Goal: Task Accomplishment & Management: Complete application form

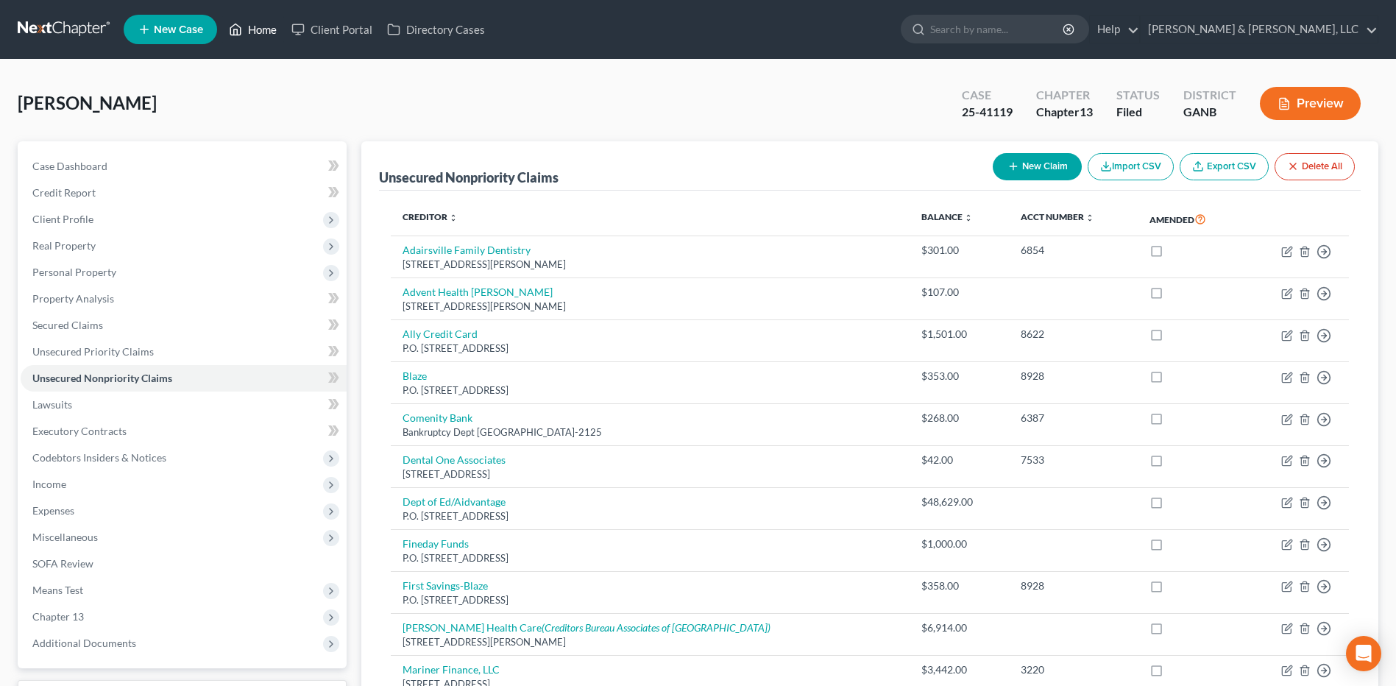
click at [247, 34] on link "Home" at bounding box center [253, 29] width 63 height 26
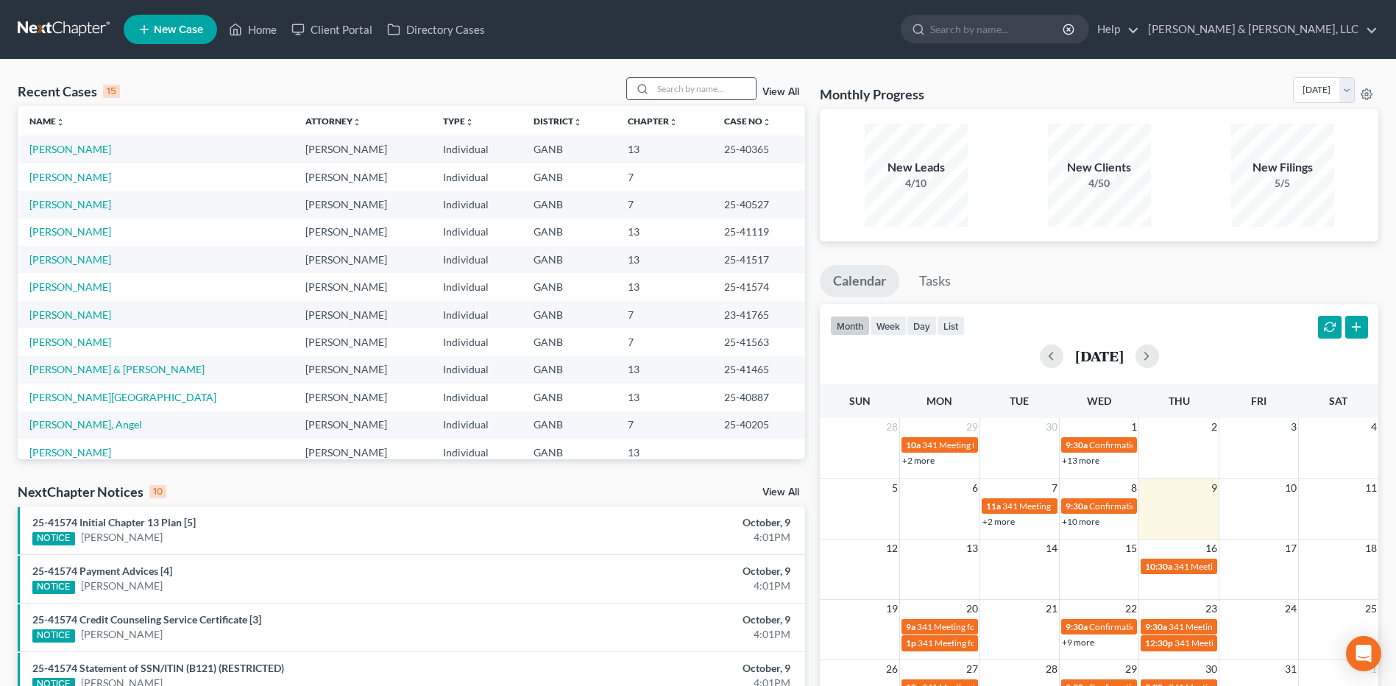
click at [670, 96] on input "search" at bounding box center [704, 88] width 103 height 21
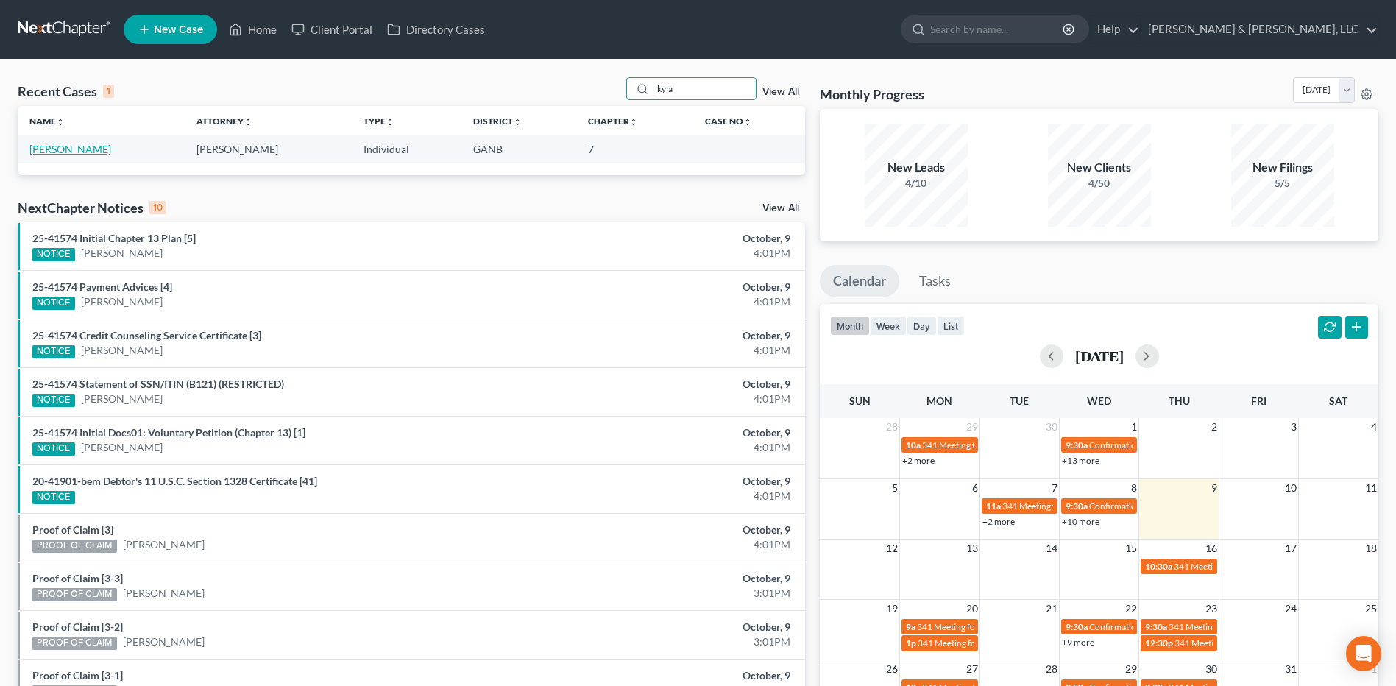
type input "kyla"
click at [75, 153] on link "[PERSON_NAME]" at bounding box center [70, 149] width 82 height 13
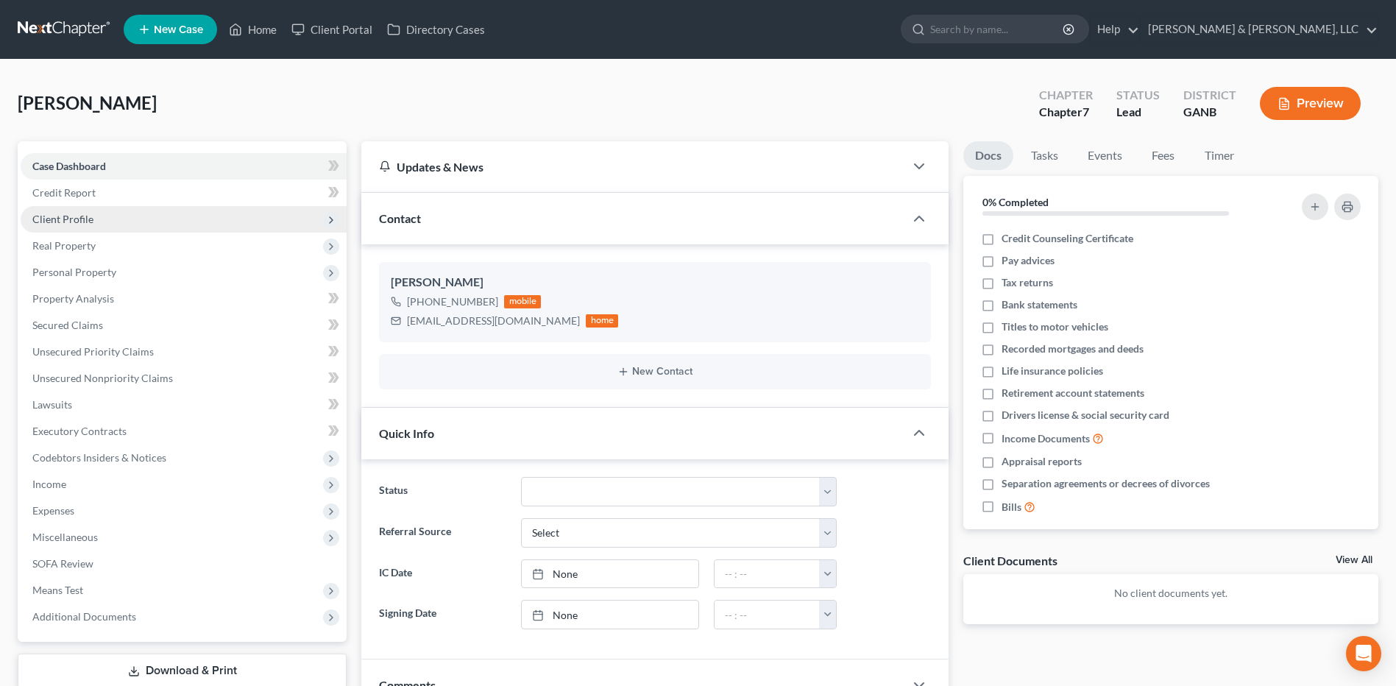
click at [143, 222] on span "Client Profile" at bounding box center [184, 219] width 326 height 26
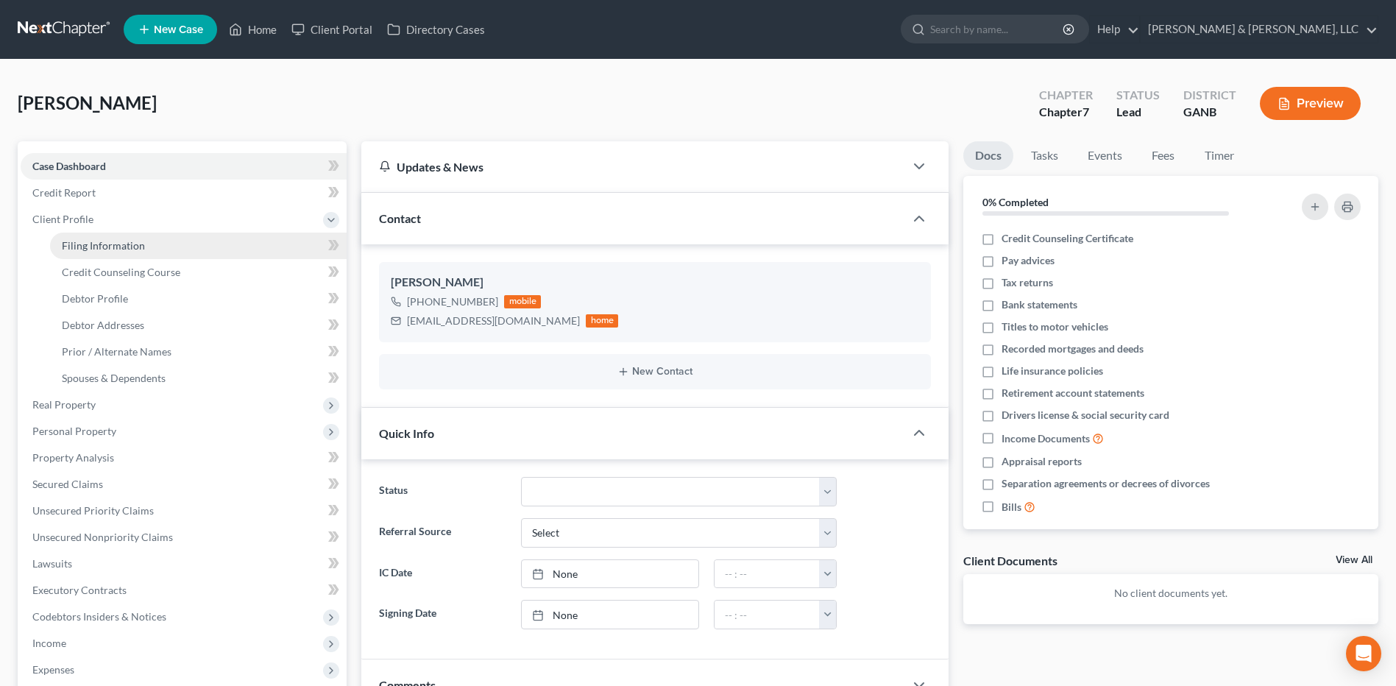
click at [149, 236] on link "Filing Information" at bounding box center [198, 246] width 297 height 26
select select "1"
select select "0"
select select "10"
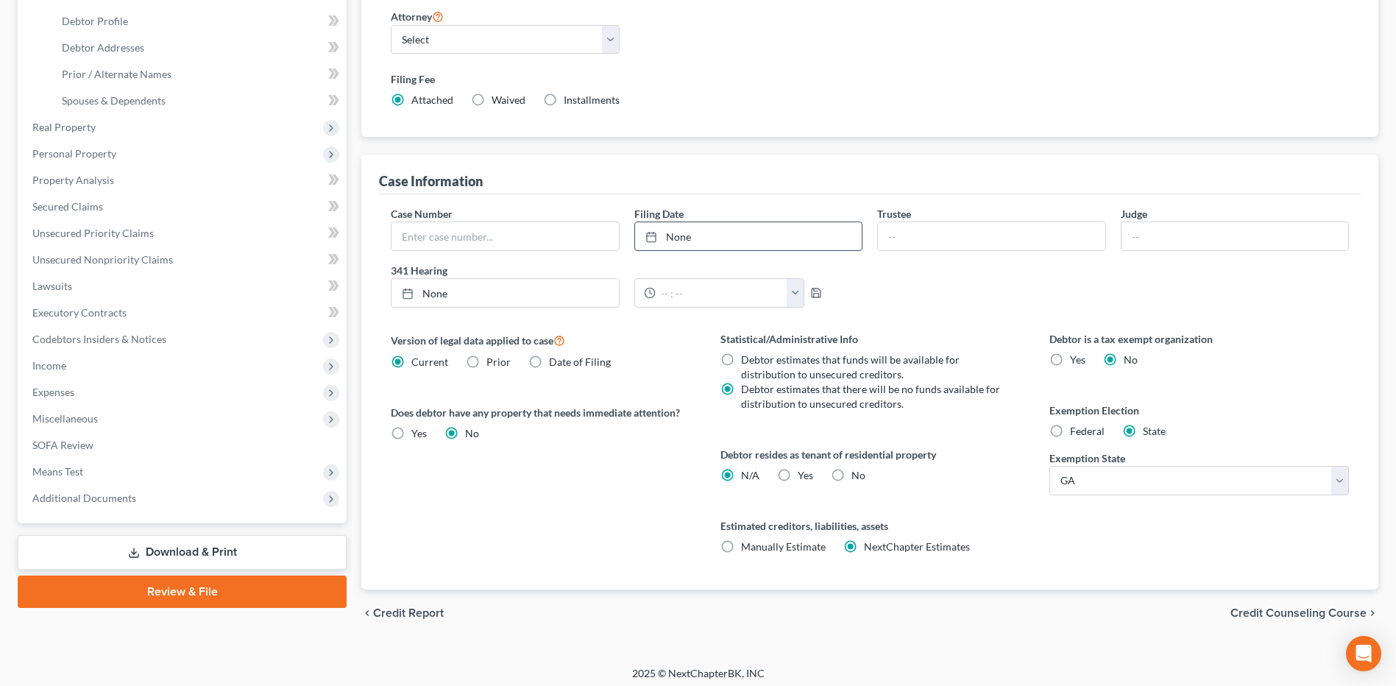
scroll to position [284, 0]
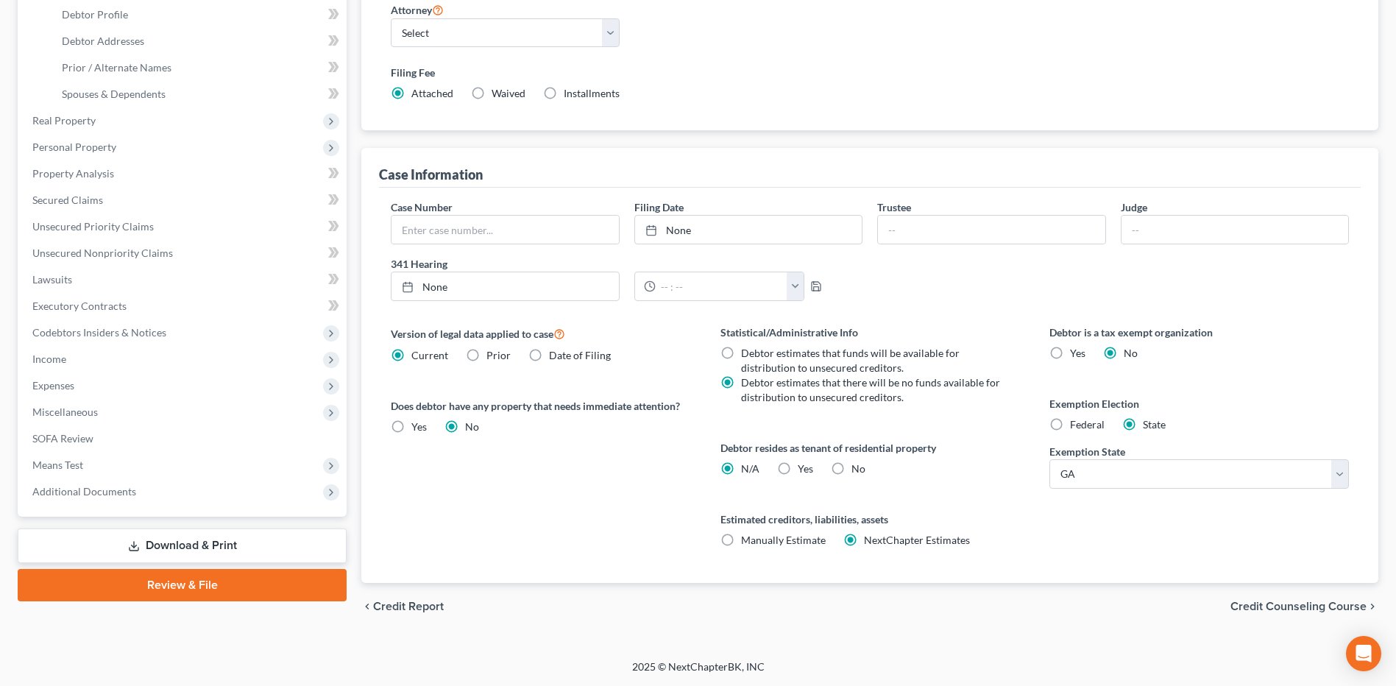
click at [793, 477] on div "Statistical/Administrative Info Debtor estimates that funds will be available f…" at bounding box center [870, 454] width 329 height 258
click at [798, 475] on label "Yes Yes" at bounding box center [805, 468] width 15 height 15
click at [804, 471] on input "Yes Yes" at bounding box center [809, 466] width 10 height 10
radio input "true"
radio input "false"
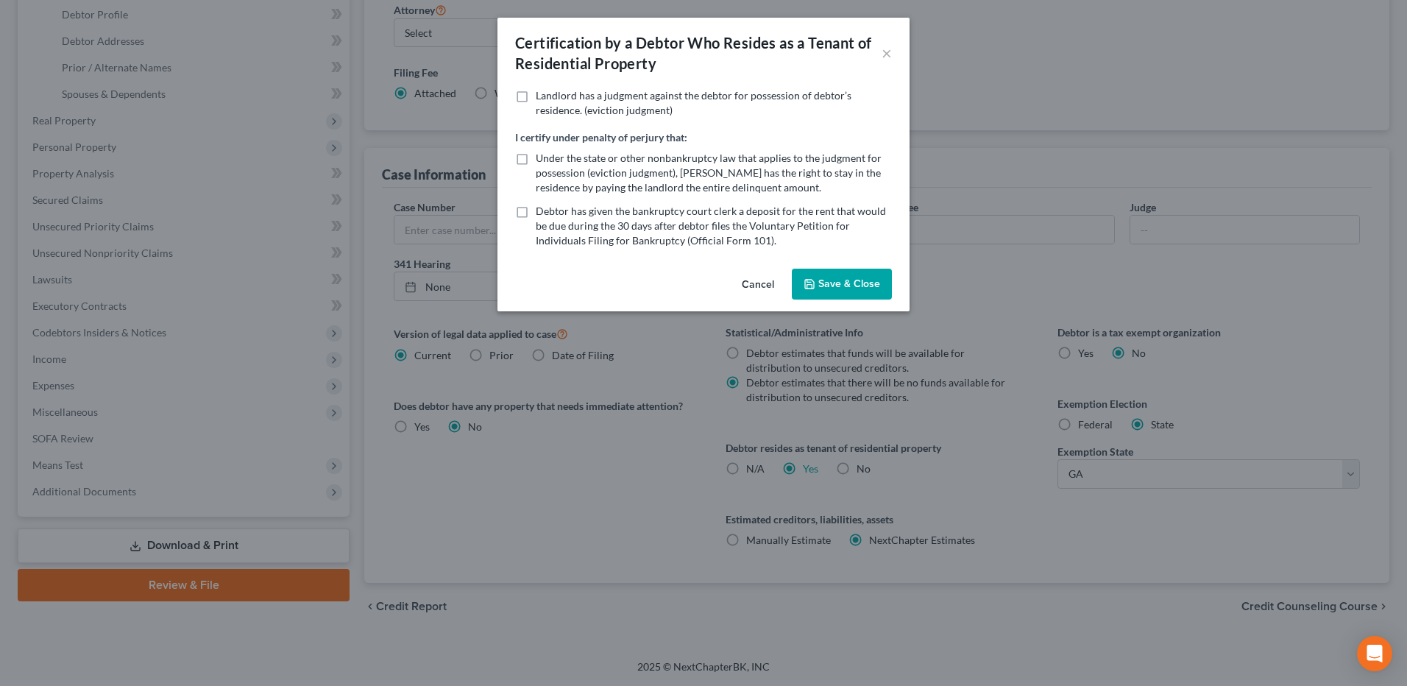
click at [849, 286] on button "Save & Close" at bounding box center [842, 284] width 100 height 31
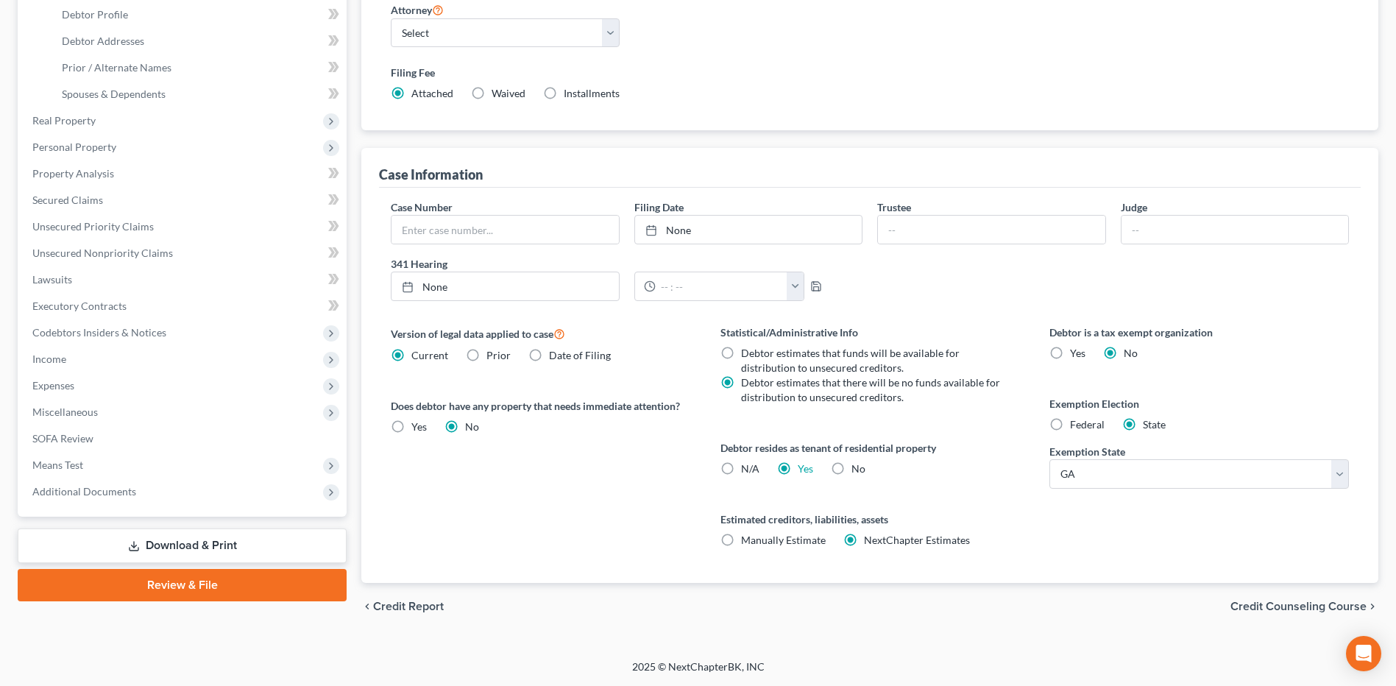
click at [1303, 607] on span "Credit Counseling Course" at bounding box center [1299, 607] width 136 height 12
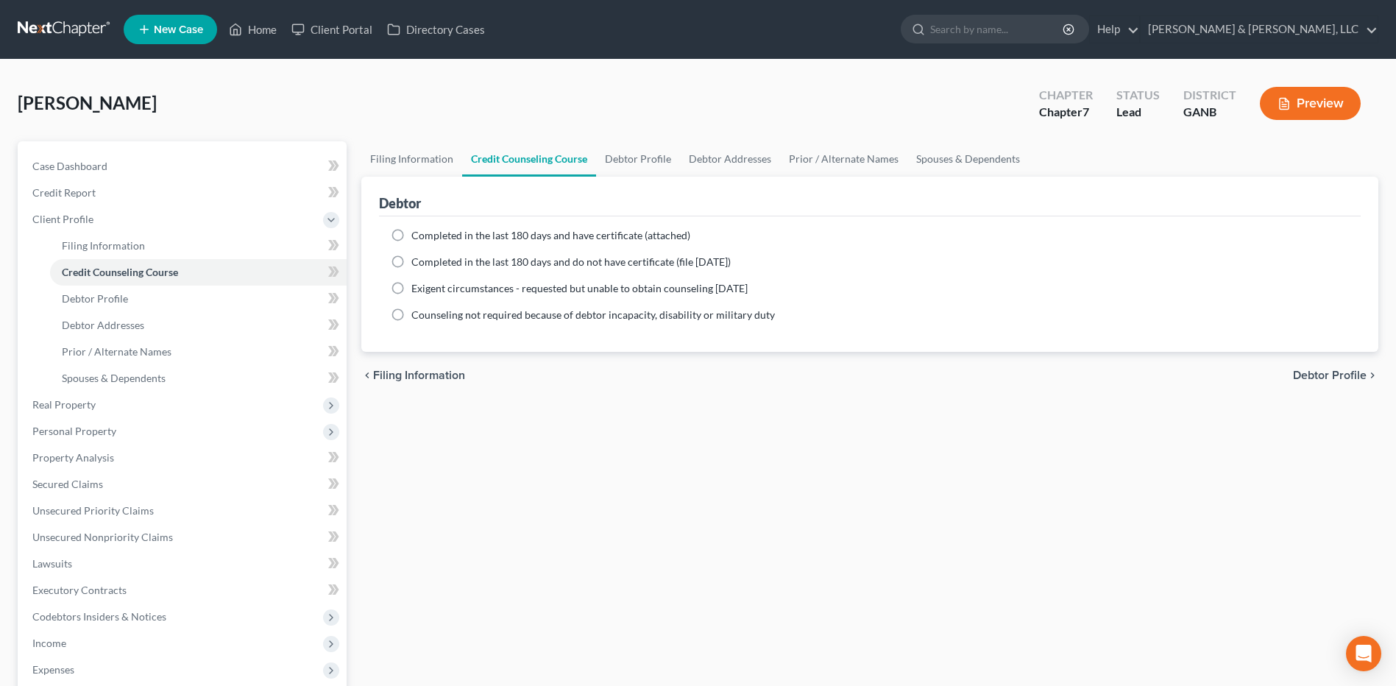
click at [576, 233] on span "Completed in the last 180 days and have certificate (attached)" at bounding box center [550, 235] width 279 height 13
click at [427, 233] on input "Completed in the last 180 days and have certificate (attached)" at bounding box center [422, 233] width 10 height 10
radio input "true"
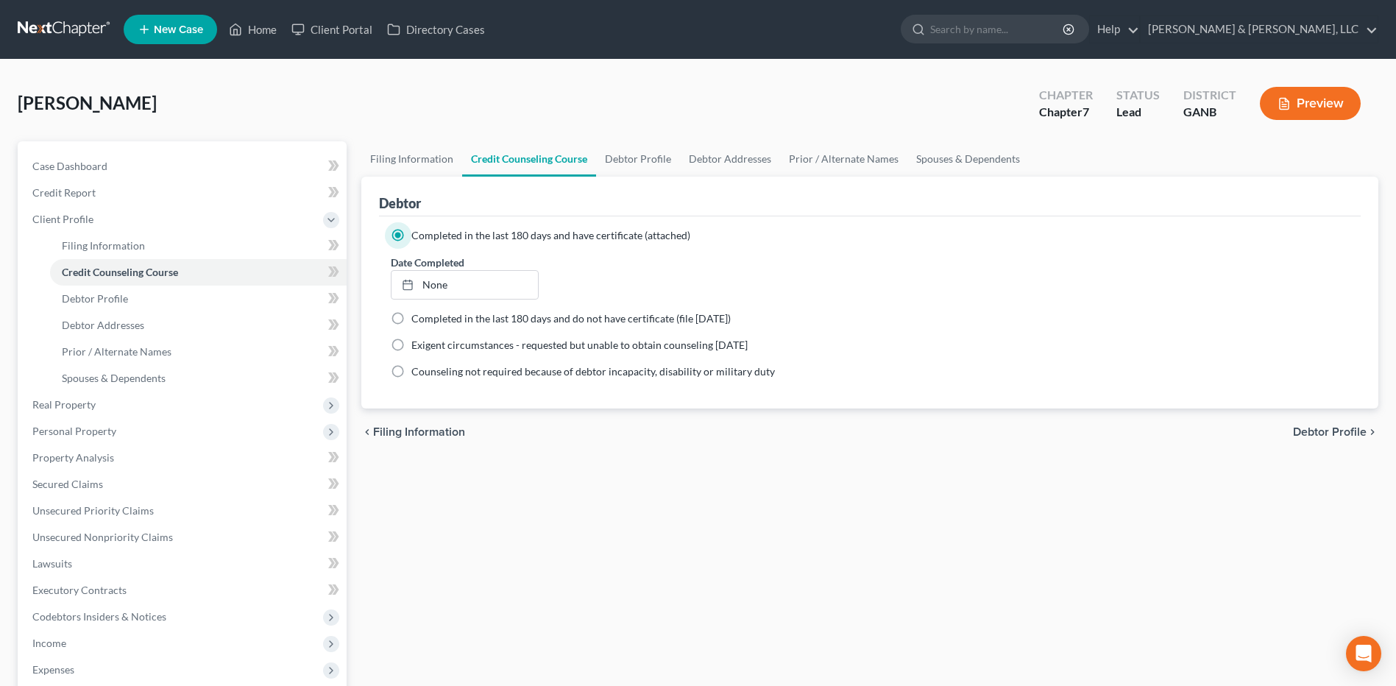
click at [1327, 433] on span "Debtor Profile" at bounding box center [1330, 432] width 74 height 12
select select "0"
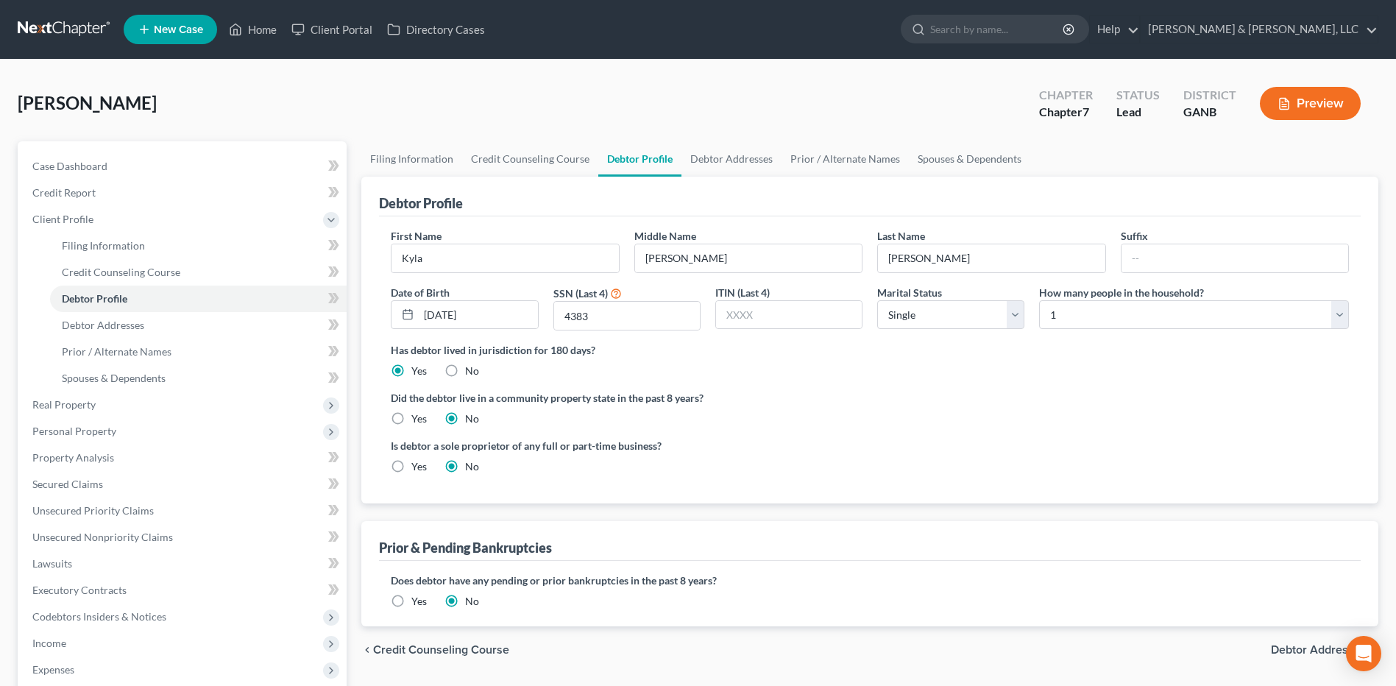
click at [1292, 645] on span "Debtor Addresses" at bounding box center [1319, 650] width 96 height 12
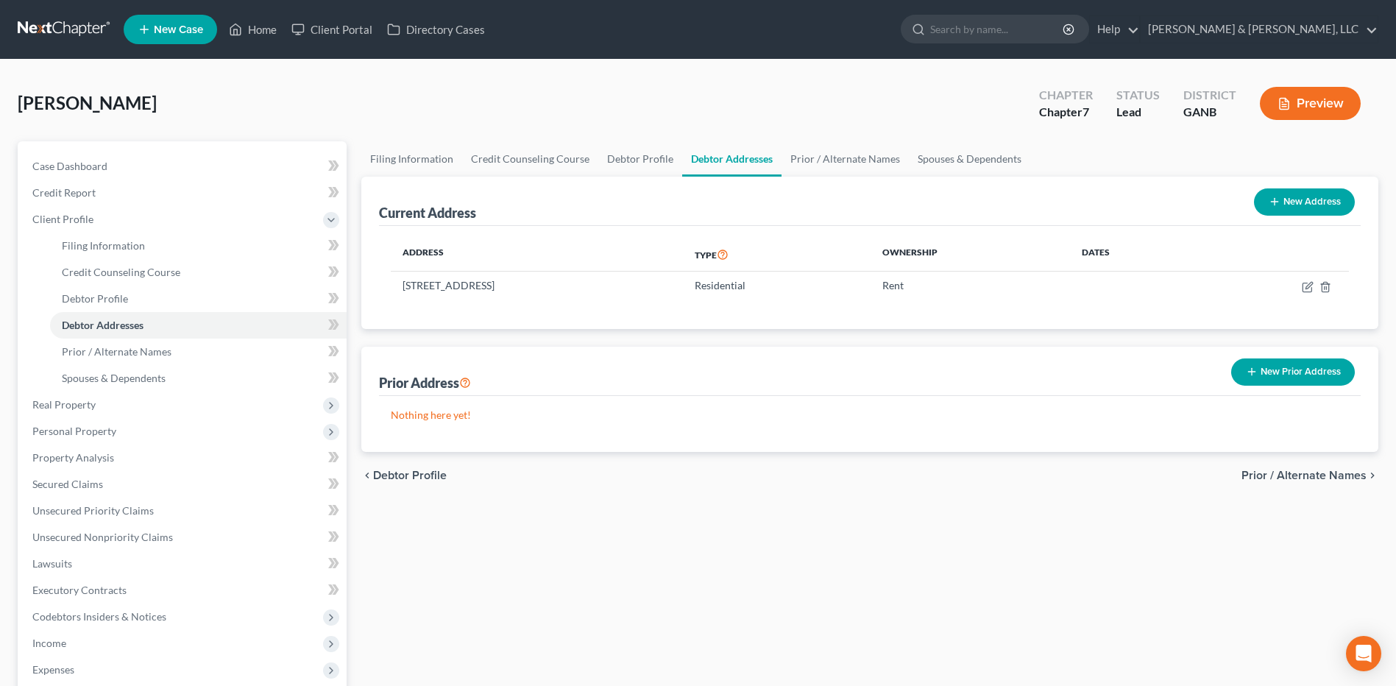
click at [1315, 470] on span "Prior / Alternate Names" at bounding box center [1304, 476] width 125 height 12
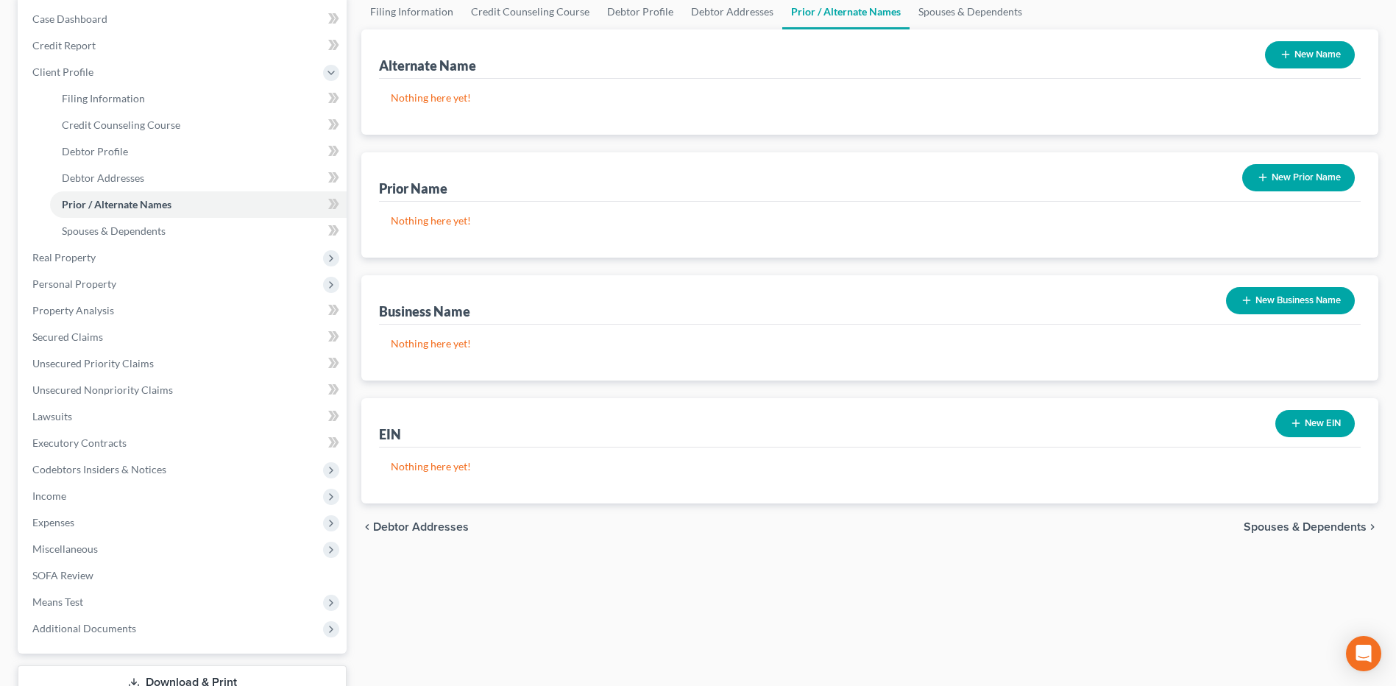
click at [1325, 525] on span "Spouses & Dependents" at bounding box center [1305, 527] width 123 height 12
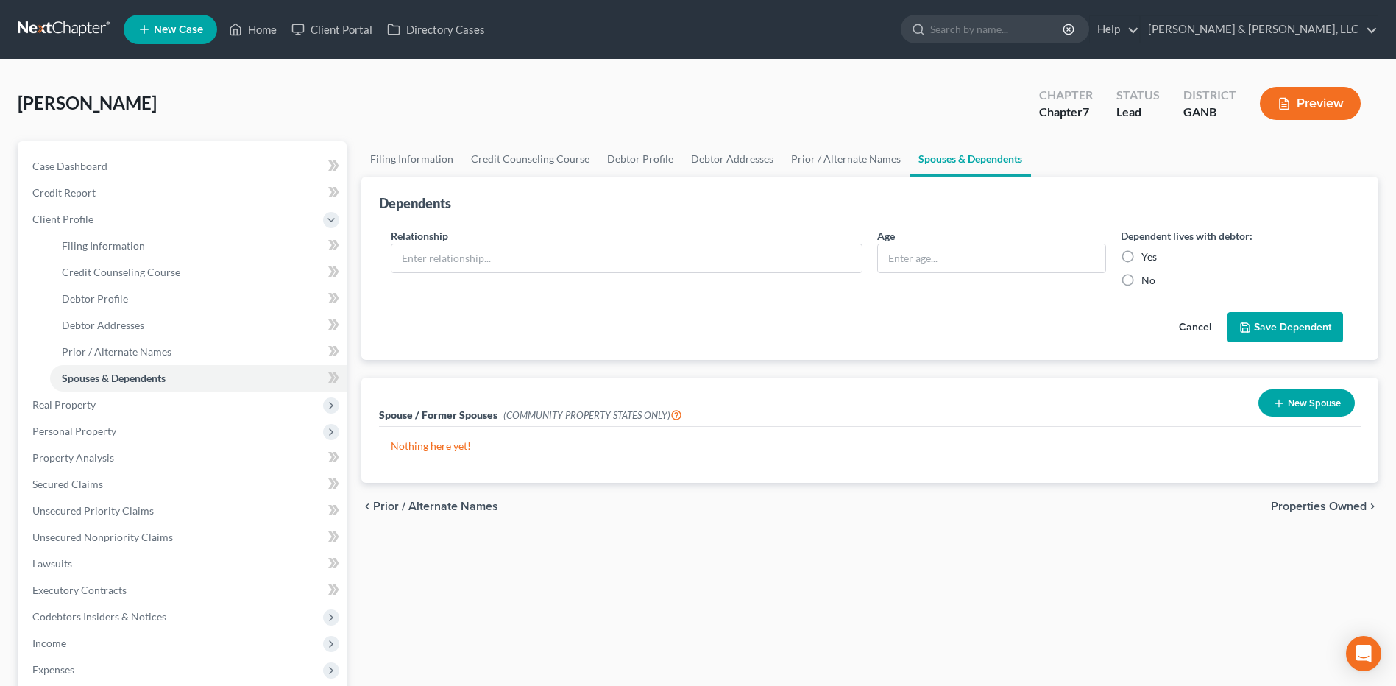
click at [1319, 508] on span "Properties Owned" at bounding box center [1319, 506] width 96 height 12
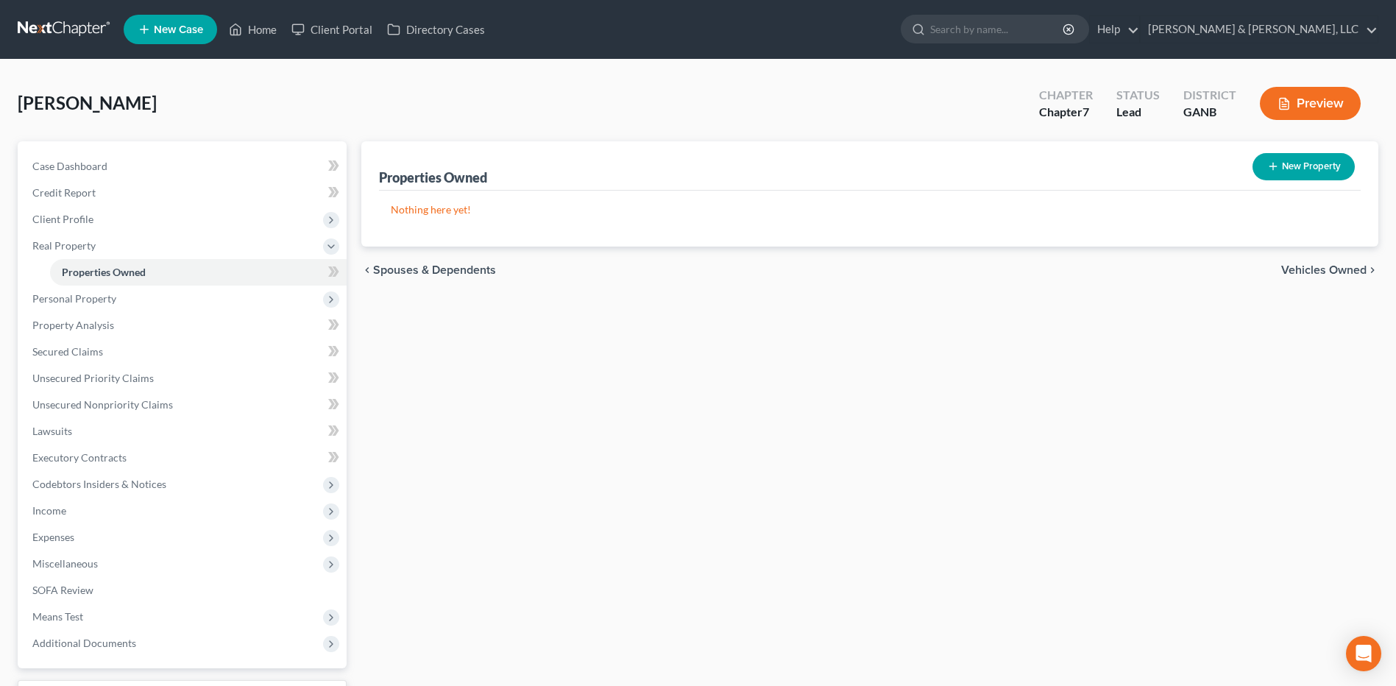
click at [1315, 269] on span "Vehicles Owned" at bounding box center [1323, 270] width 85 height 12
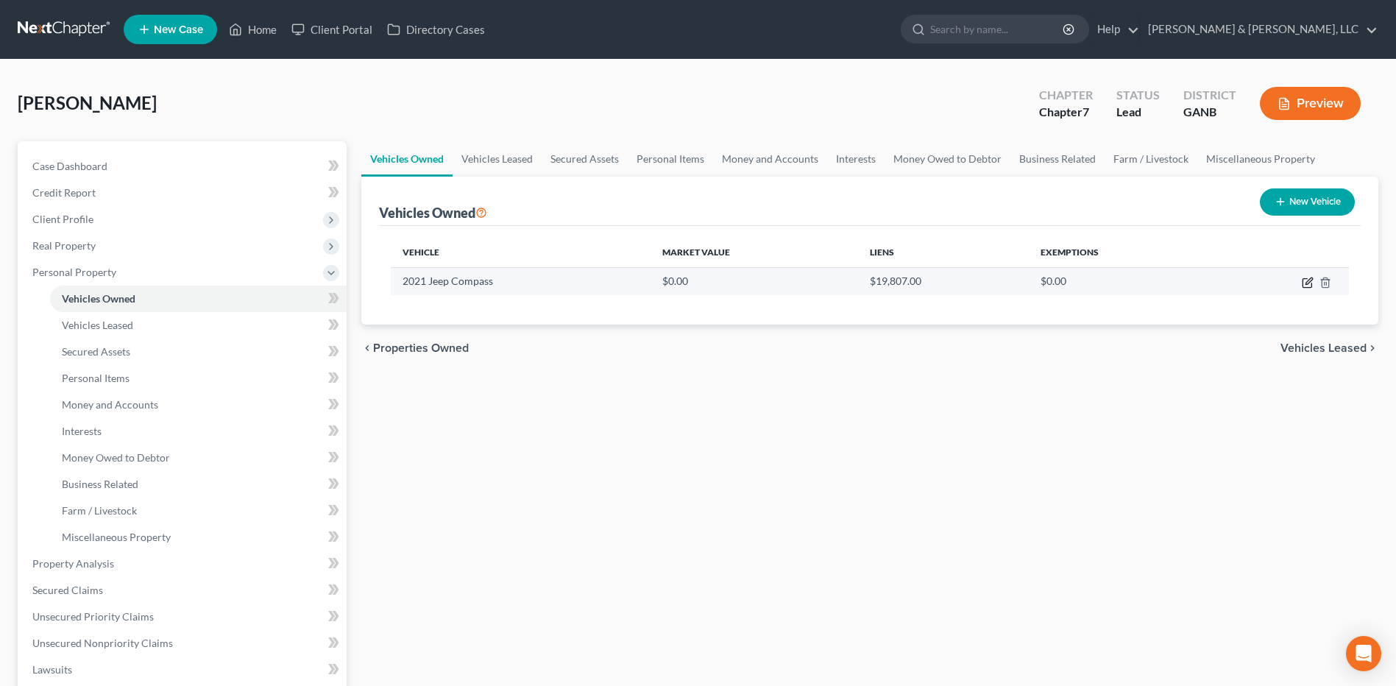
click at [1306, 283] on icon "button" at bounding box center [1308, 283] width 12 height 12
select select "0"
select select "5"
select select "0"
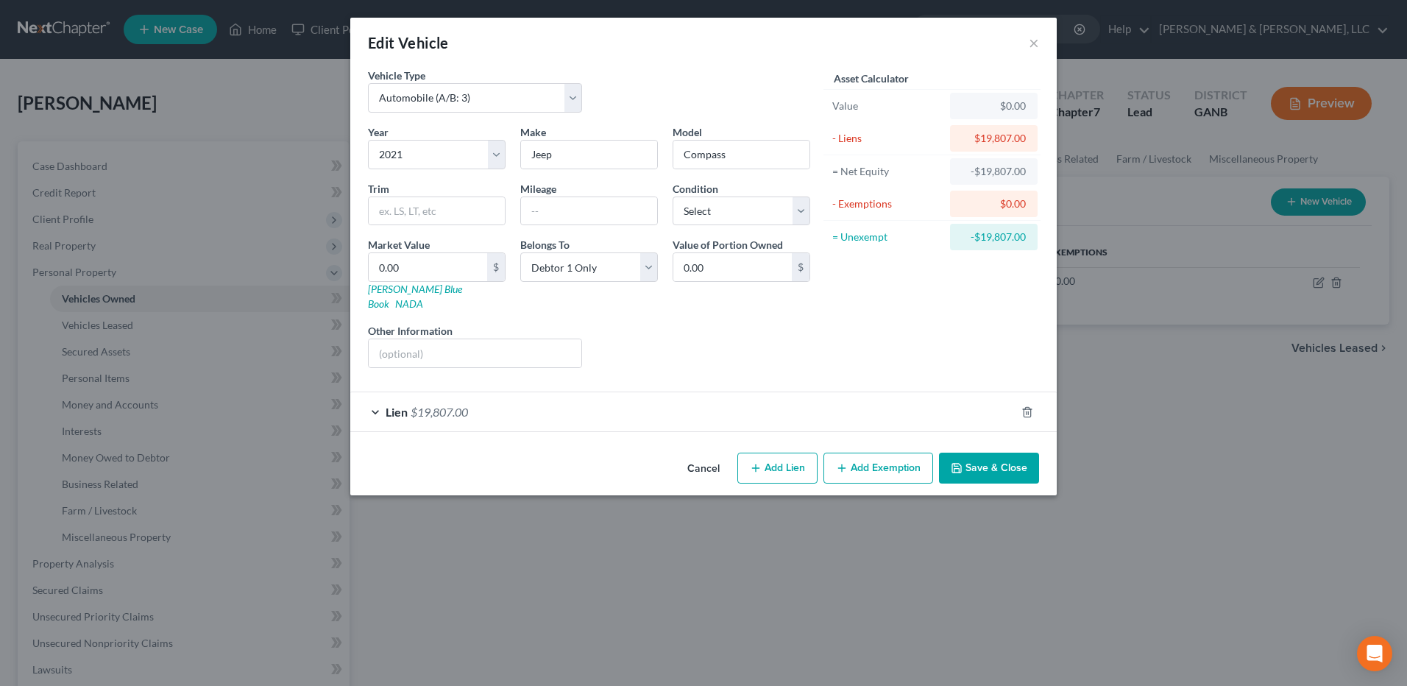
click at [447, 405] on span "$19,807.00" at bounding box center [439, 412] width 57 height 14
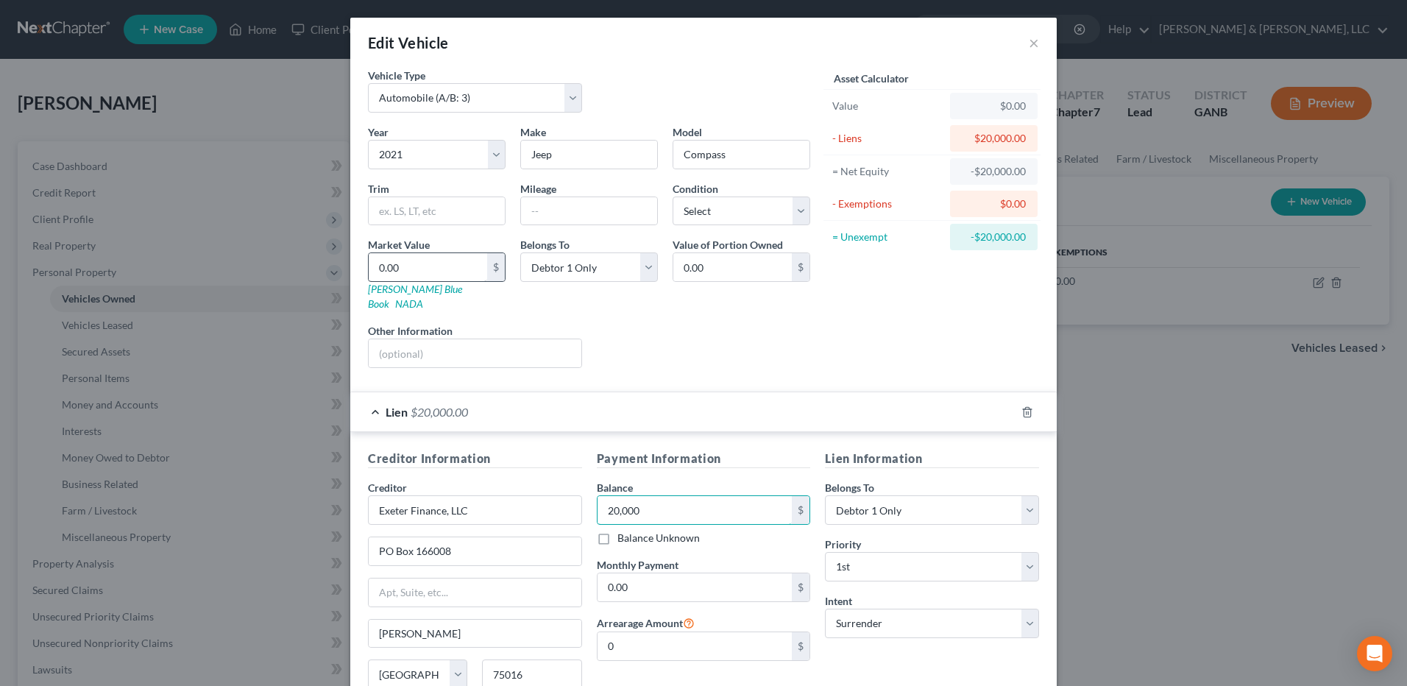
type input "20,000"
click at [461, 267] on input "0.00" at bounding box center [428, 267] width 118 height 28
type input "1"
type input "1.00"
type input "18"
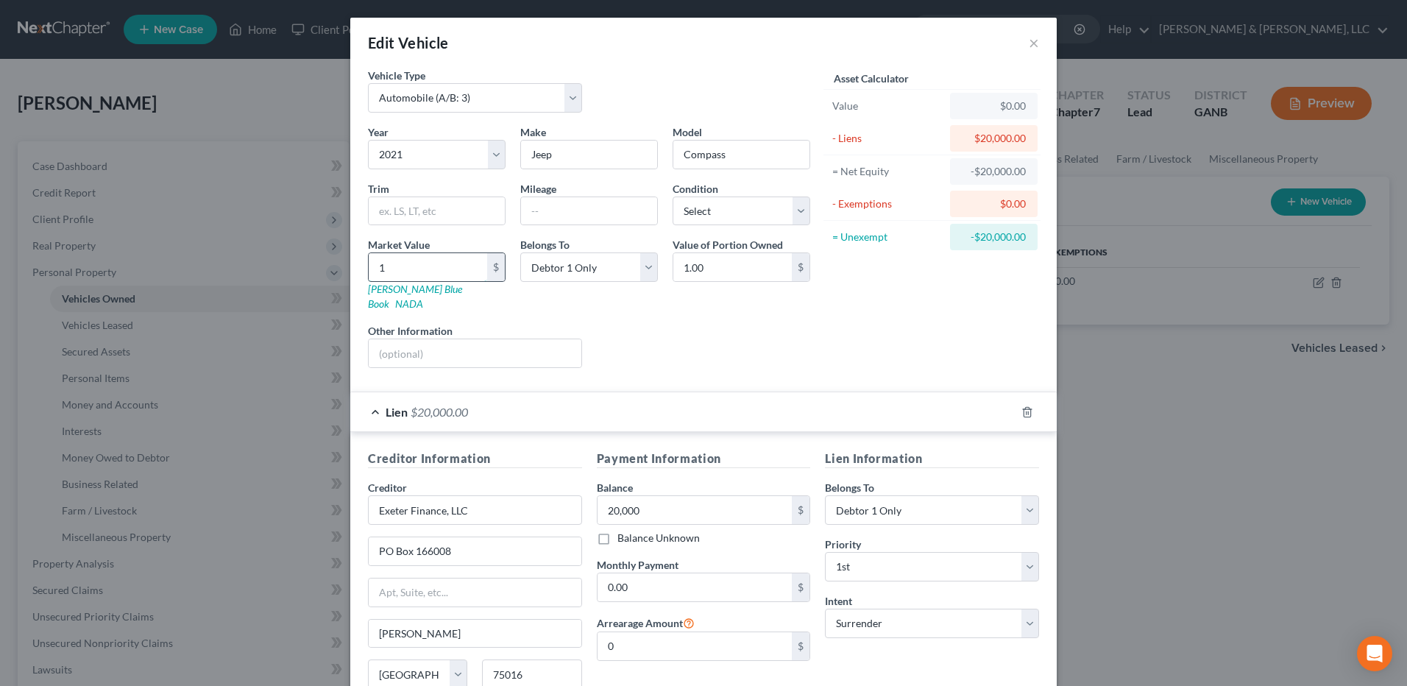
type input "18.00"
type input "180"
type input "180.00"
type input "1800"
type input "1,800.00"
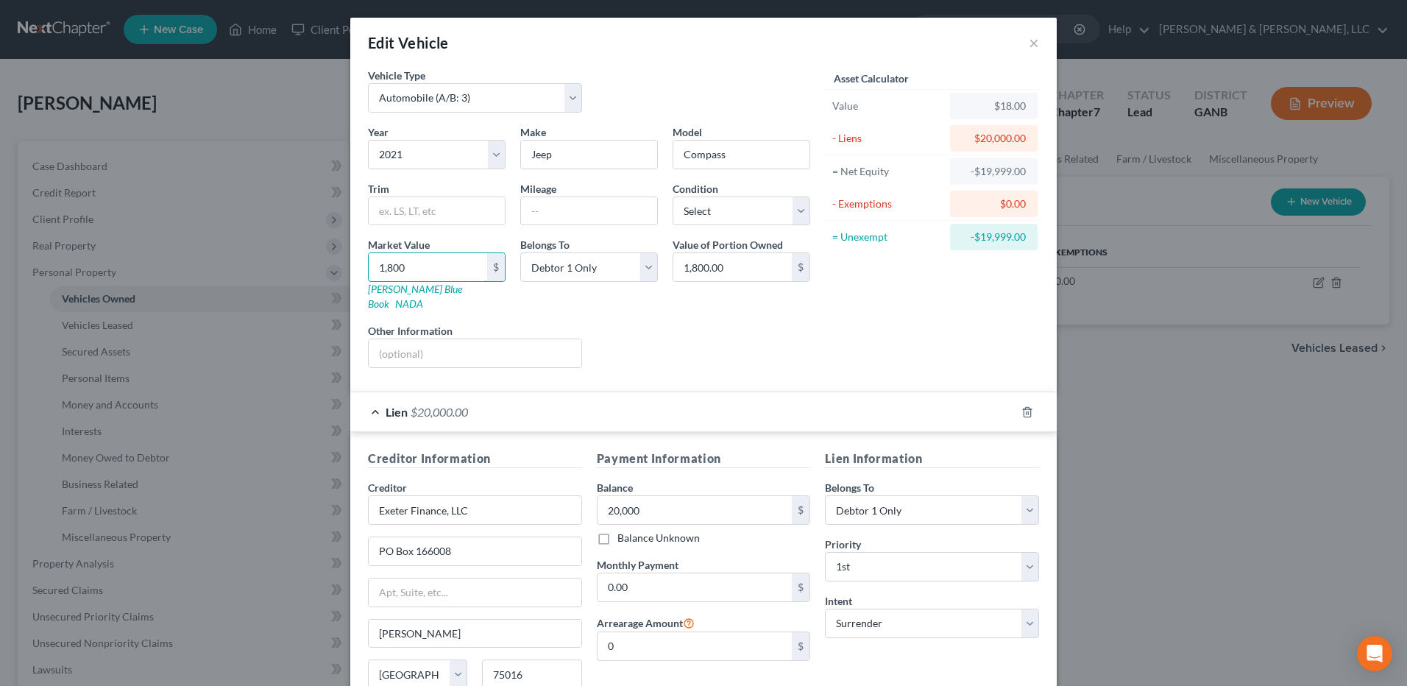
type input "1,8000"
type input "18,000.00"
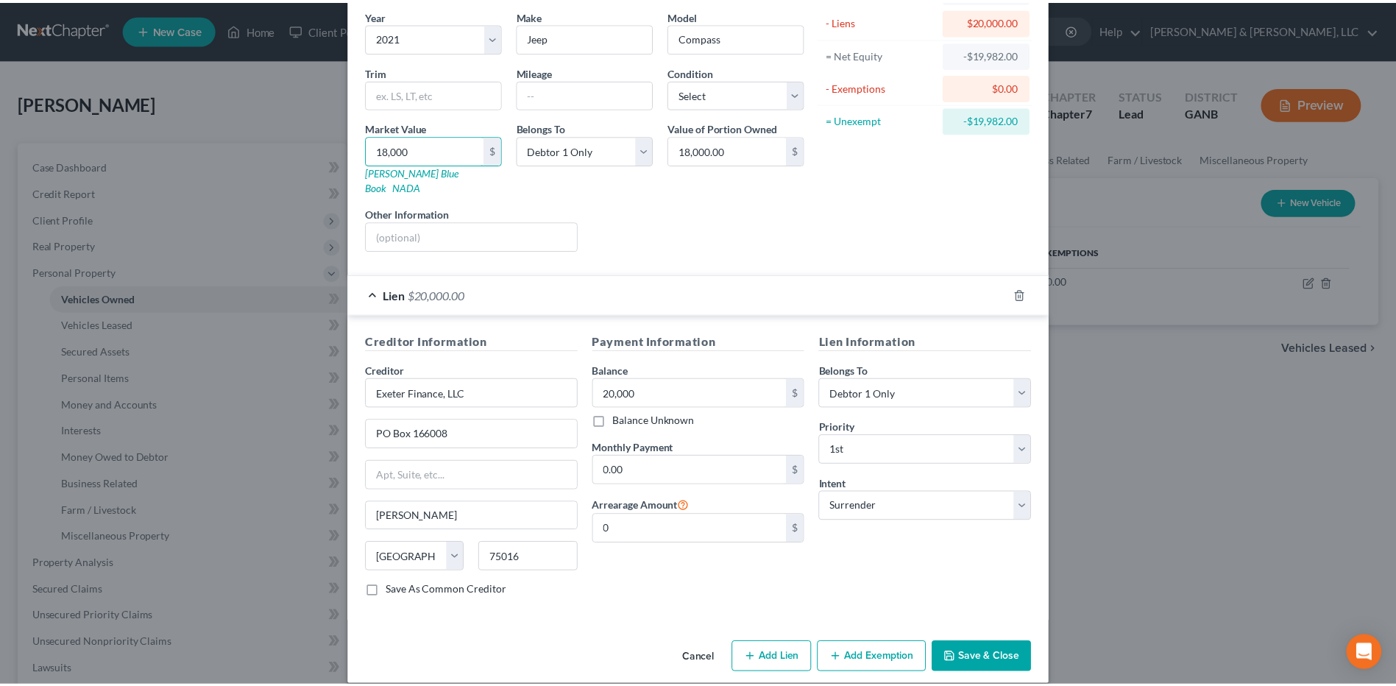
scroll to position [119, 0]
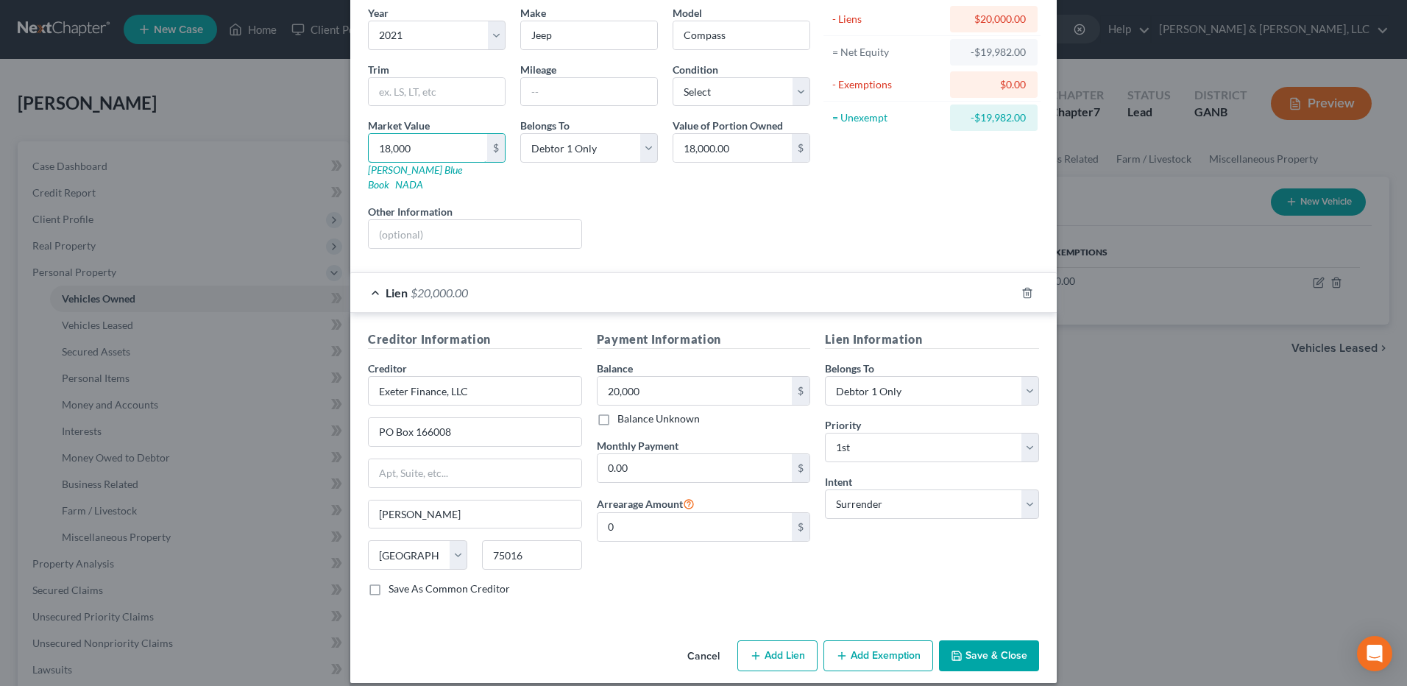
type input "18,000"
click at [966, 645] on button "Save & Close" at bounding box center [989, 655] width 100 height 31
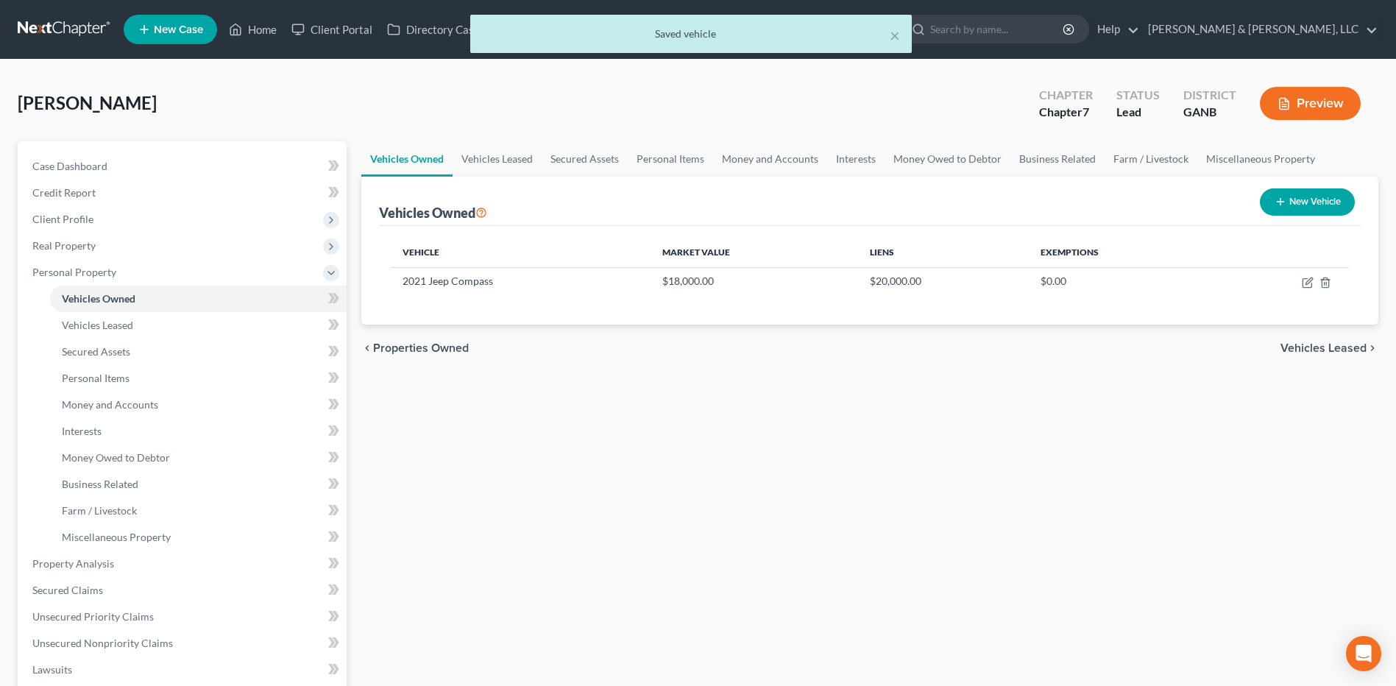
click at [1345, 344] on span "Vehicles Leased" at bounding box center [1324, 348] width 86 height 12
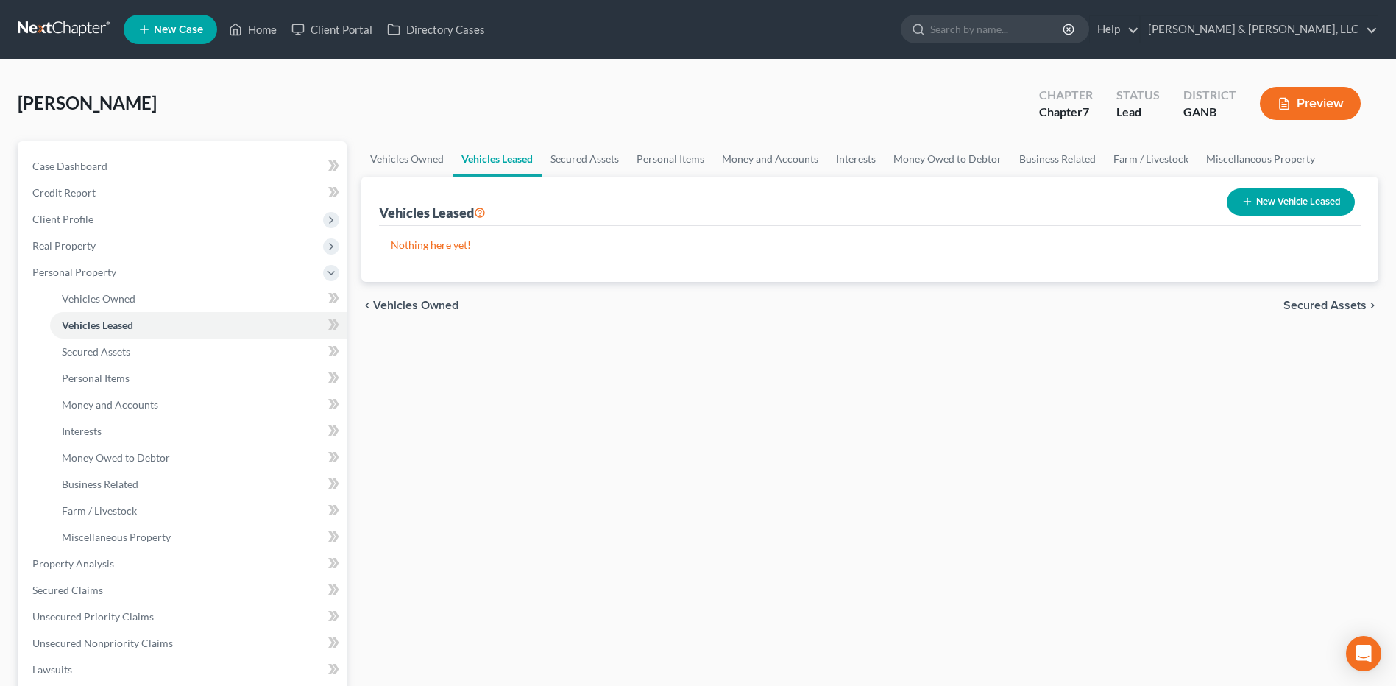
click at [1323, 307] on span "Secured Assets" at bounding box center [1325, 306] width 83 height 12
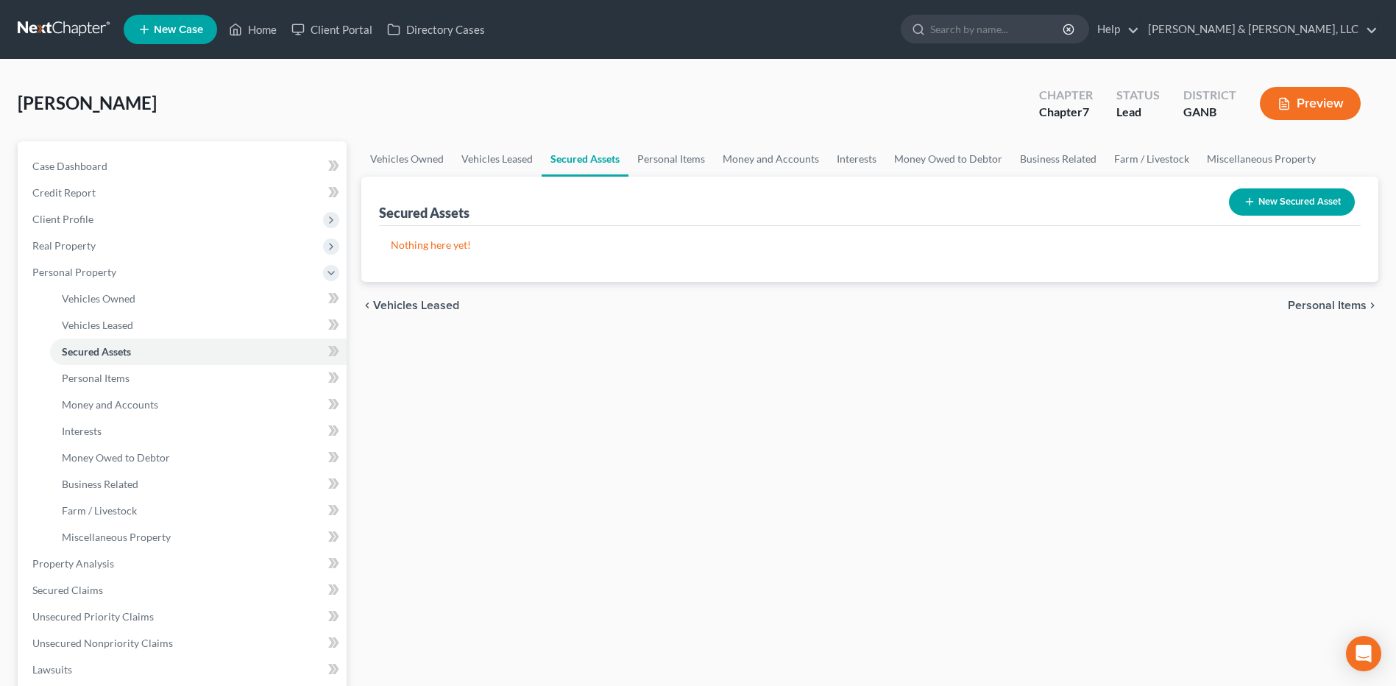
click at [1314, 314] on div "chevron_left Vehicles Leased Personal Items chevron_right" at bounding box center [869, 305] width 1017 height 47
click at [1312, 308] on span "Personal Items" at bounding box center [1327, 306] width 79 height 12
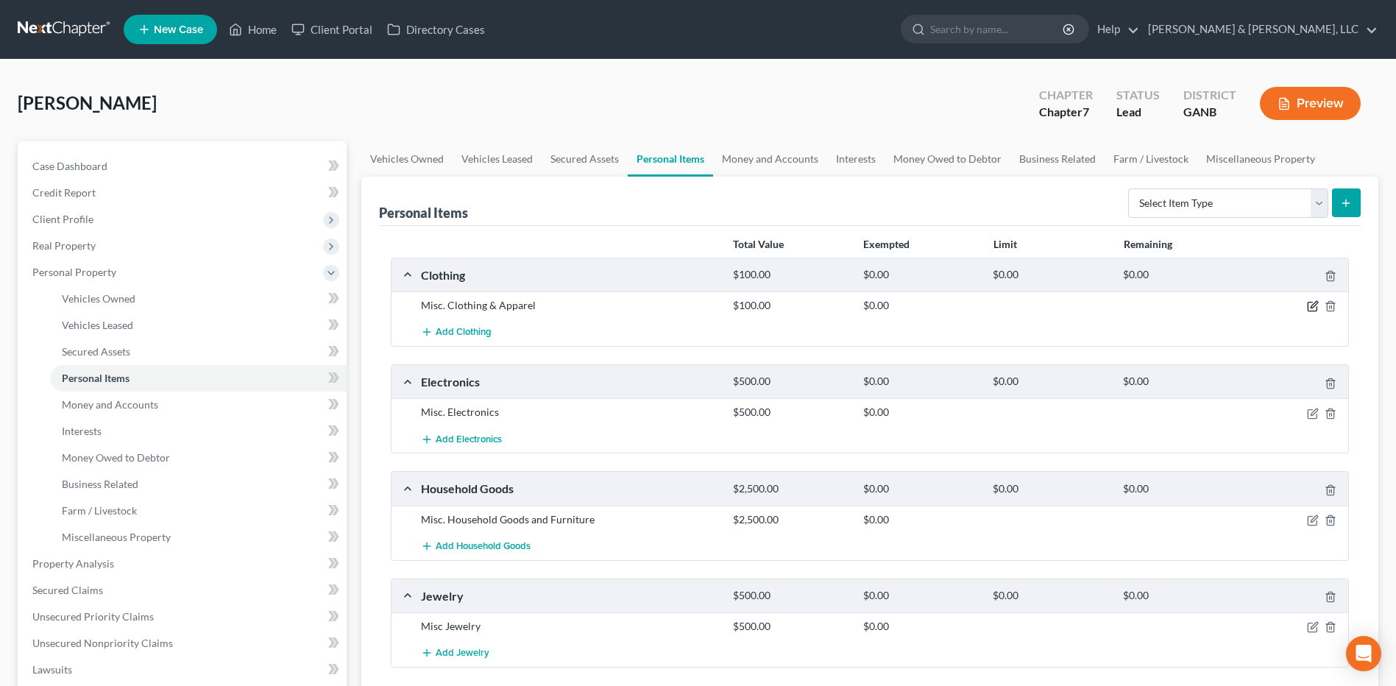
click at [1314, 311] on icon "button" at bounding box center [1313, 306] width 12 height 12
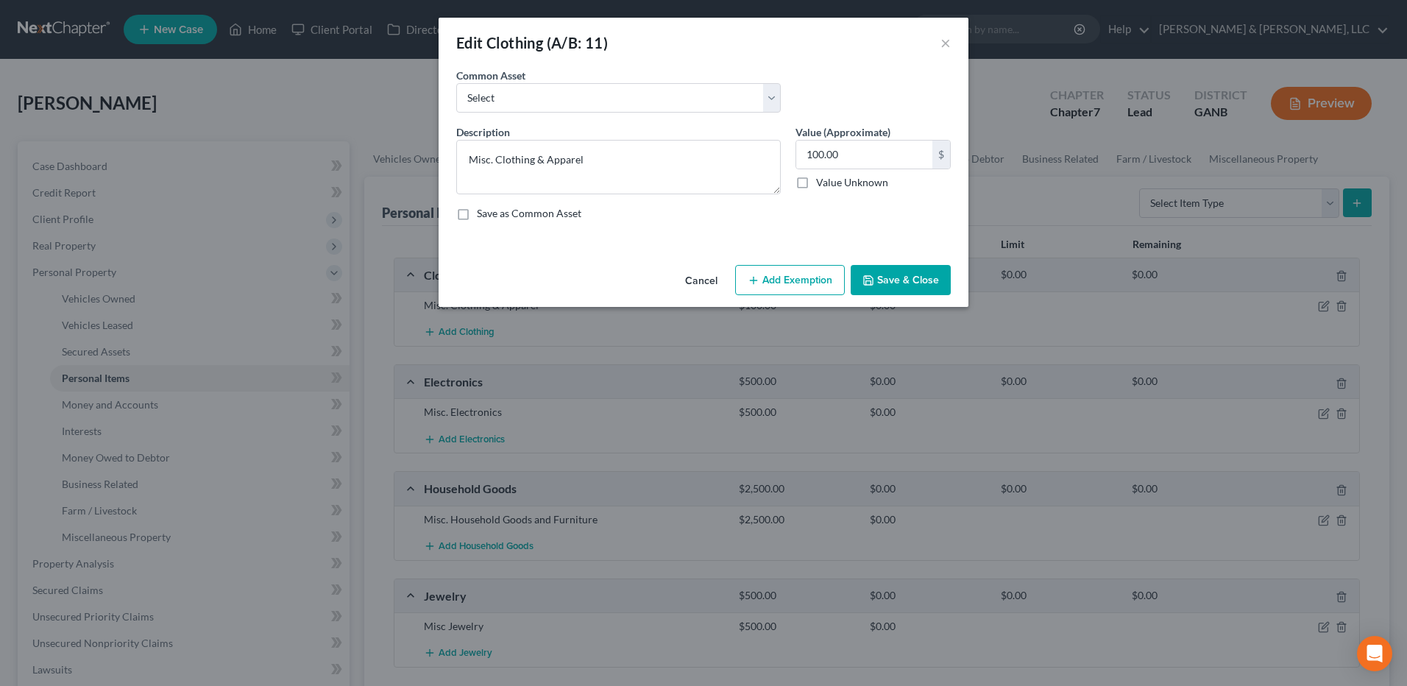
click at [806, 280] on button "Add Exemption" at bounding box center [790, 280] width 110 height 31
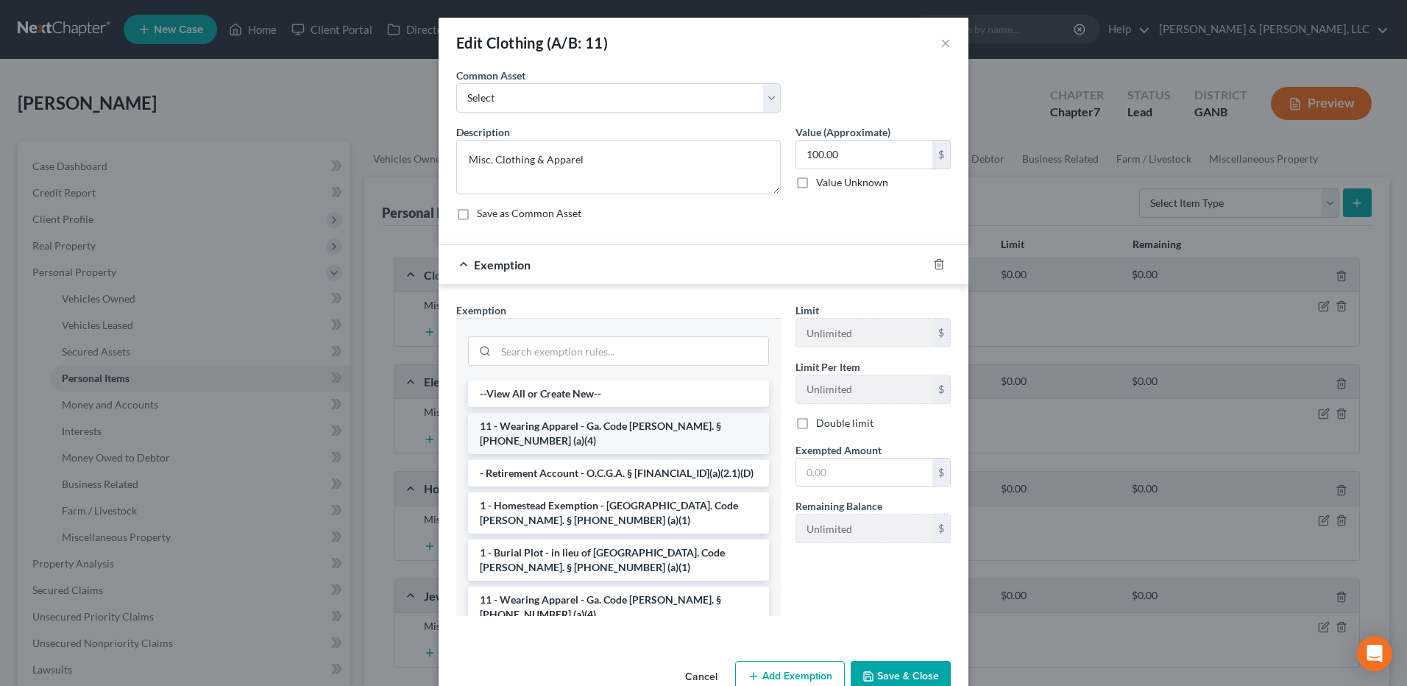
click at [599, 431] on li "11 - Wearing Apparel - Ga. Code [PERSON_NAME]. § [PHONE_NUMBER] (a)(4)" at bounding box center [618, 433] width 301 height 41
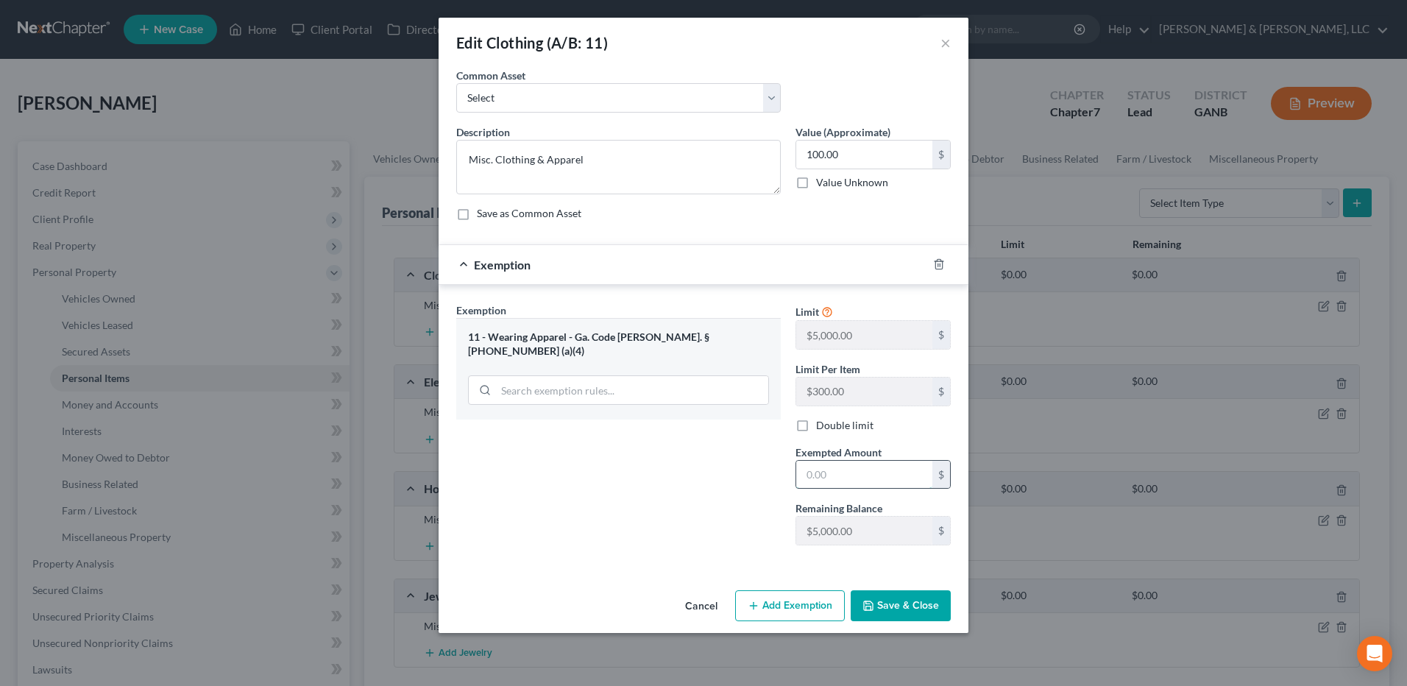
click at [862, 478] on input "text" at bounding box center [864, 475] width 136 height 28
type input "100"
click at [902, 592] on button "Save & Close" at bounding box center [901, 605] width 100 height 31
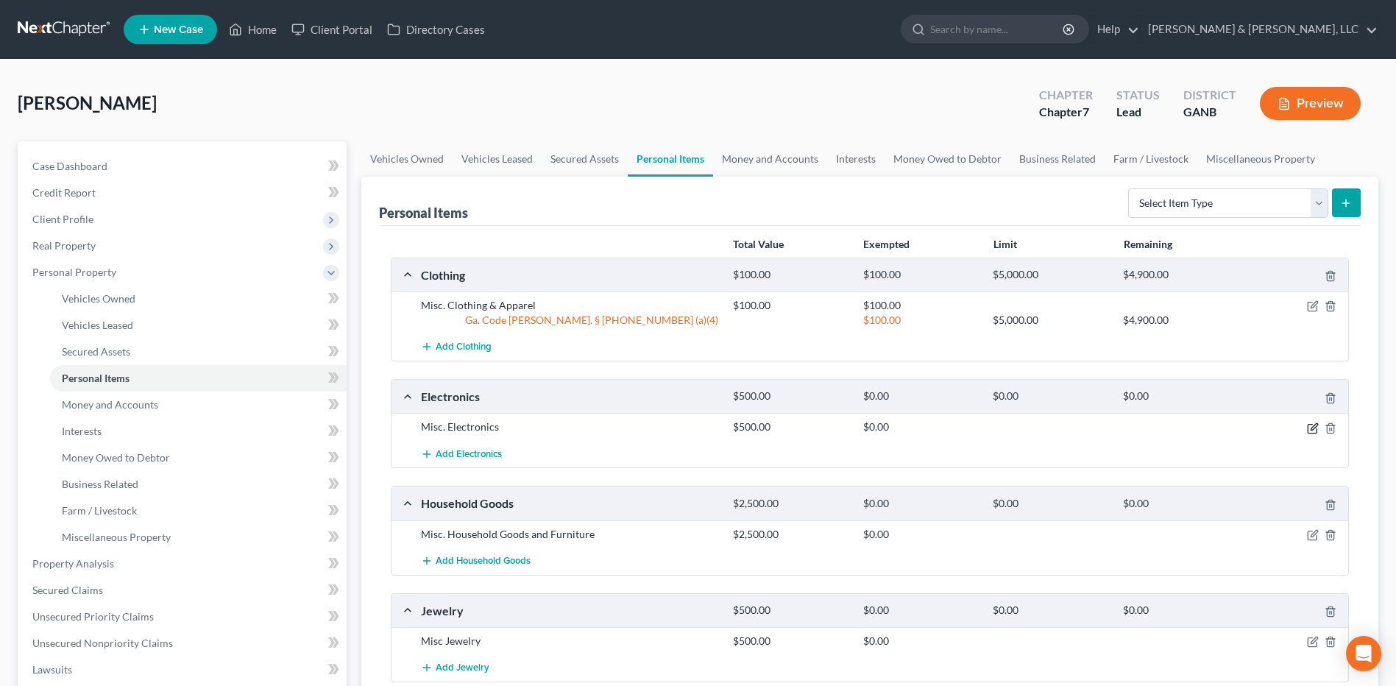
click at [1315, 426] on icon "button" at bounding box center [1313, 428] width 12 height 12
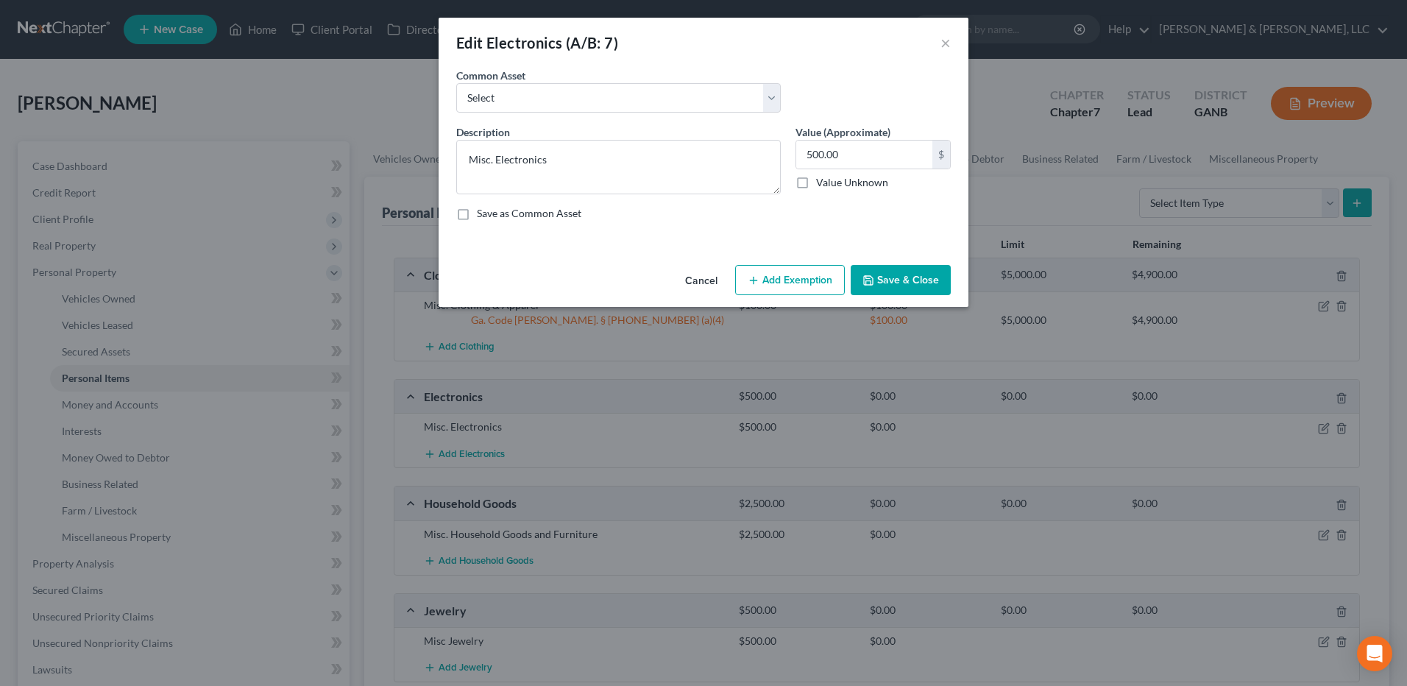
click at [824, 263] on div "Cancel Add Exemption Save & Close" at bounding box center [704, 283] width 530 height 49
click at [816, 272] on button "Add Exemption" at bounding box center [790, 280] width 110 height 31
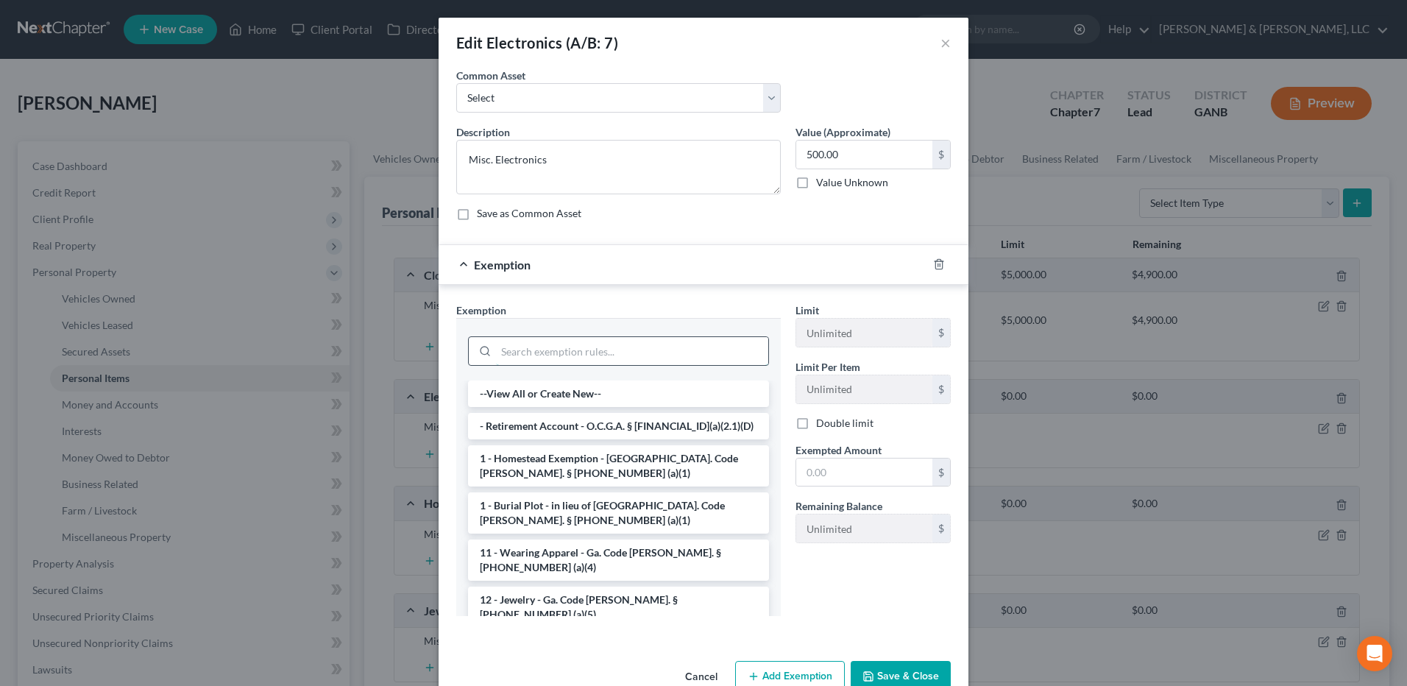
click at [627, 353] on input "search" at bounding box center [632, 351] width 272 height 28
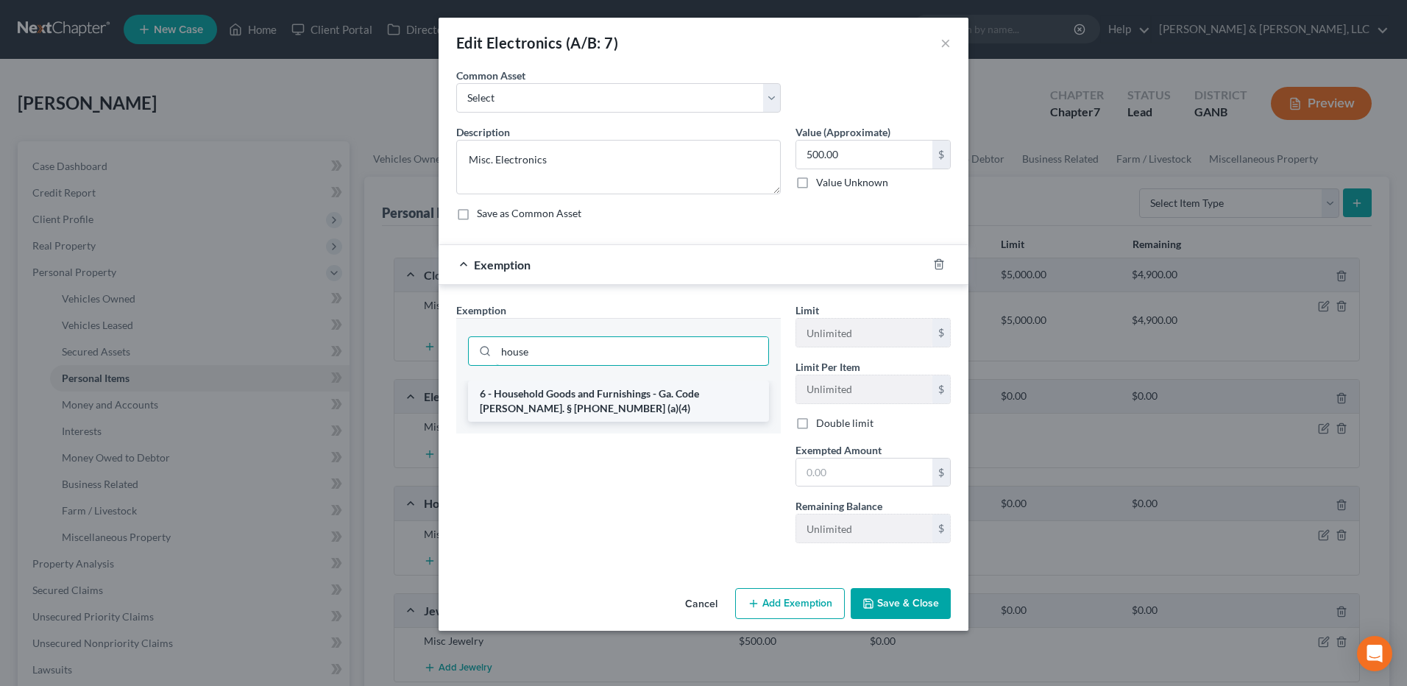
type input "house"
drag, startPoint x: 669, startPoint y: 389, endPoint x: 723, endPoint y: 425, distance: 64.3
click at [668, 389] on li "6 - Household Goods and Furnishings - Ga. Code [PERSON_NAME]. § [PHONE_NUMBER] …" at bounding box center [618, 401] width 301 height 41
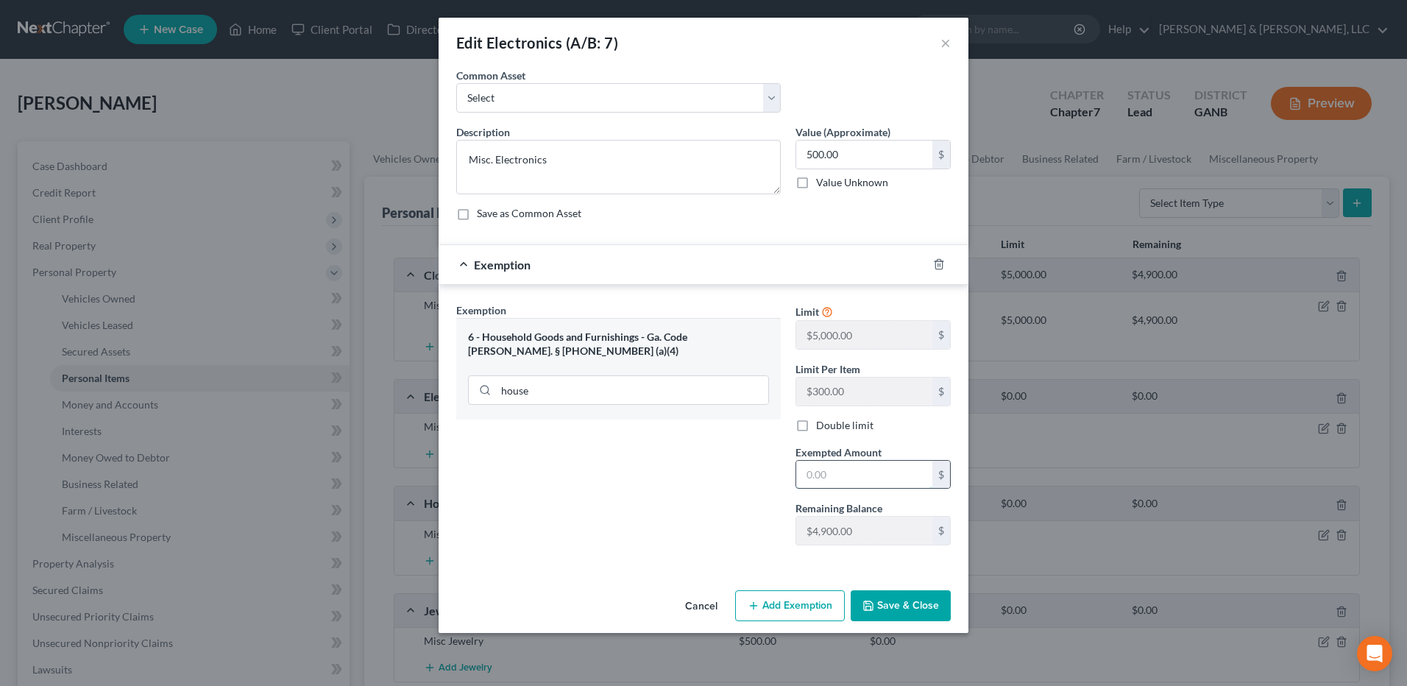
click at [820, 464] on input "text" at bounding box center [864, 475] width 136 height 28
type input "500"
click at [927, 619] on button "Save & Close" at bounding box center [901, 605] width 100 height 31
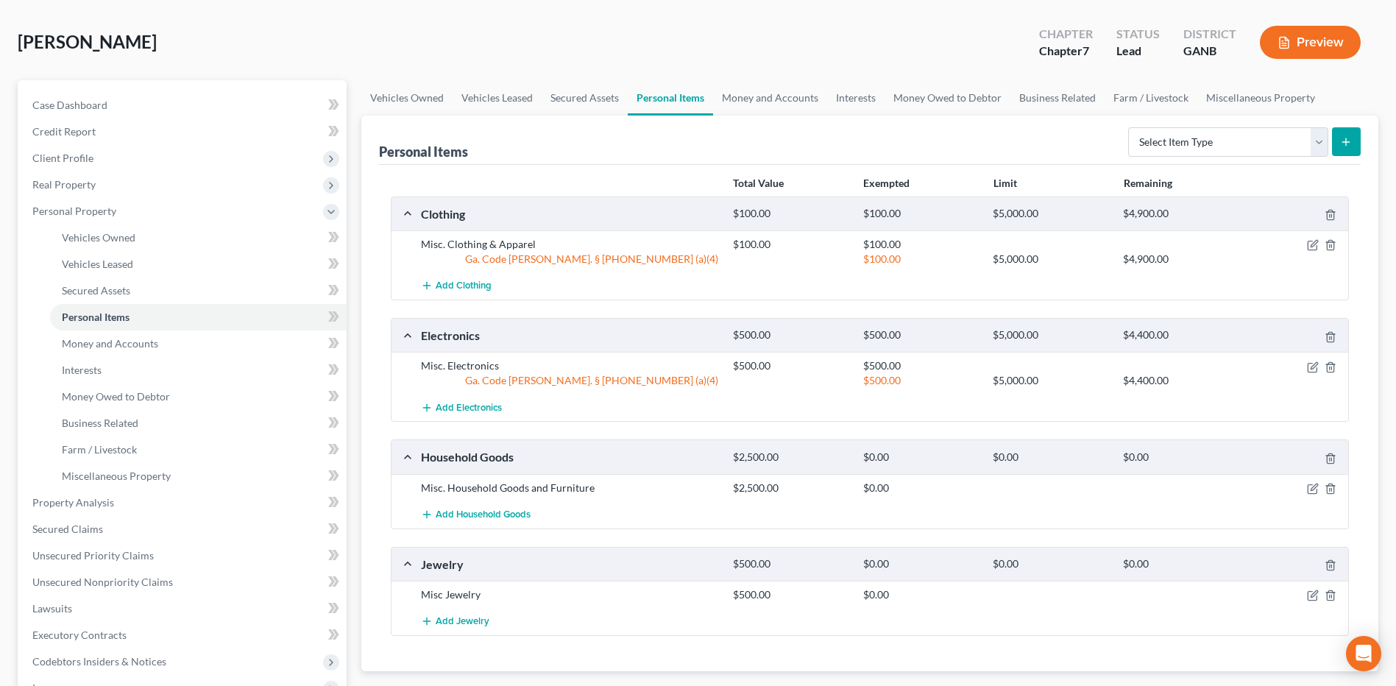
scroll to position [221, 0]
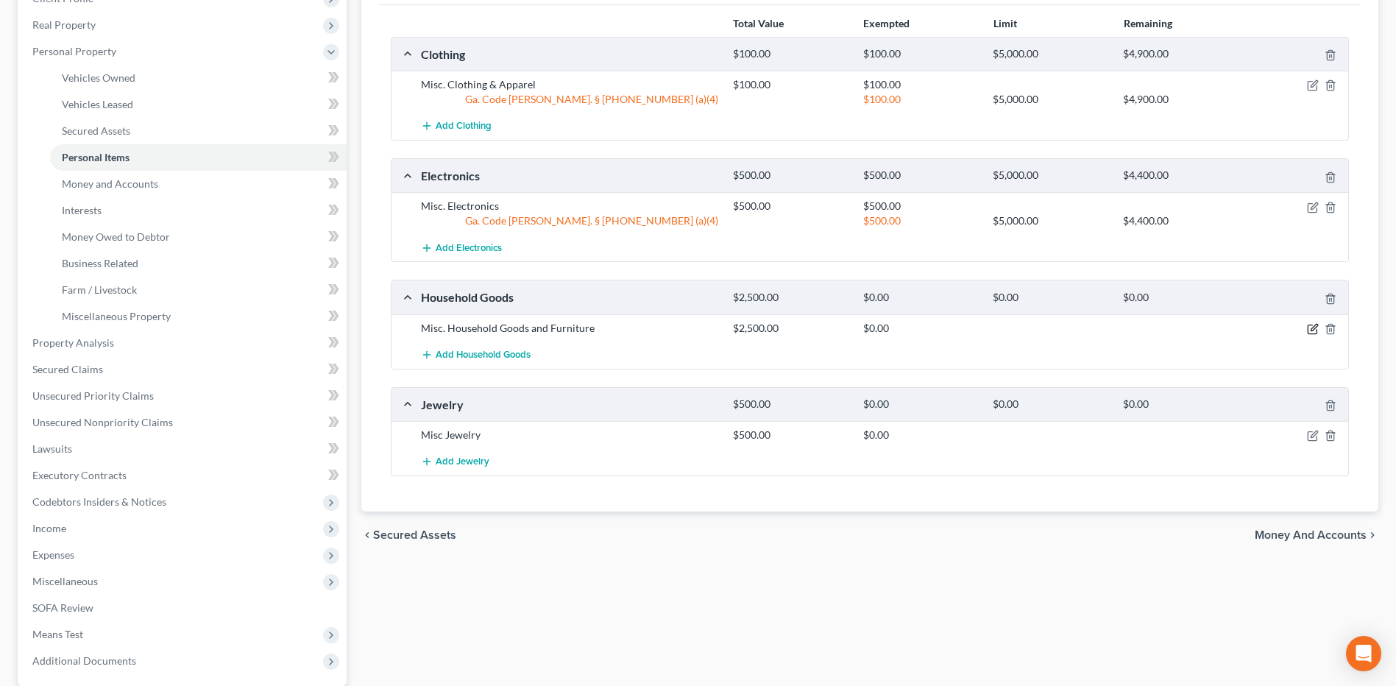
click at [1308, 326] on icon "button" at bounding box center [1312, 329] width 9 height 9
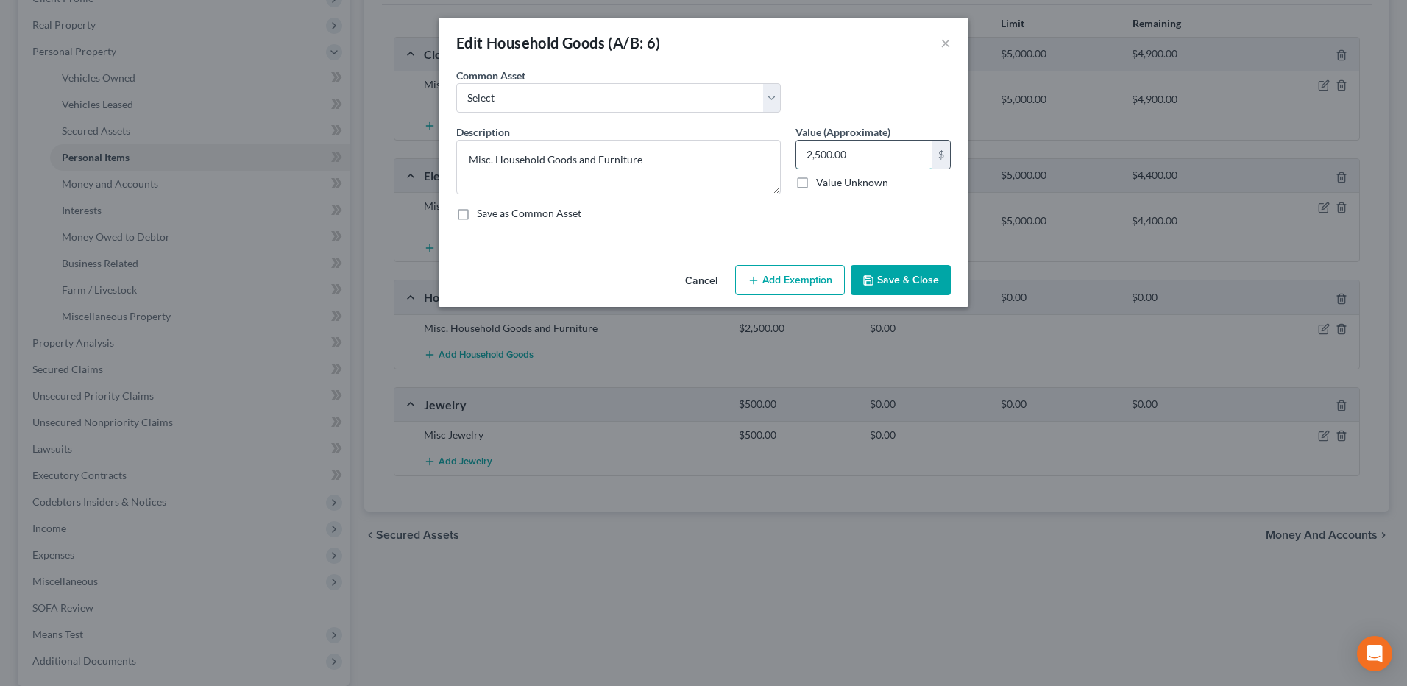
click at [862, 154] on input "2,500.00" at bounding box center [864, 155] width 136 height 28
type input "1,000"
click at [789, 283] on button "Add Exemption" at bounding box center [790, 280] width 110 height 31
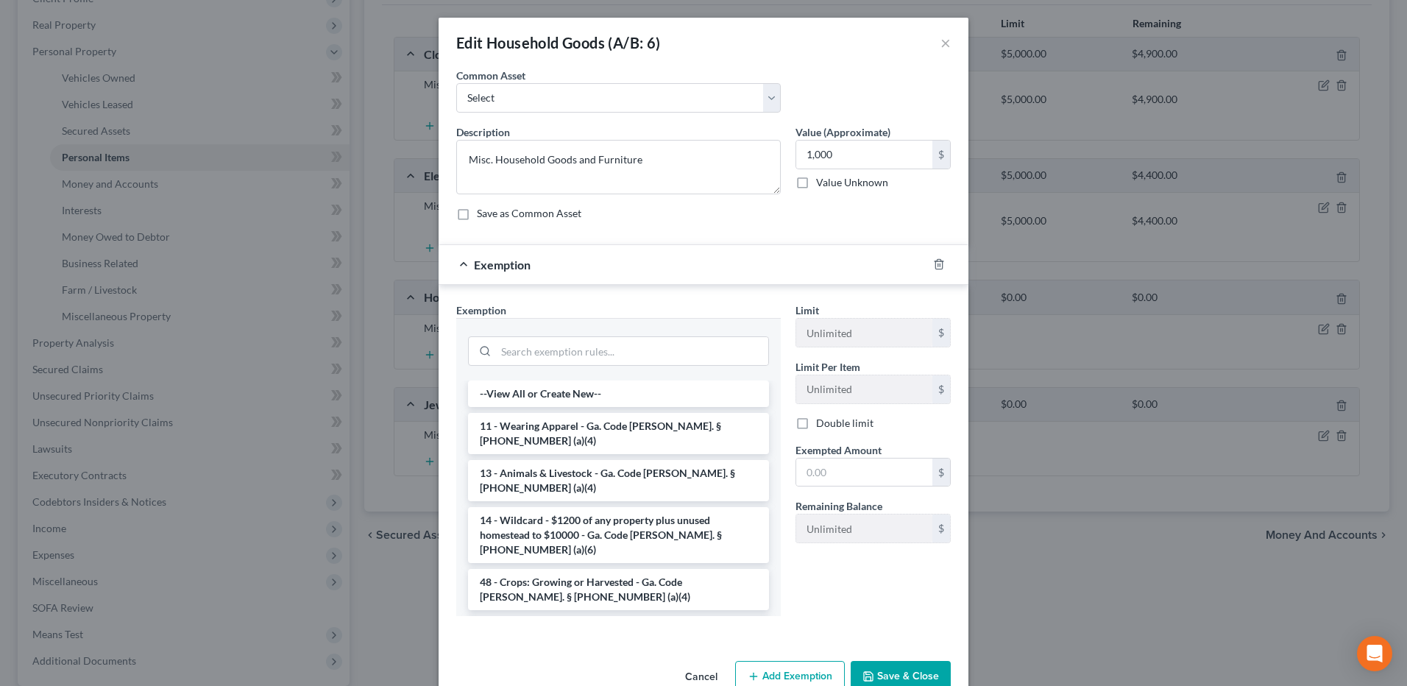
click at [544, 616] on li "6 - Household Goods and Furnishings - Ga. Code [PERSON_NAME]. § [PHONE_NUMBER] …" at bounding box center [618, 636] width 301 height 41
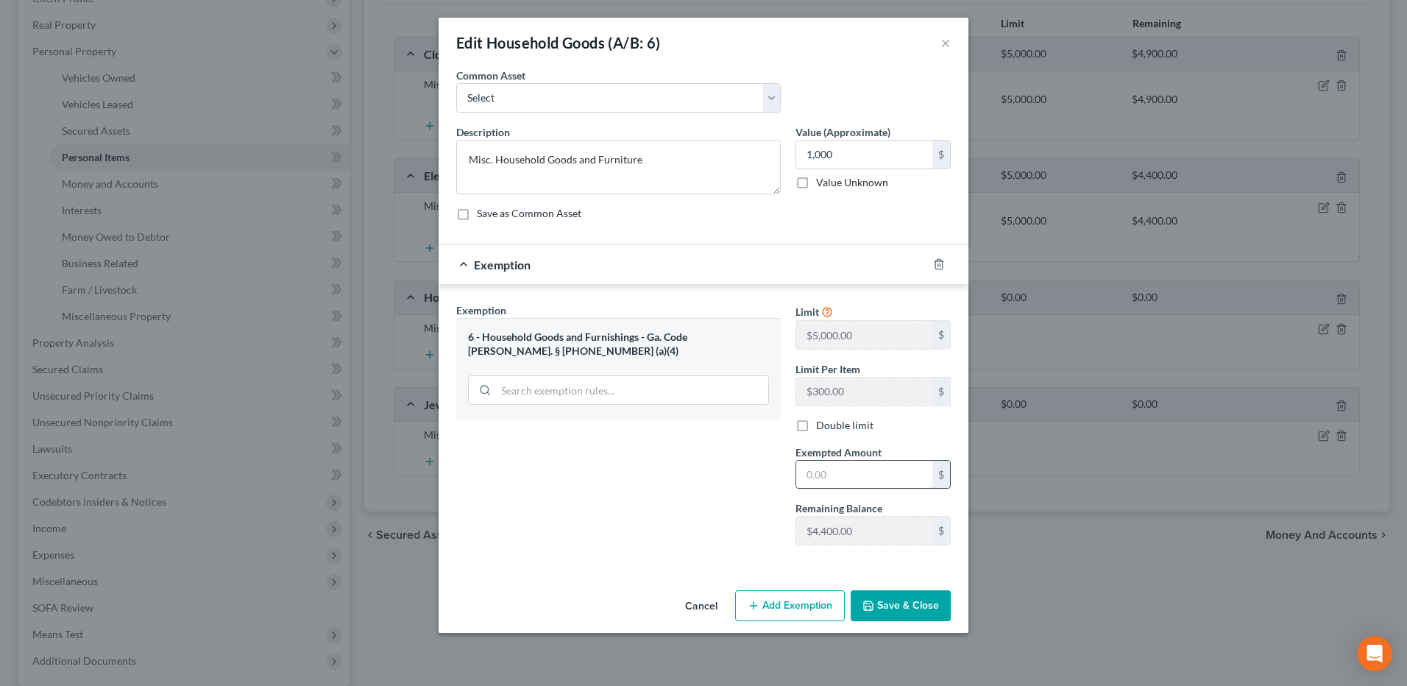
click at [838, 483] on input "text" at bounding box center [864, 475] width 136 height 28
type input "1,000"
click at [919, 606] on button "Save & Close" at bounding box center [901, 605] width 100 height 31
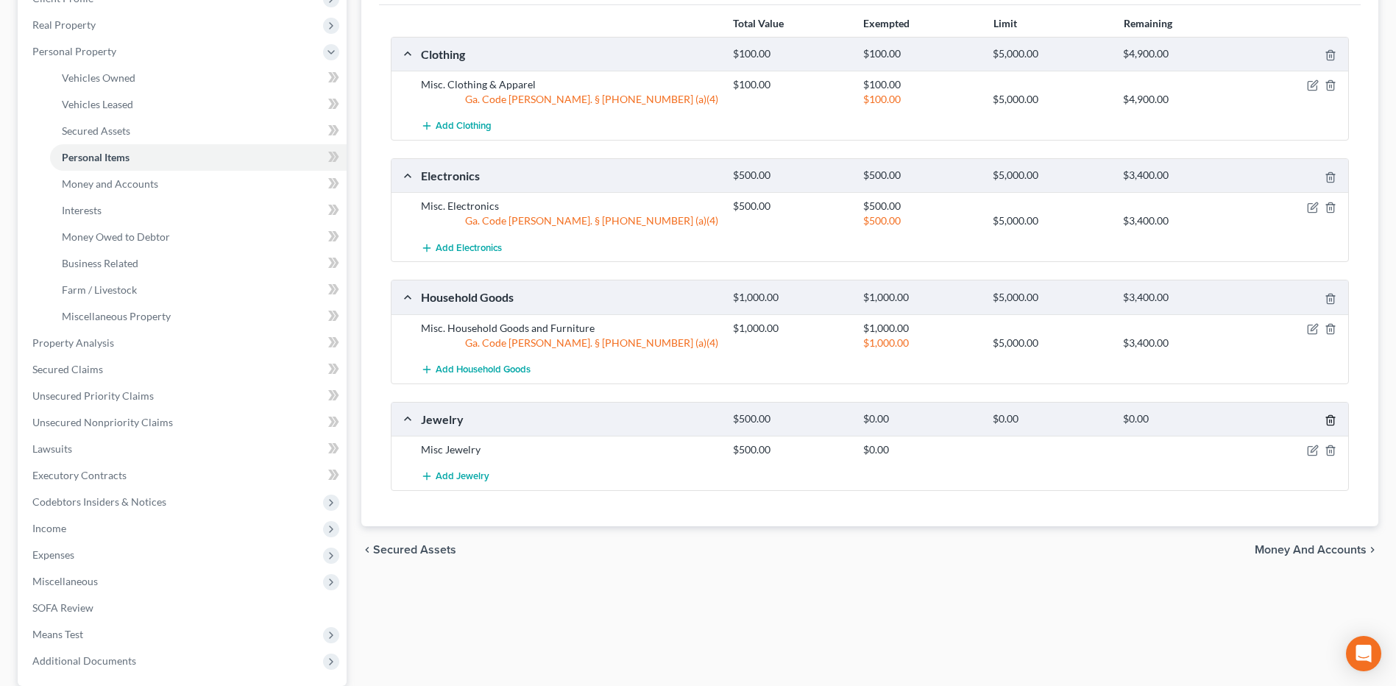
click at [1330, 420] on icon "button" at bounding box center [1331, 420] width 12 height 12
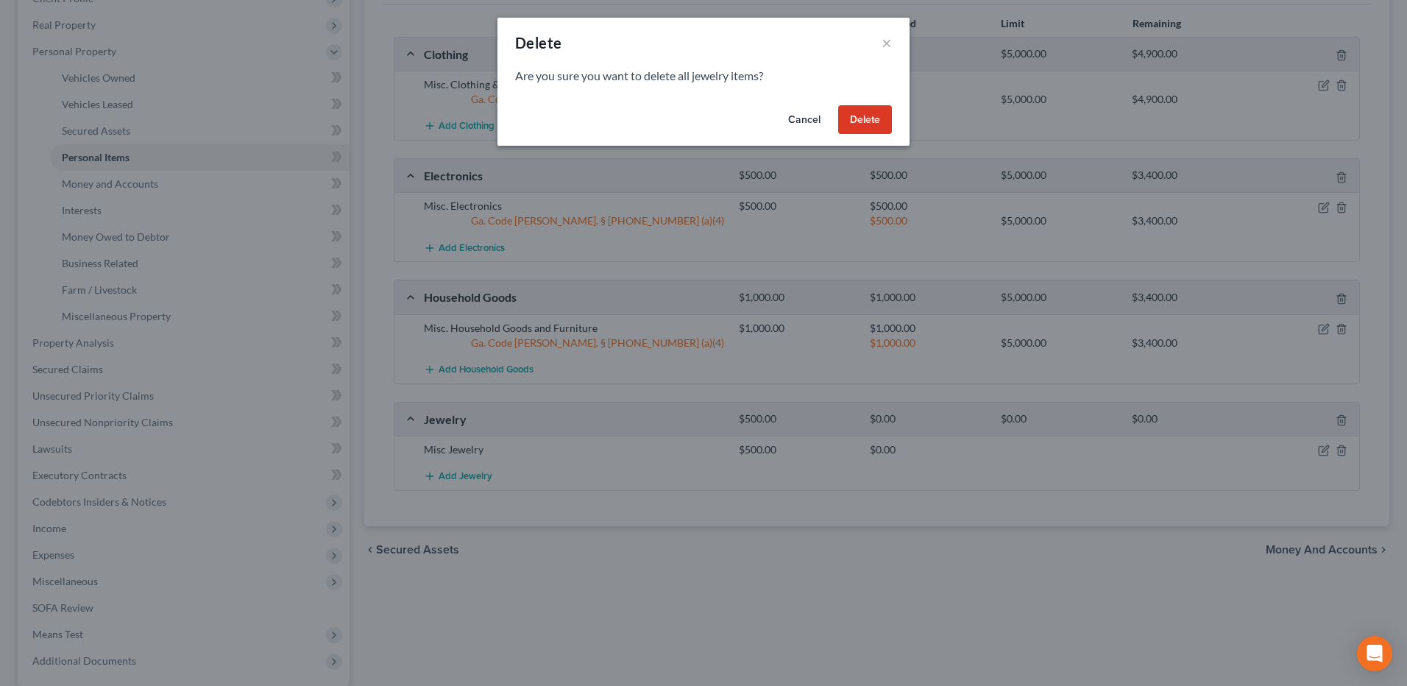
click at [868, 115] on button "Delete" at bounding box center [865, 119] width 54 height 29
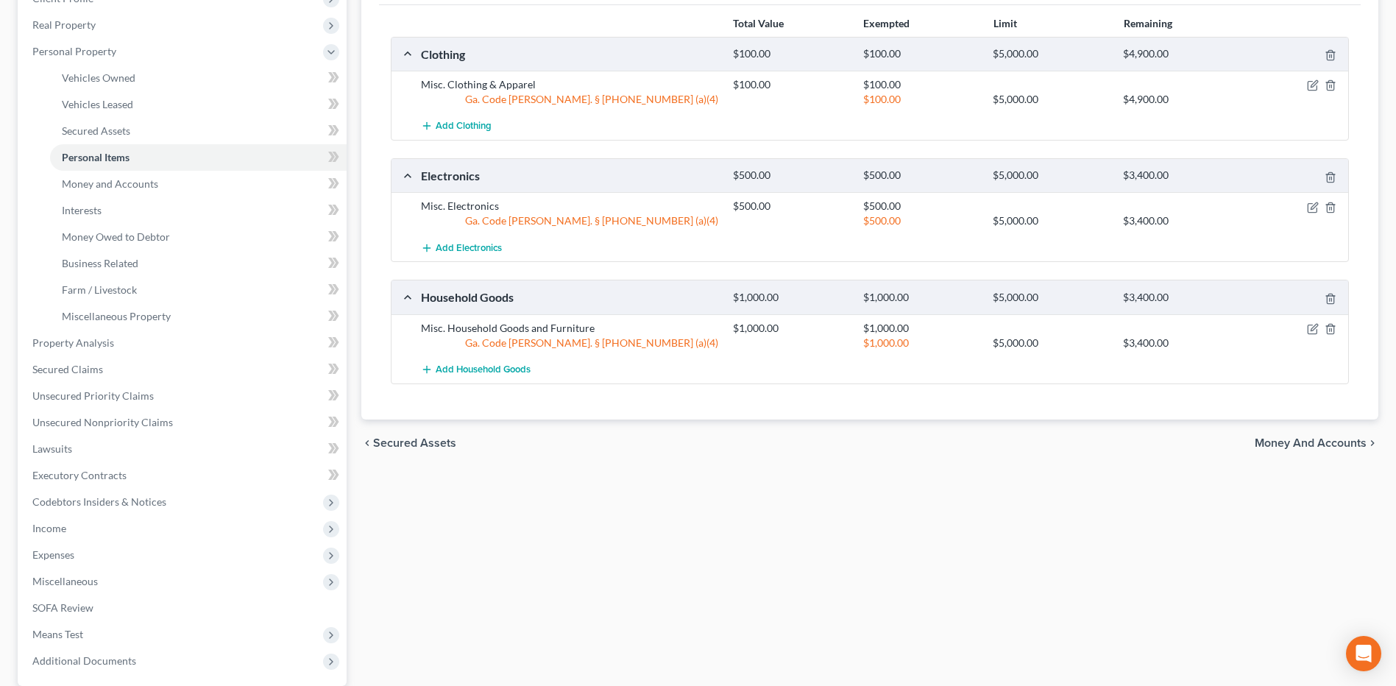
click at [1291, 439] on span "Money and Accounts" at bounding box center [1311, 443] width 112 height 12
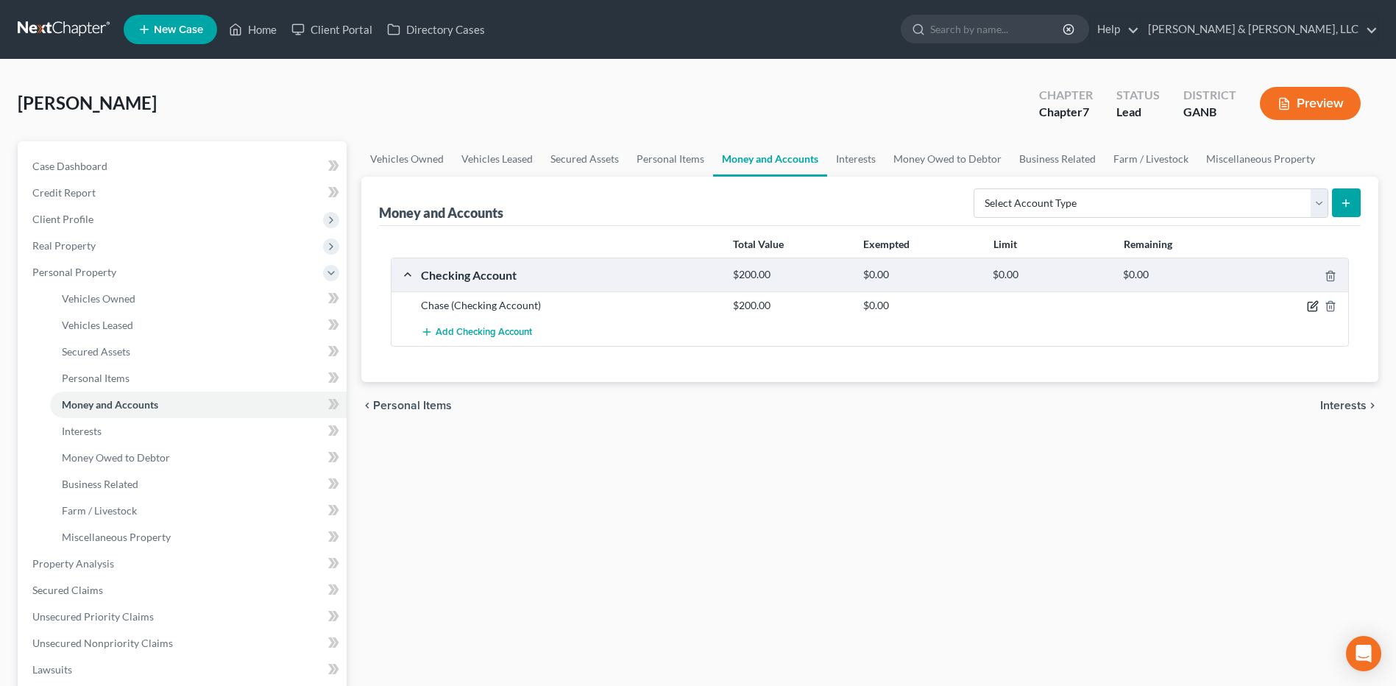
click at [1309, 307] on icon "button" at bounding box center [1313, 306] width 12 height 12
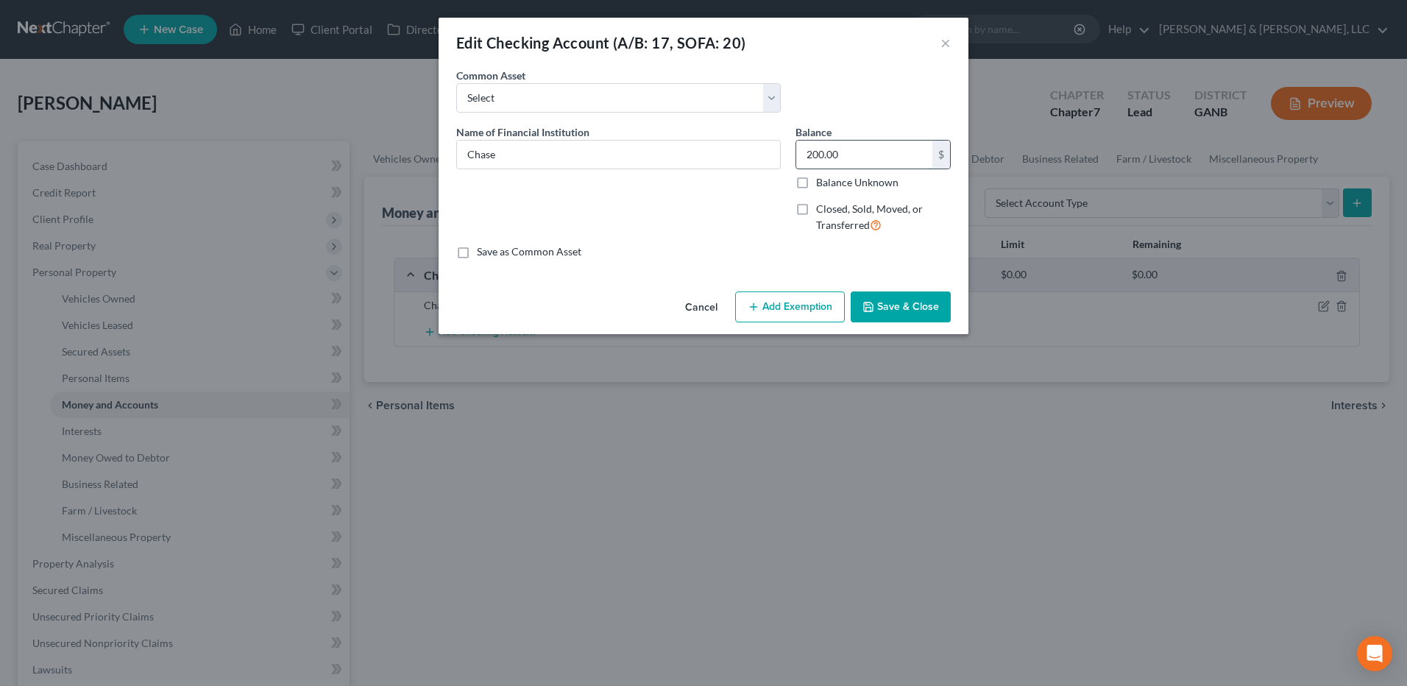
click at [882, 159] on input "200.00" at bounding box center [864, 155] width 136 height 28
type input "50"
click at [820, 298] on button "Add Exemption" at bounding box center [790, 306] width 110 height 31
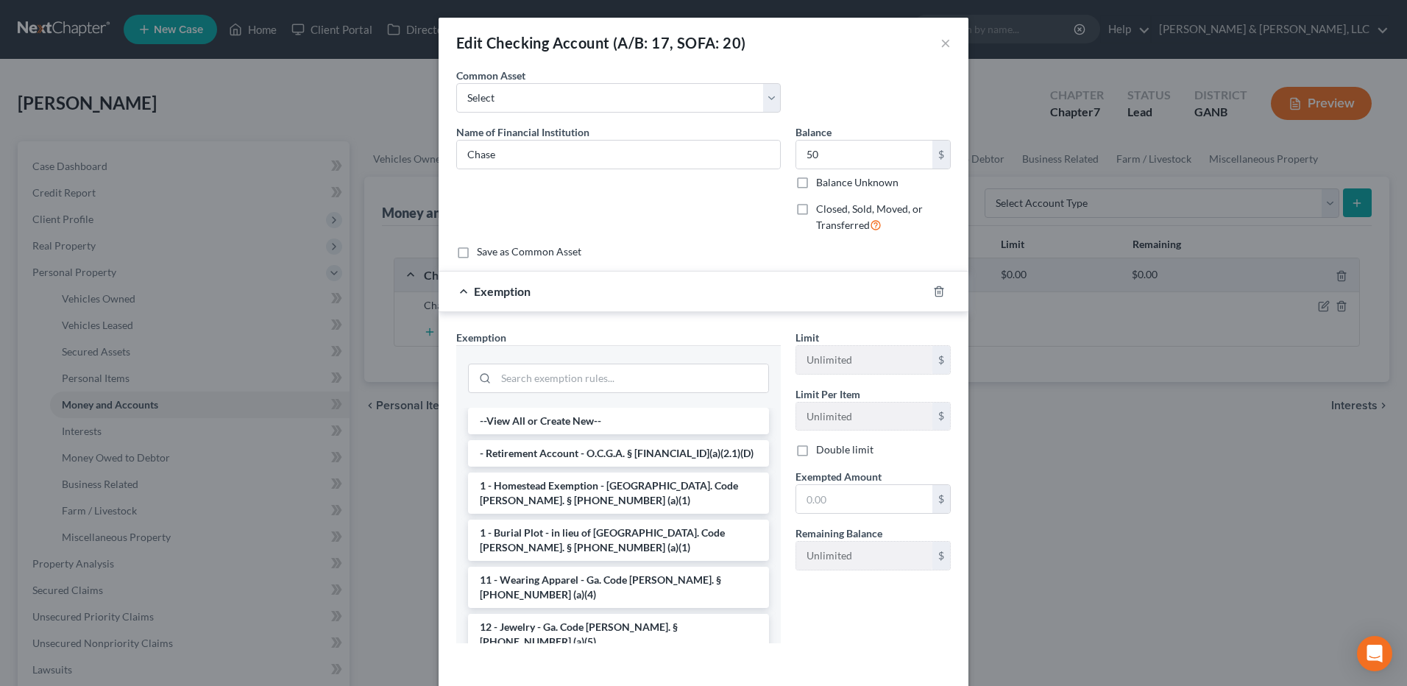
click at [590, 397] on div at bounding box center [618, 376] width 325 height 63
click at [584, 382] on input "search" at bounding box center [632, 378] width 272 height 28
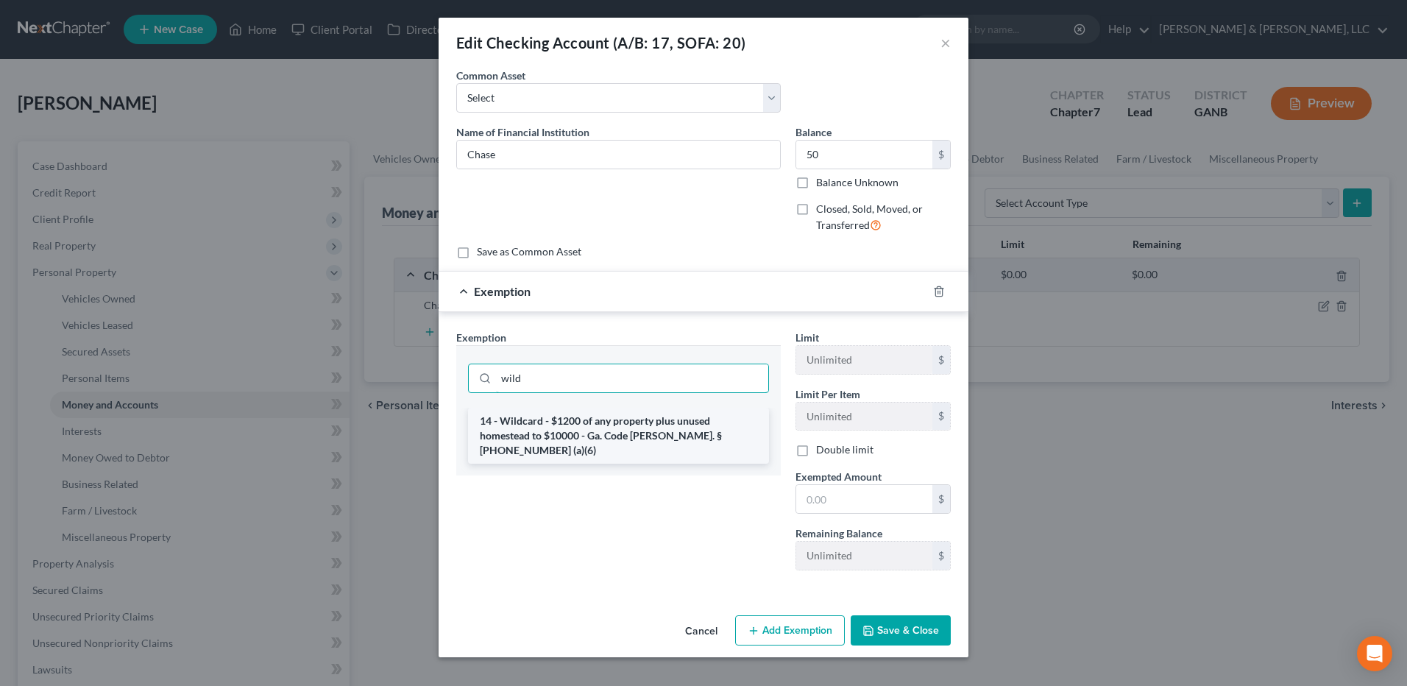
type input "wild"
click at [575, 424] on li "14 - Wildcard - $1200 of any property plus unused homestead to $10000 - Ga. Cod…" at bounding box center [618, 436] width 301 height 56
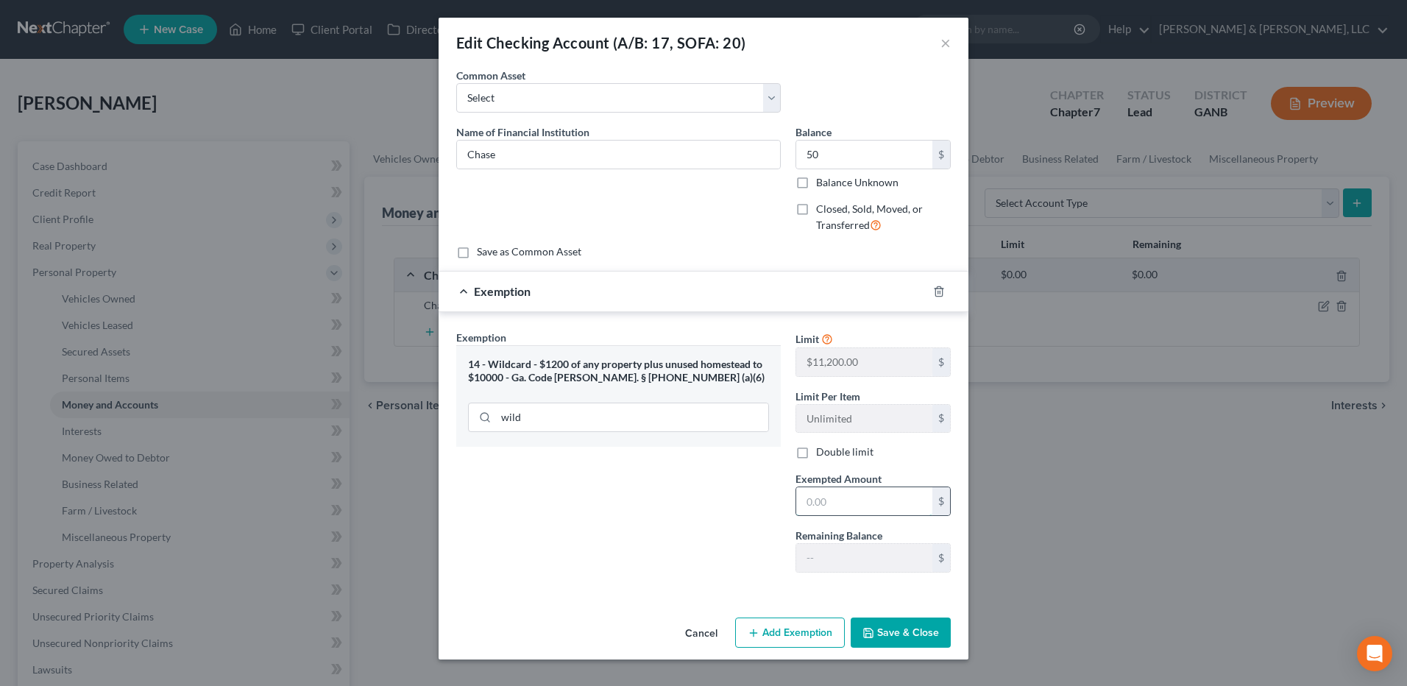
click at [868, 512] on input "text" at bounding box center [864, 501] width 136 height 28
type input "50"
click at [899, 629] on button "Save & Close" at bounding box center [901, 633] width 100 height 31
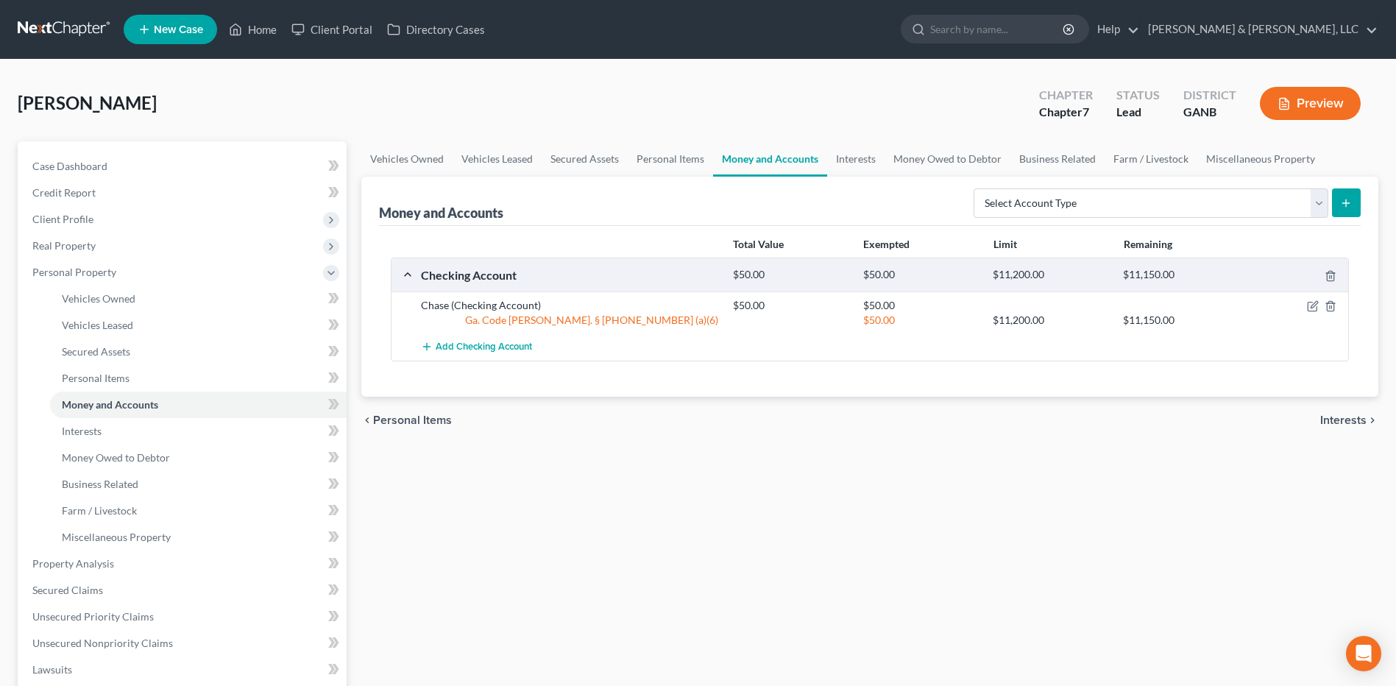
click at [1333, 420] on span "Interests" at bounding box center [1343, 420] width 46 height 12
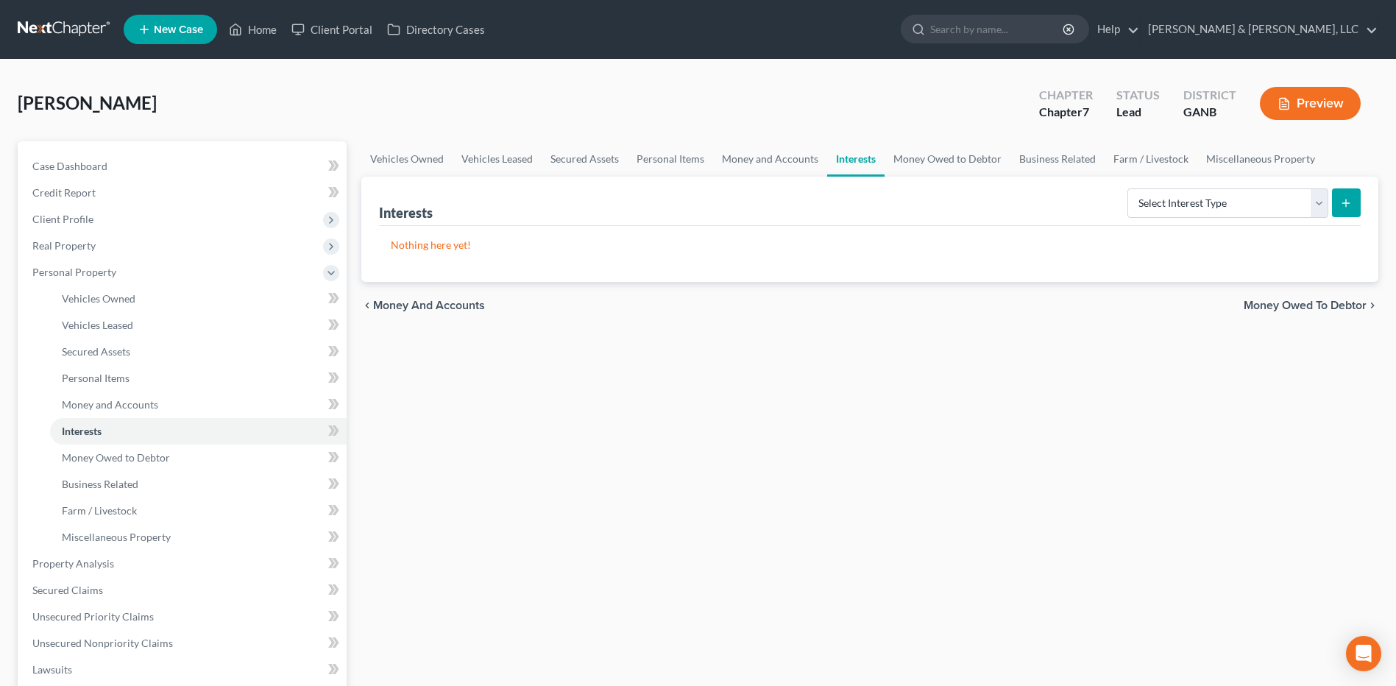
click at [428, 305] on span "Money and Accounts" at bounding box center [429, 306] width 112 height 12
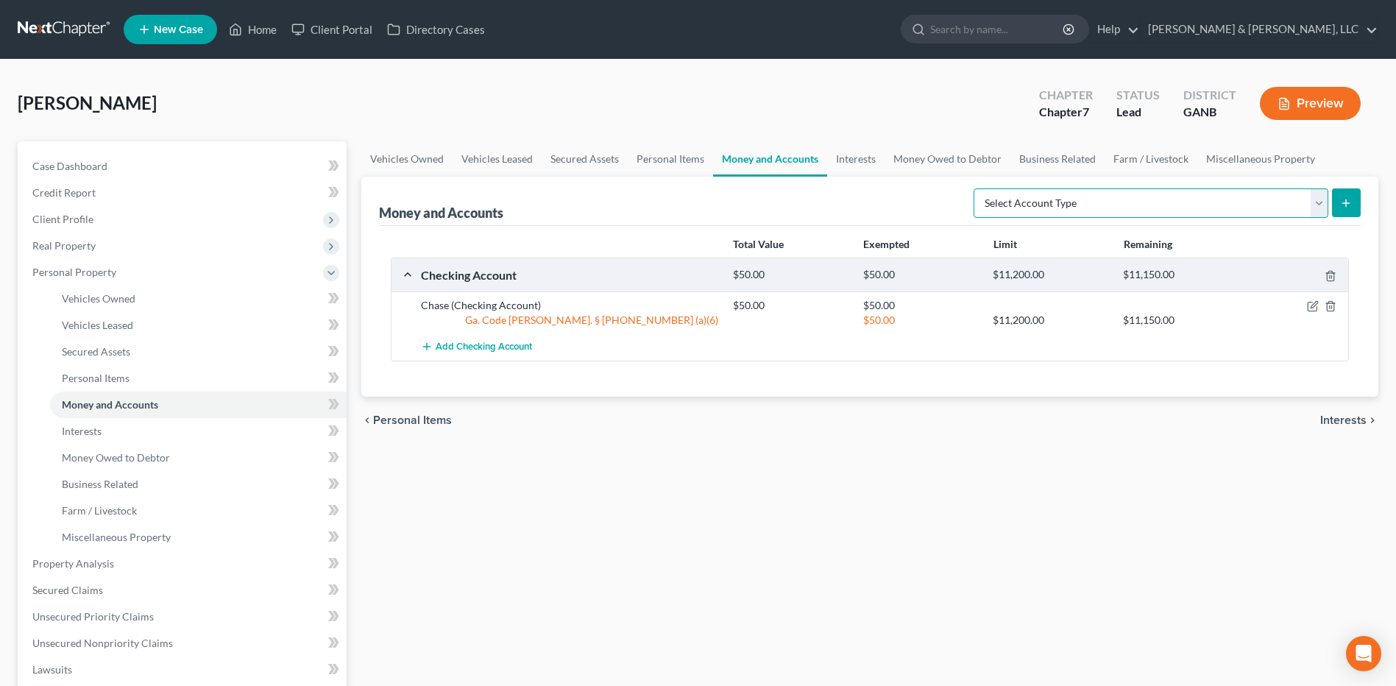
click at [1155, 205] on select "Select Account Type Brokerage (A/B: 18, SOFA: 20) Cash on Hand (A/B: 16) Certif…" at bounding box center [1151, 202] width 355 height 29
select select "other"
click at [977, 188] on select "Select Account Type Brokerage (A/B: 18, SOFA: 20) Cash on Hand (A/B: 16) Certif…" at bounding box center [1151, 202] width 355 height 29
click at [1338, 216] on button "submit" at bounding box center [1346, 202] width 29 height 29
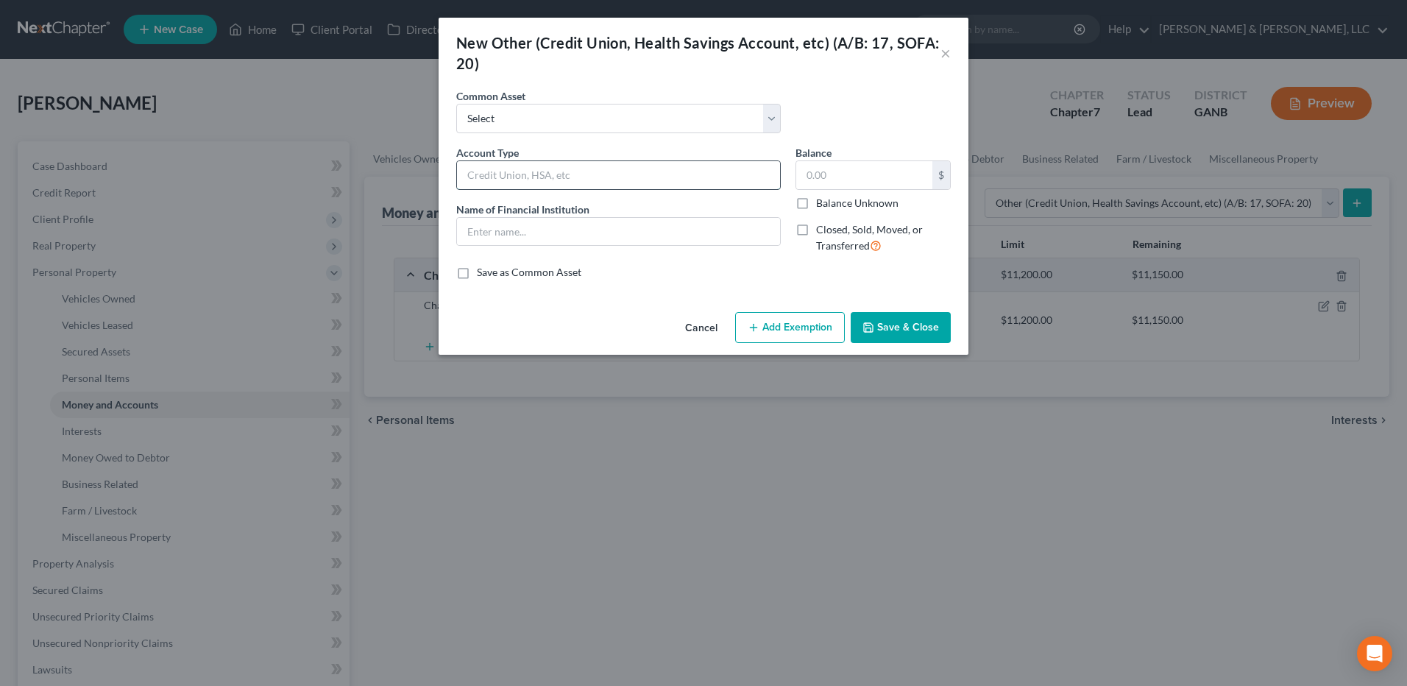
click at [561, 176] on input "text" at bounding box center [618, 175] width 323 height 28
click at [571, 126] on select "Select Garnishment Money" at bounding box center [618, 118] width 325 height 29
drag, startPoint x: 571, startPoint y: 126, endPoint x: 567, endPoint y: 132, distance: 7.6
click at [571, 126] on select "Select Garnishment Money" at bounding box center [618, 118] width 325 height 29
click at [539, 171] on input "text" at bounding box center [618, 175] width 323 height 28
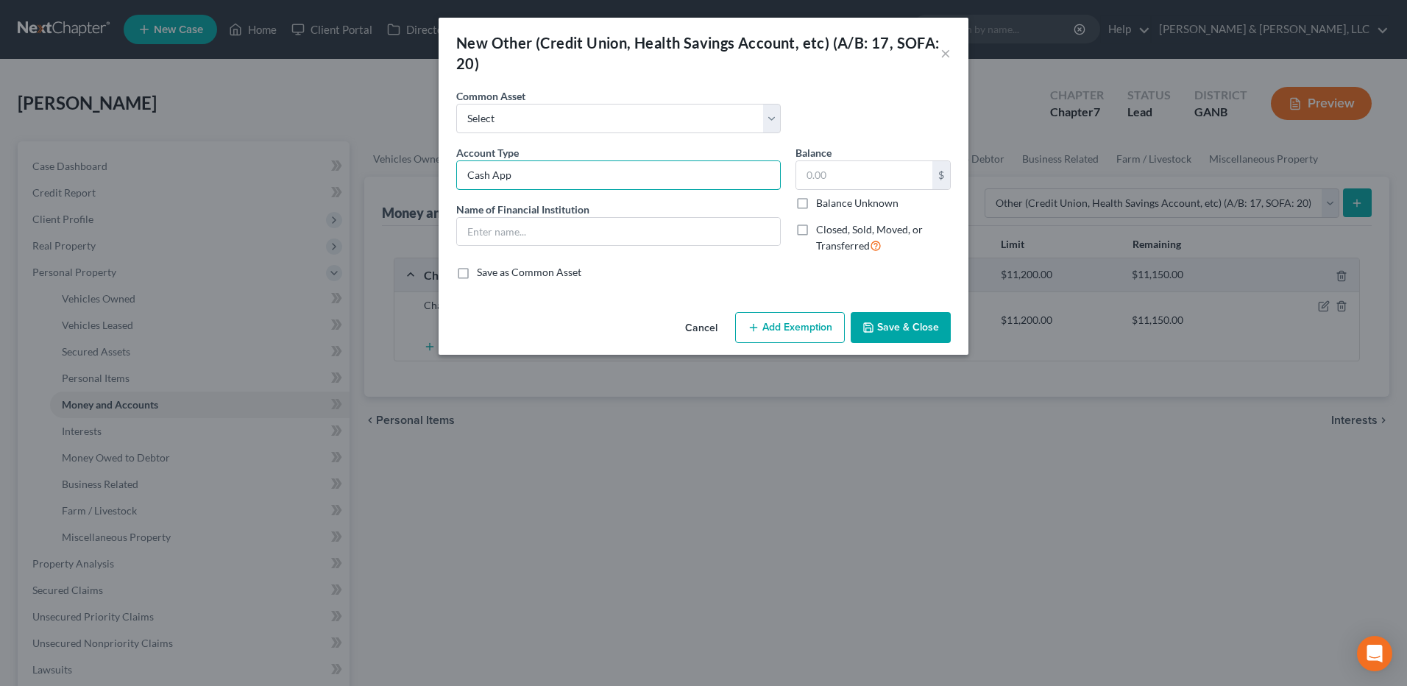
drag, startPoint x: 550, startPoint y: 172, endPoint x: 378, endPoint y: 197, distance: 173.2
click at [378, 197] on div "New Other (Credit Union, Health Savings Account, etc) (A/B: 17, SOFA: 20) × An …" at bounding box center [703, 343] width 1407 height 686
type input "Cash App"
click at [584, 238] on input "text" at bounding box center [618, 232] width 323 height 28
paste input "Cash App"
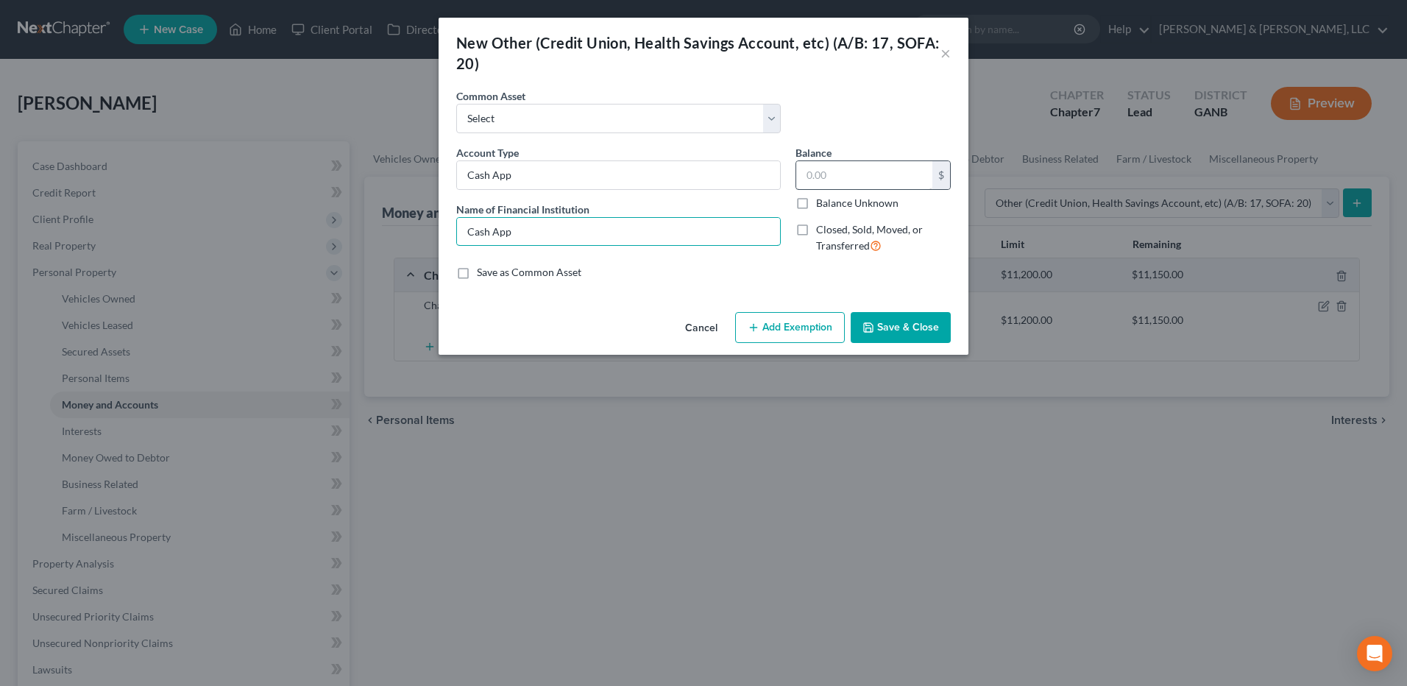
type input "Cash App"
click at [821, 183] on input "text" at bounding box center [864, 175] width 136 height 28
type input "300"
click at [771, 320] on button "Add Exemption" at bounding box center [790, 327] width 110 height 31
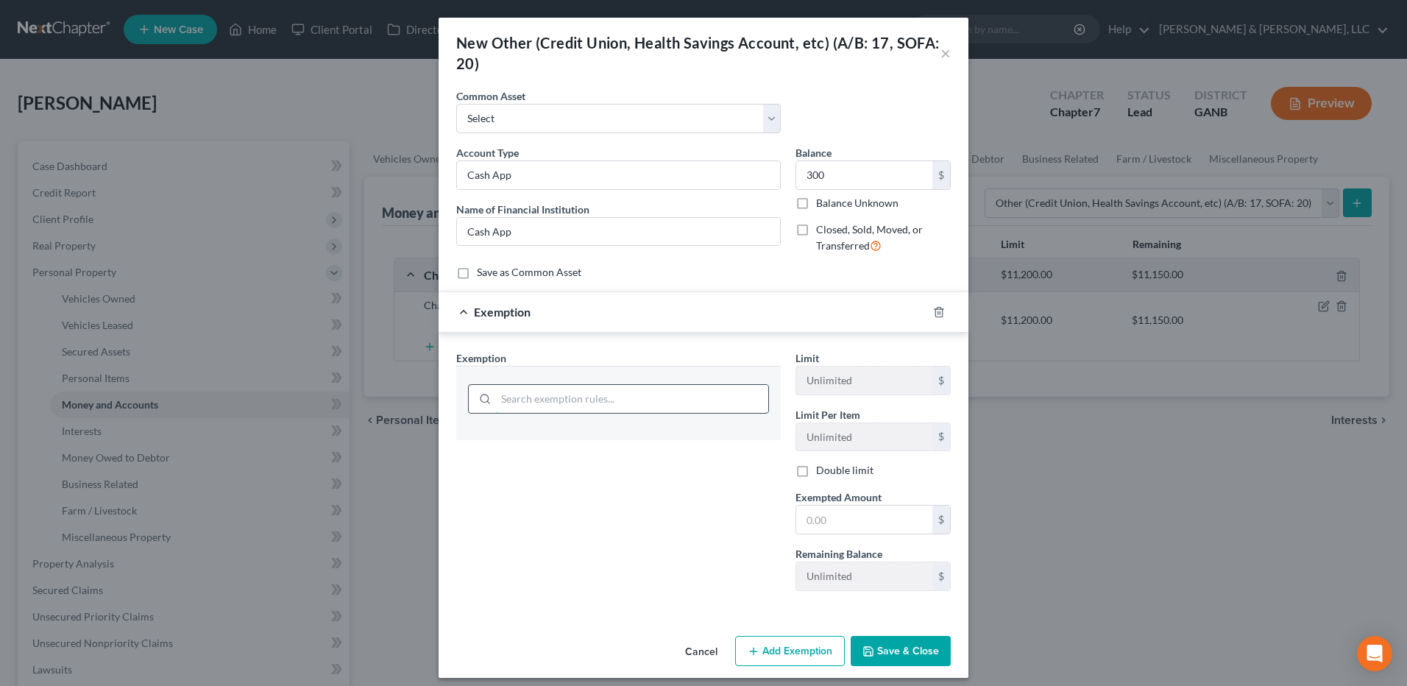
click at [643, 391] on input "search" at bounding box center [632, 399] width 272 height 28
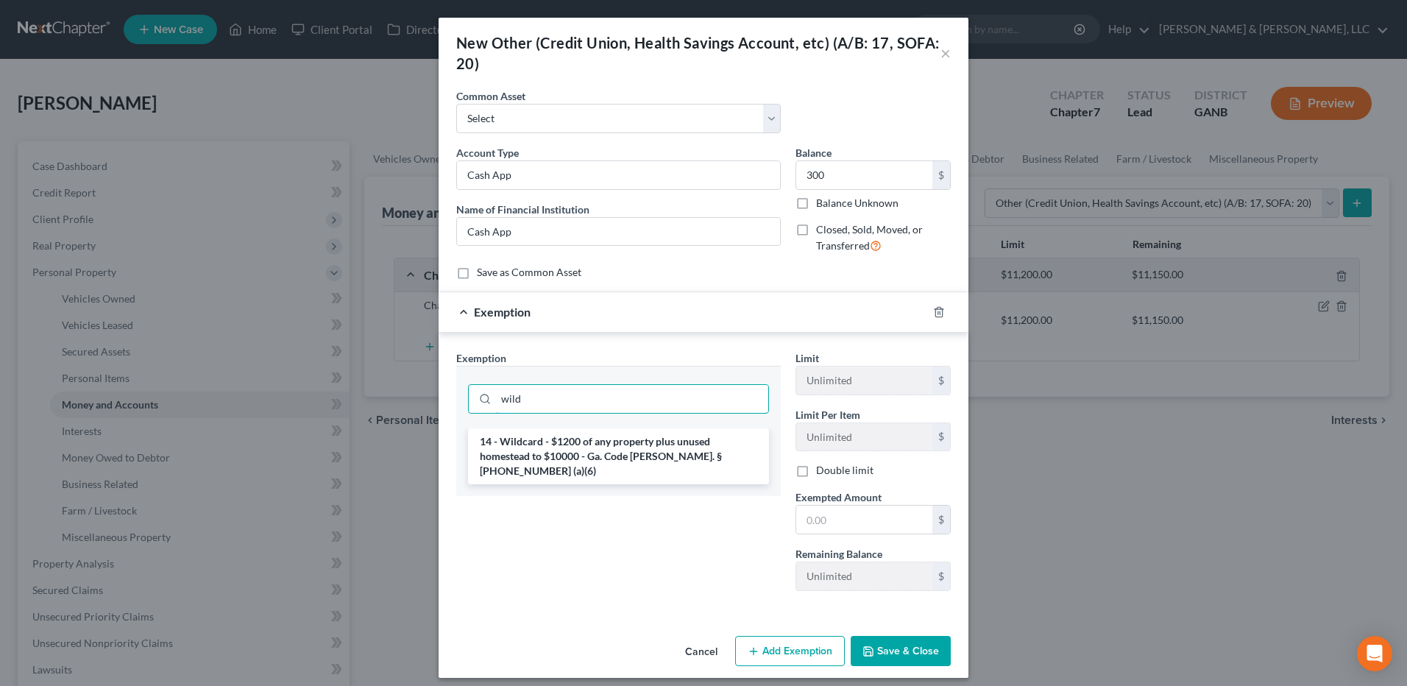
type input "wild"
click at [604, 443] on li "14 - Wildcard - $1200 of any property plus unused homestead to $10000 - Ga. Cod…" at bounding box center [618, 456] width 301 height 56
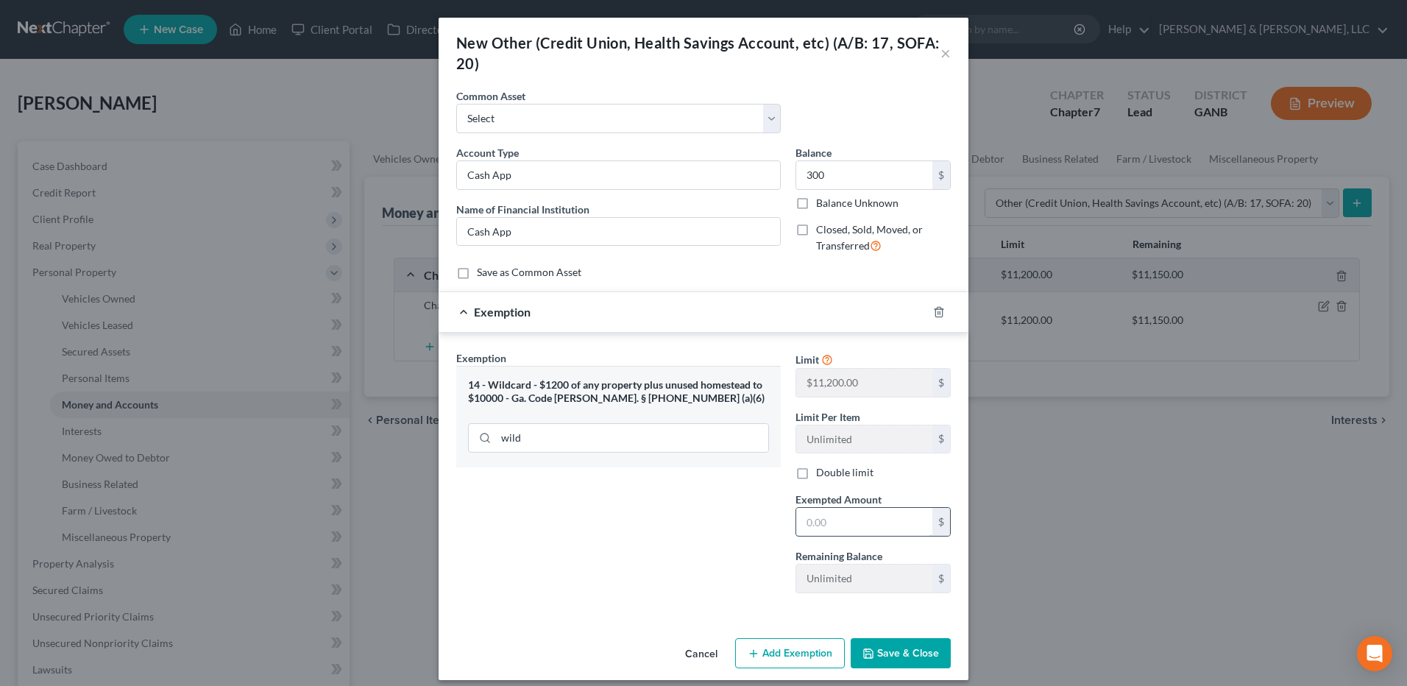
click at [849, 512] on input "text" at bounding box center [864, 522] width 136 height 28
type input "300"
click at [923, 655] on button "Save & Close" at bounding box center [901, 653] width 100 height 31
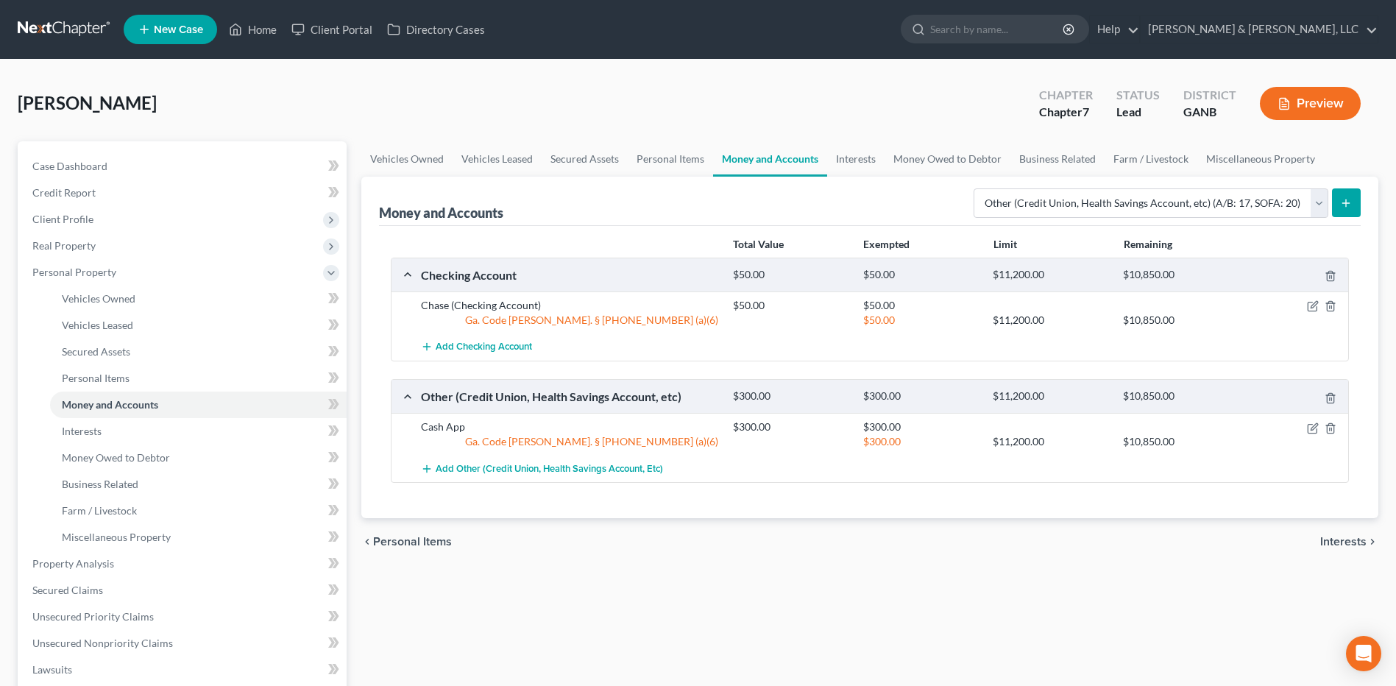
click at [1334, 542] on span "Interests" at bounding box center [1343, 542] width 46 height 12
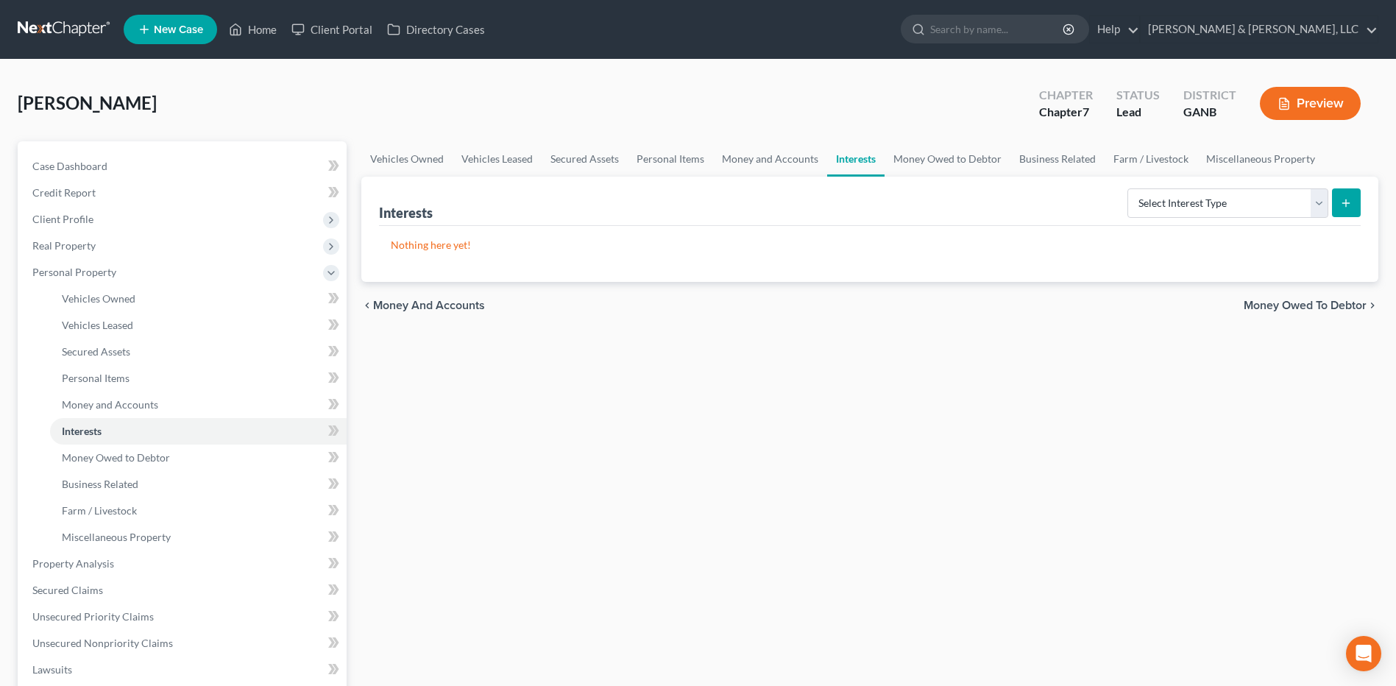
click at [1337, 307] on span "Money Owed to Debtor" at bounding box center [1305, 306] width 123 height 12
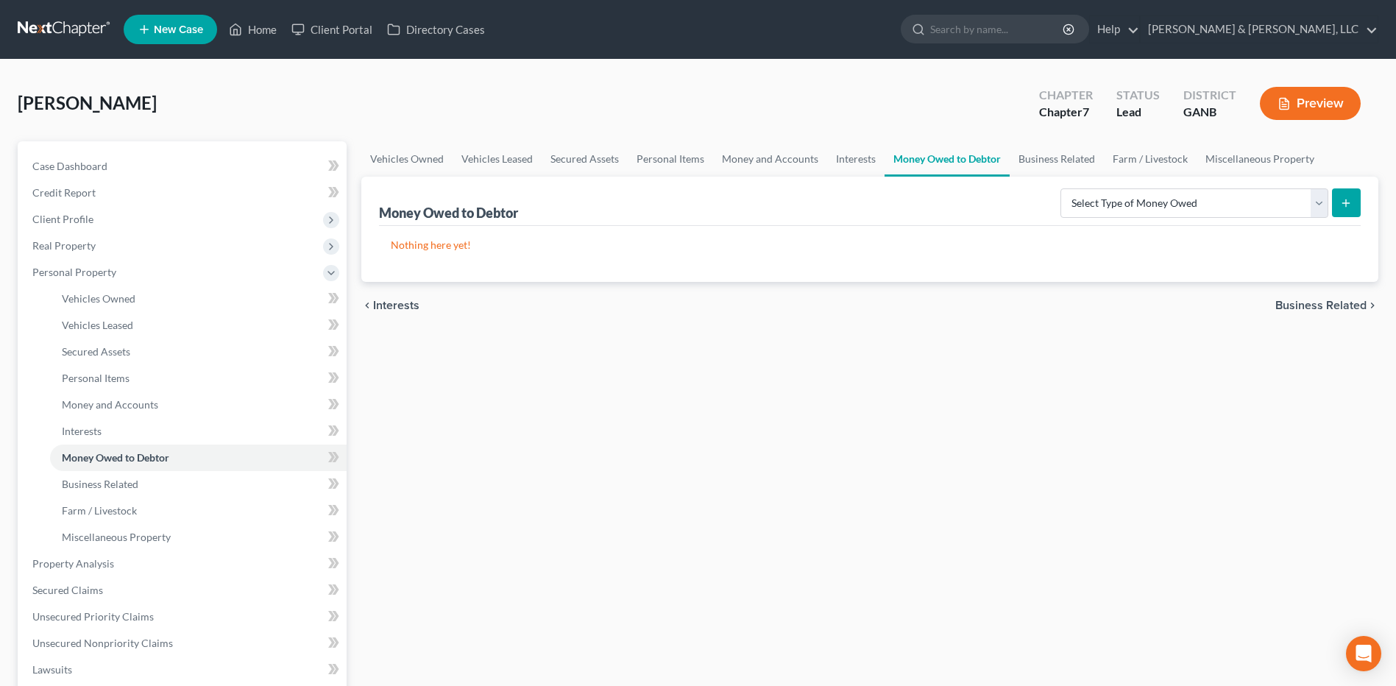
click at [1334, 308] on span "Business Related" at bounding box center [1321, 306] width 91 height 12
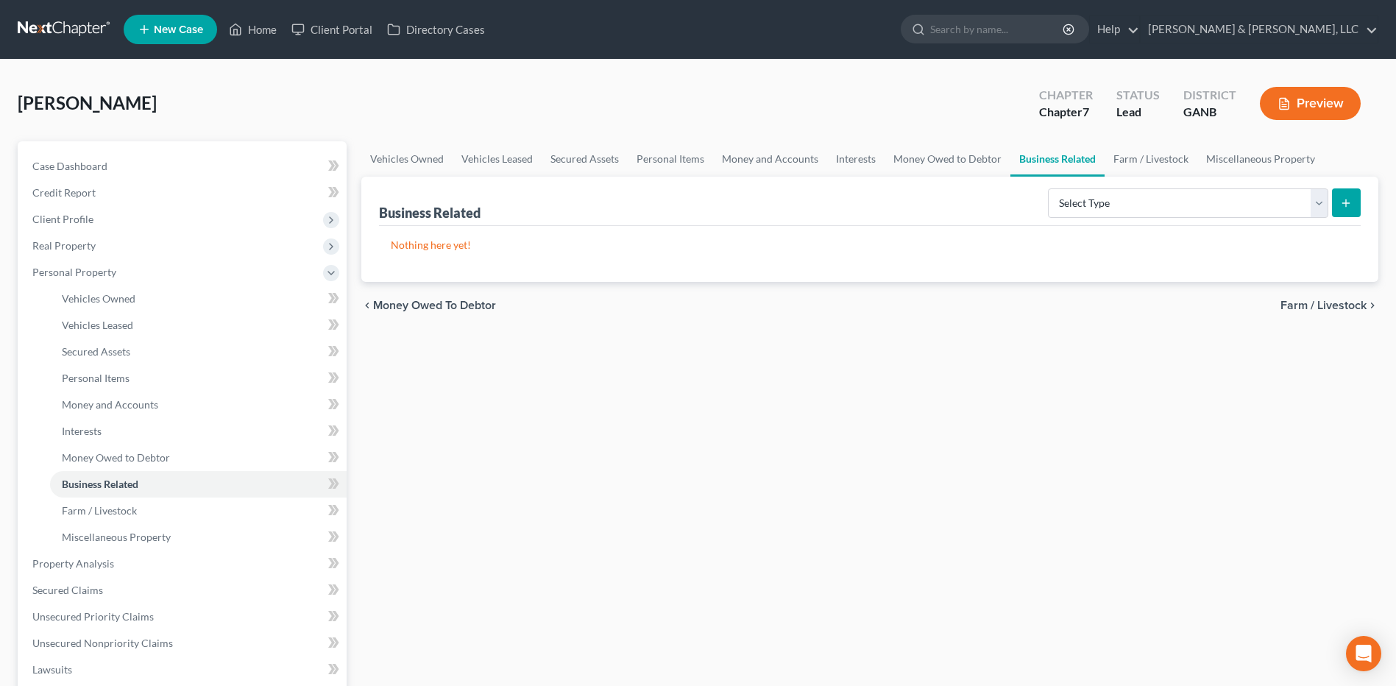
click at [1334, 308] on span "Farm / Livestock" at bounding box center [1324, 306] width 86 height 12
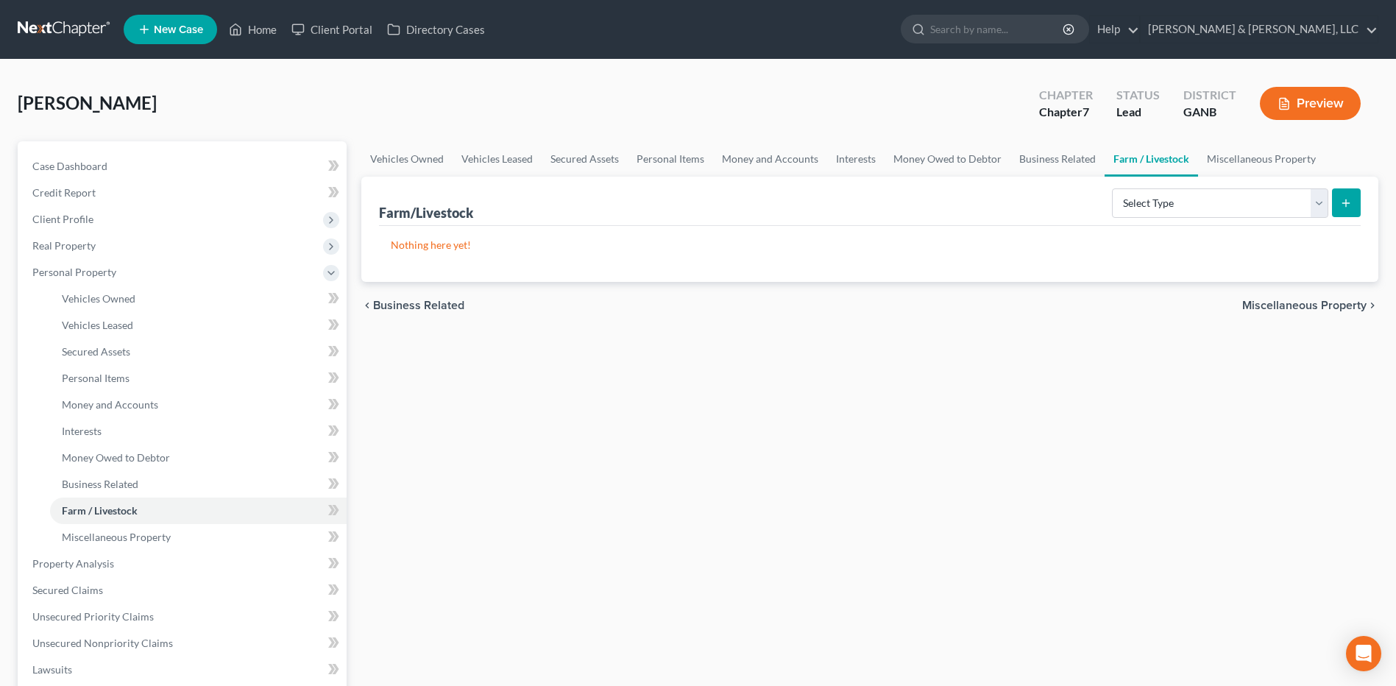
click at [1334, 308] on span "Miscellaneous Property" at bounding box center [1304, 306] width 124 height 12
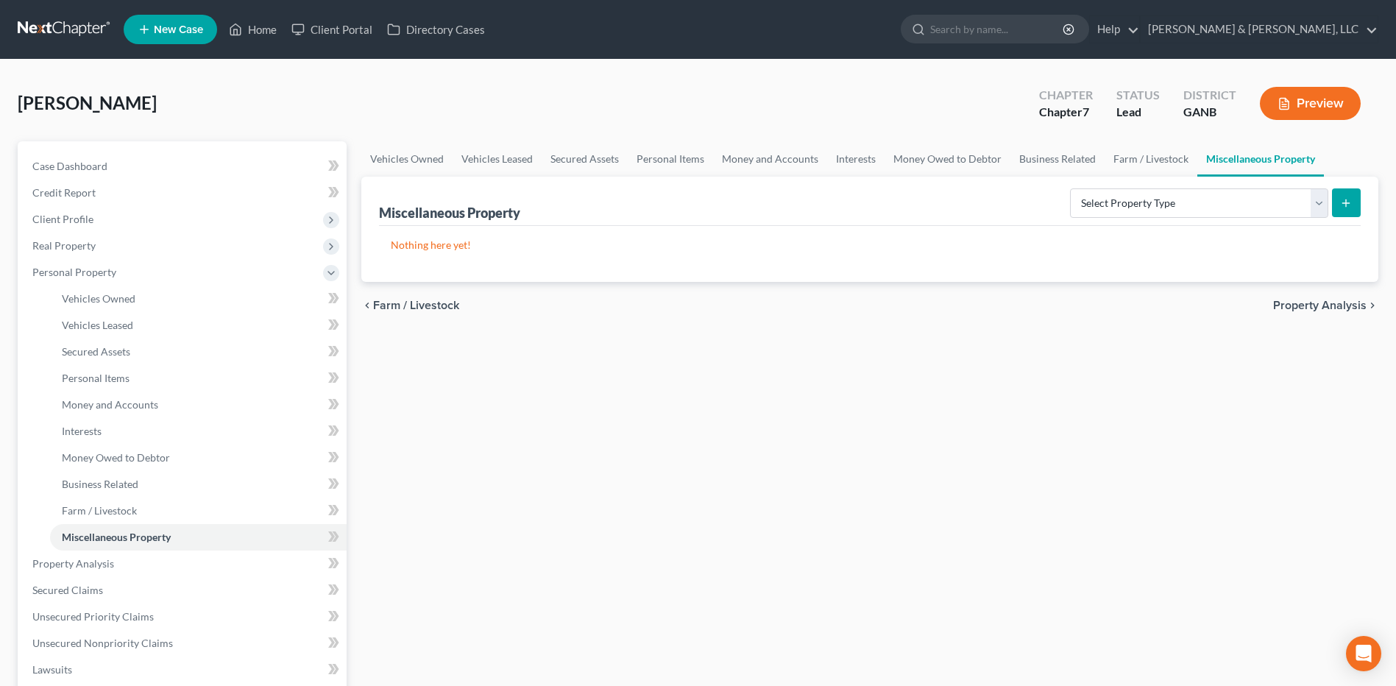
click at [1334, 308] on span "Property Analysis" at bounding box center [1319, 306] width 93 height 12
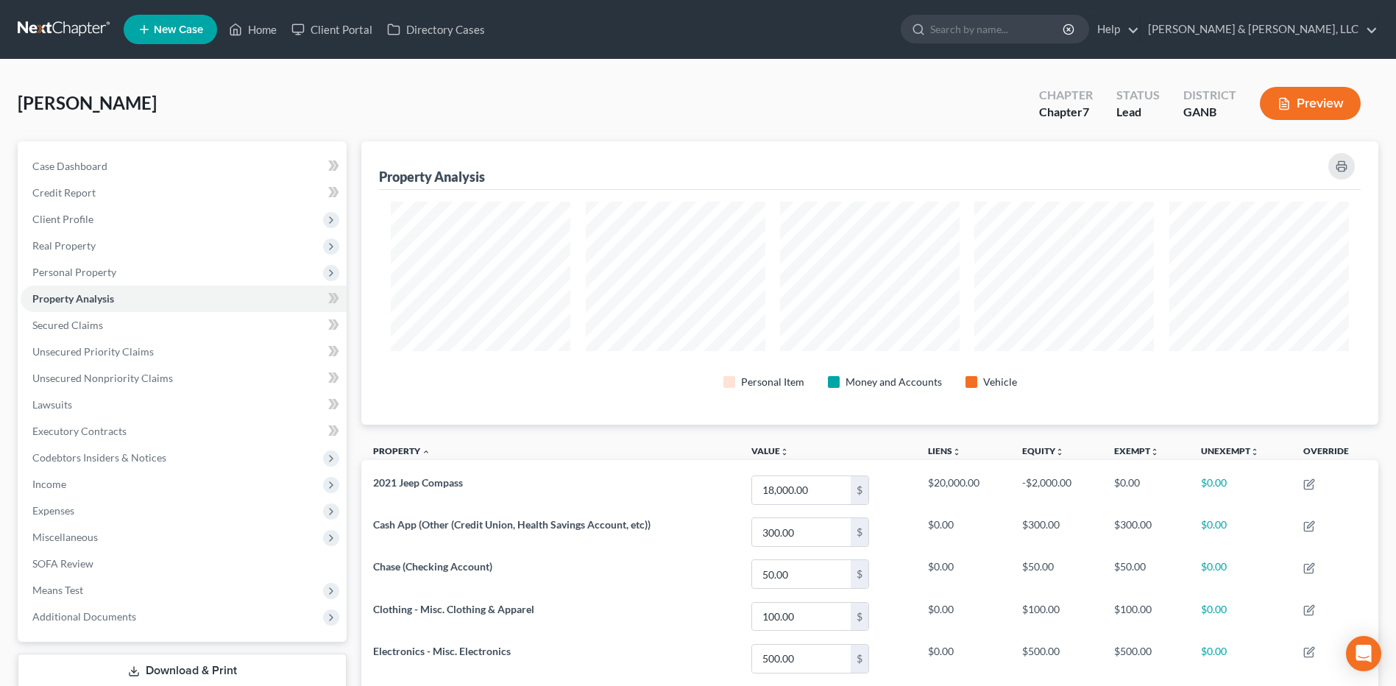
scroll to position [283, 1017]
click at [113, 331] on link "Secured Claims" at bounding box center [184, 325] width 326 height 26
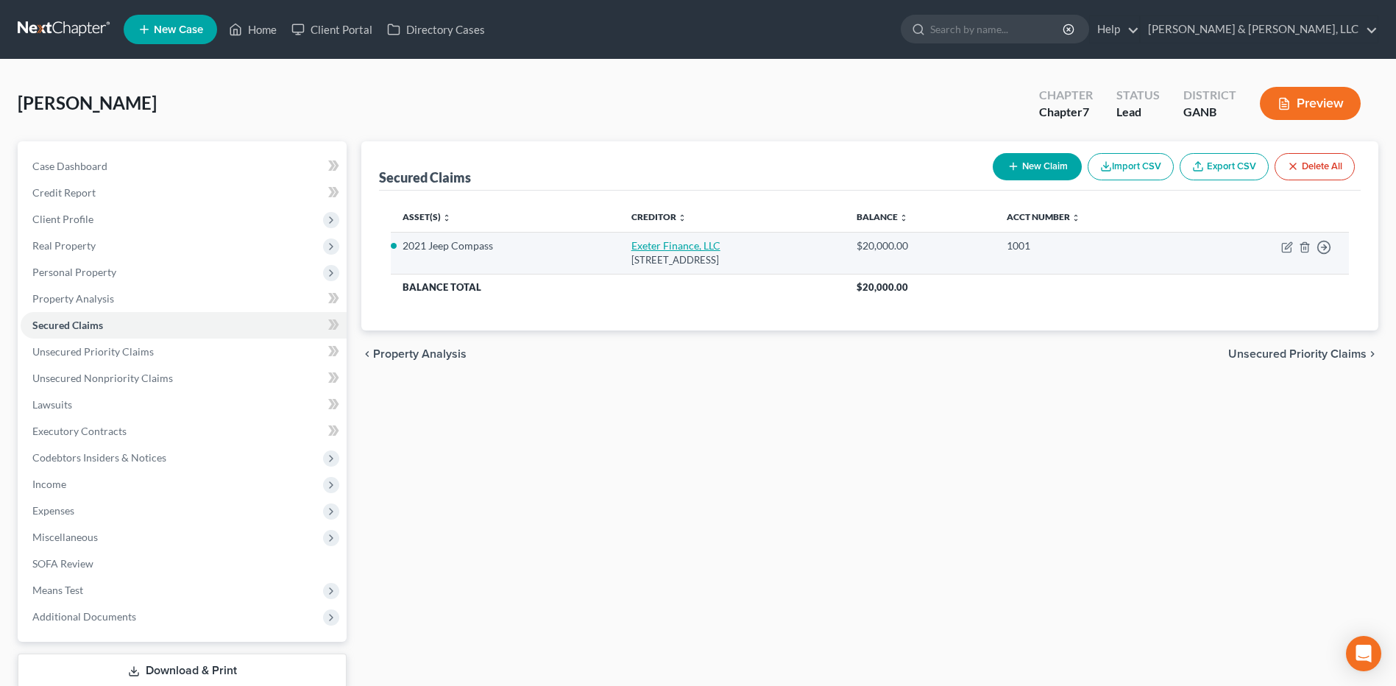
click at [662, 252] on link "Exeter Finance, LLC" at bounding box center [675, 245] width 89 height 13
select select "45"
select select "0"
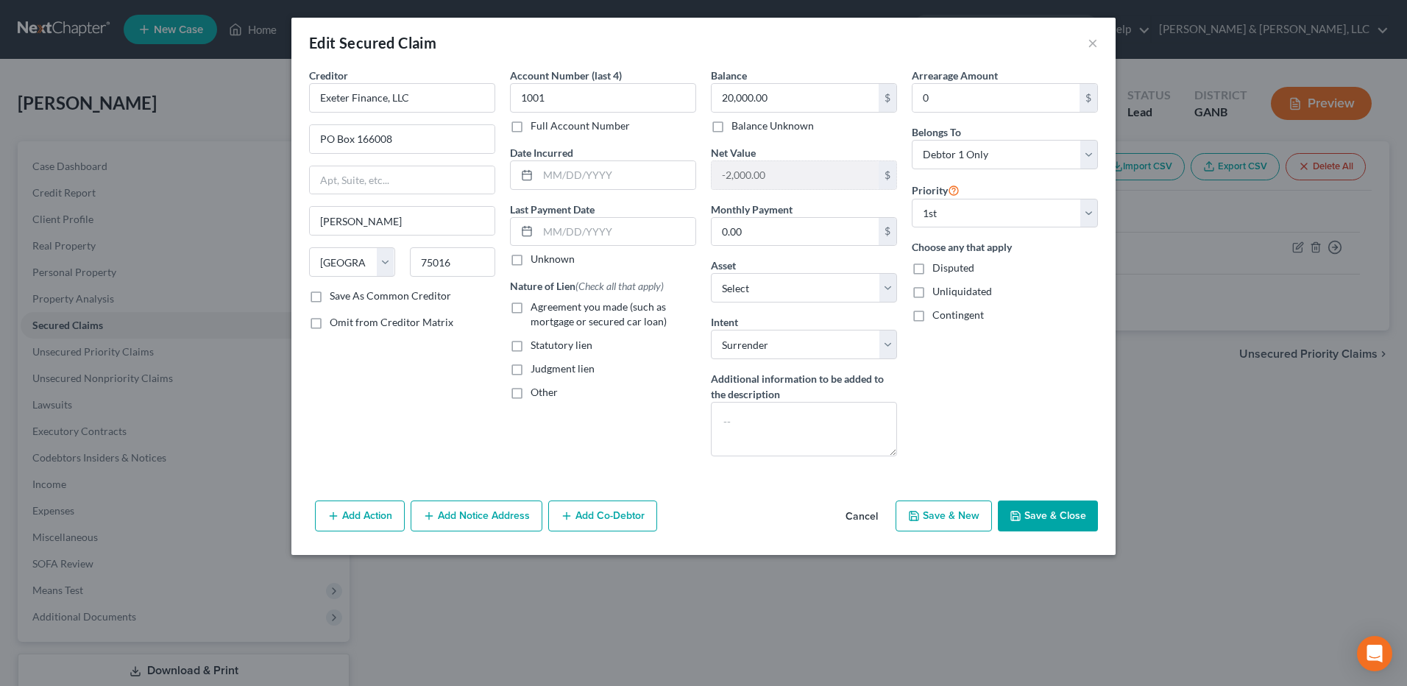
click at [575, 311] on span "Agreement you made (such as mortgage or secured car loan)" at bounding box center [599, 313] width 136 height 27
click at [546, 309] on input "Agreement you made (such as mortgage or secured car loan)" at bounding box center [542, 305] width 10 height 10
checkbox input "true"
click at [1061, 510] on button "Save & Close" at bounding box center [1048, 515] width 100 height 31
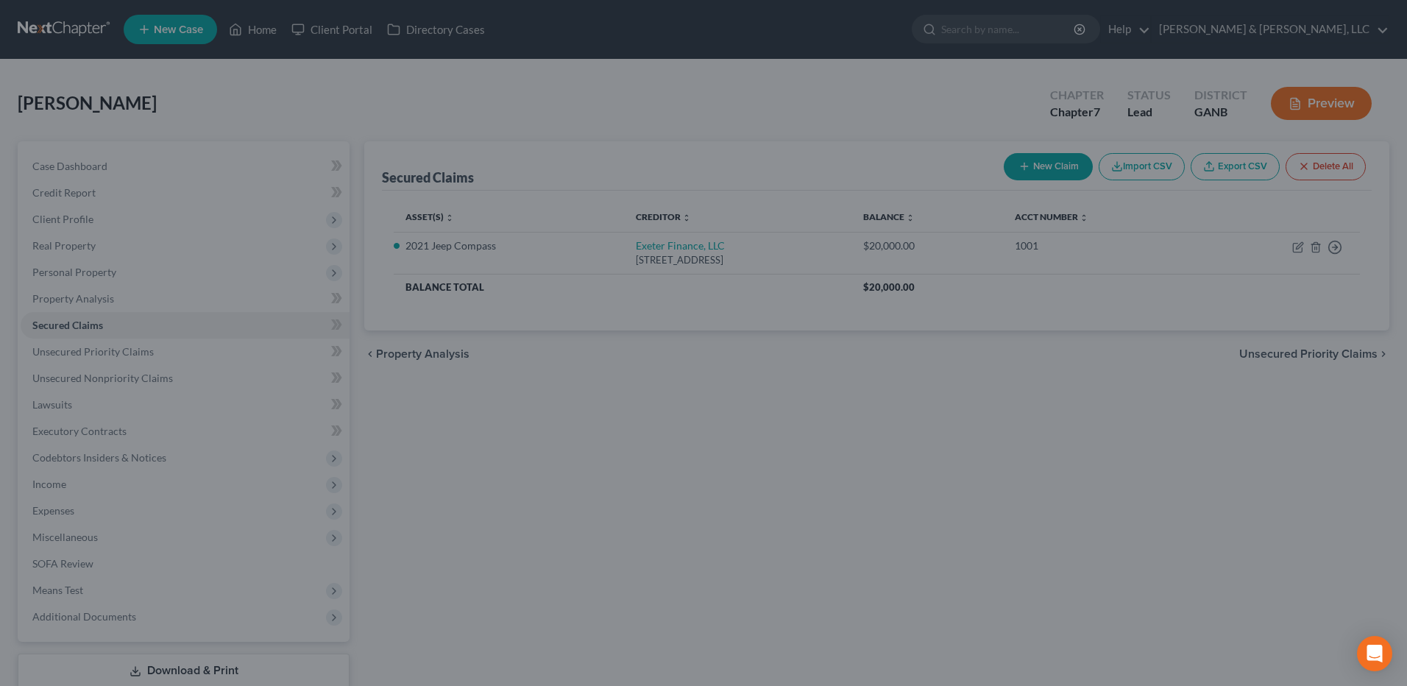
select select "5"
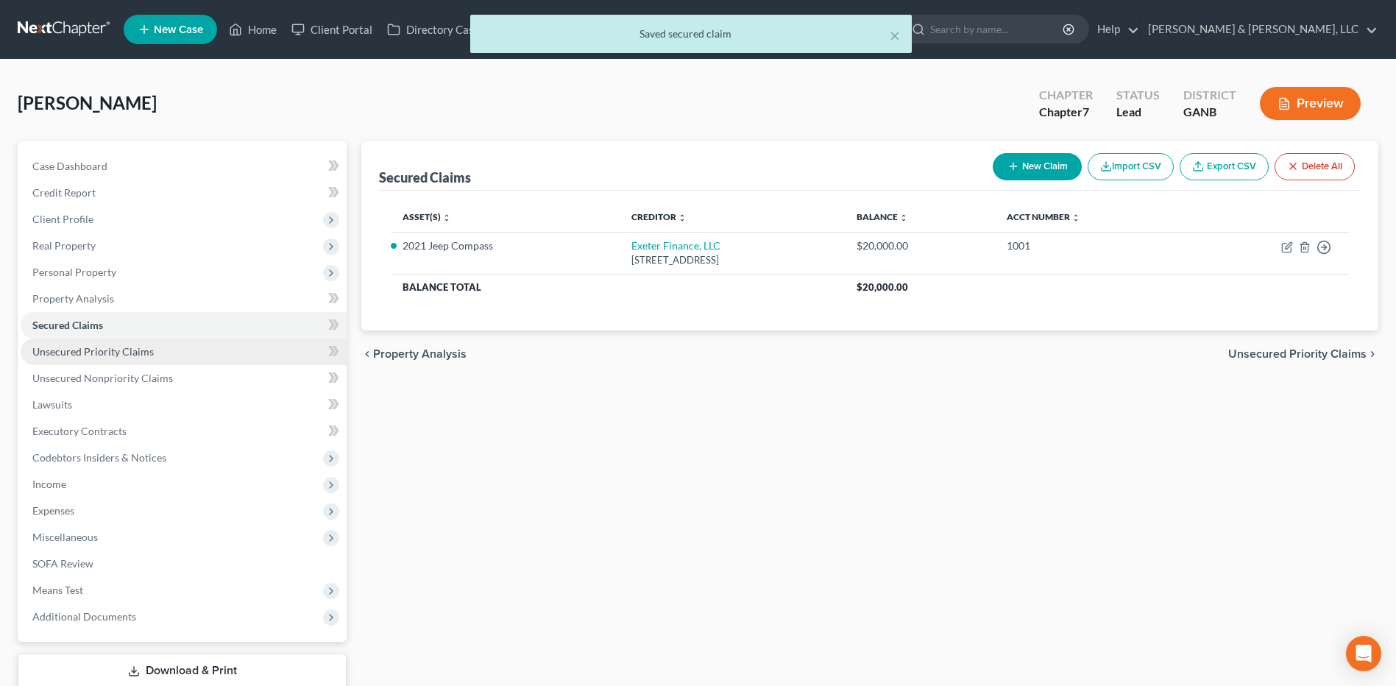
click at [179, 353] on link "Unsecured Priority Claims" at bounding box center [184, 352] width 326 height 26
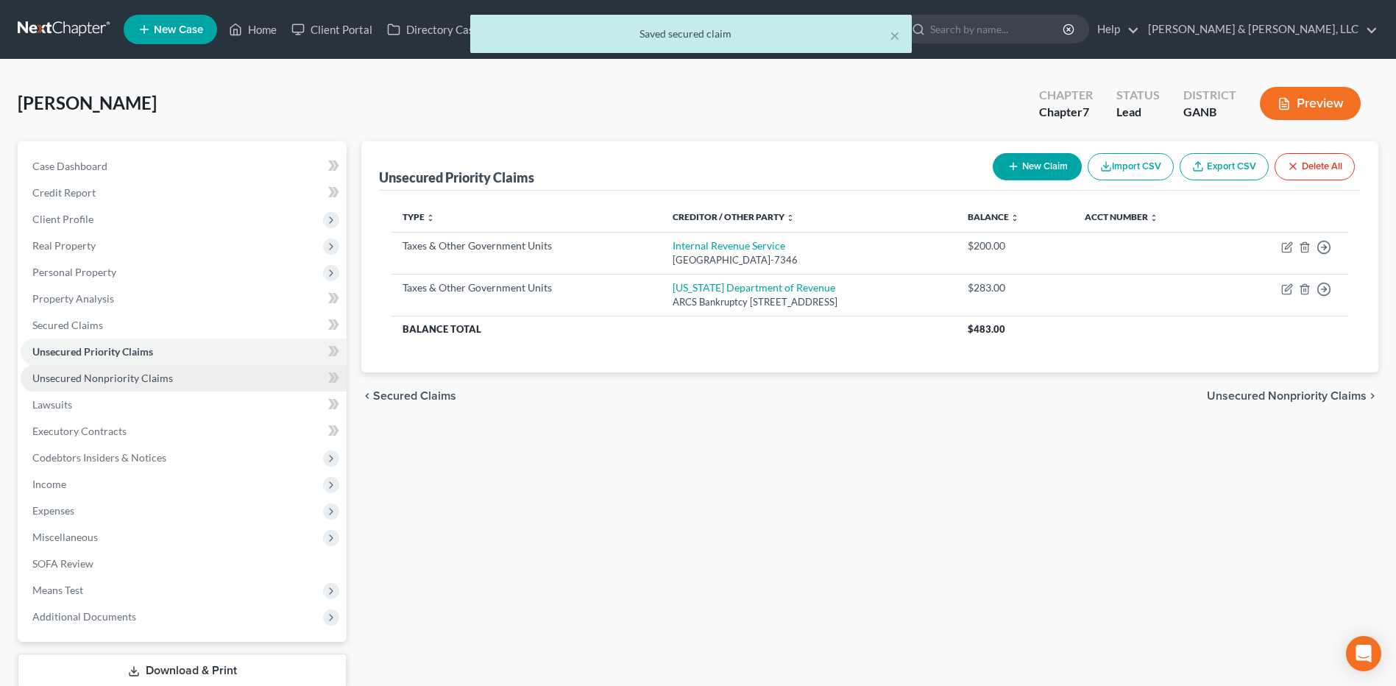
click at [179, 369] on link "Unsecured Nonpriority Claims" at bounding box center [184, 378] width 326 height 26
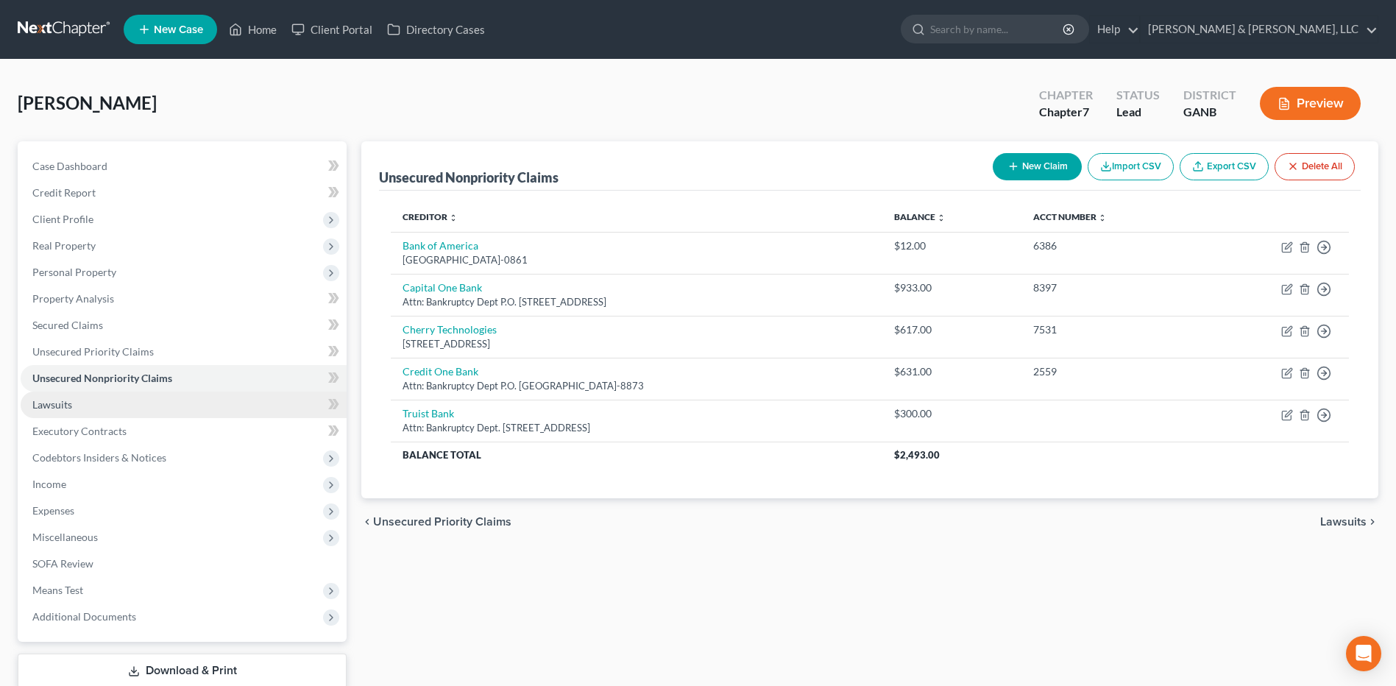
click at [173, 401] on link "Lawsuits" at bounding box center [184, 405] width 326 height 26
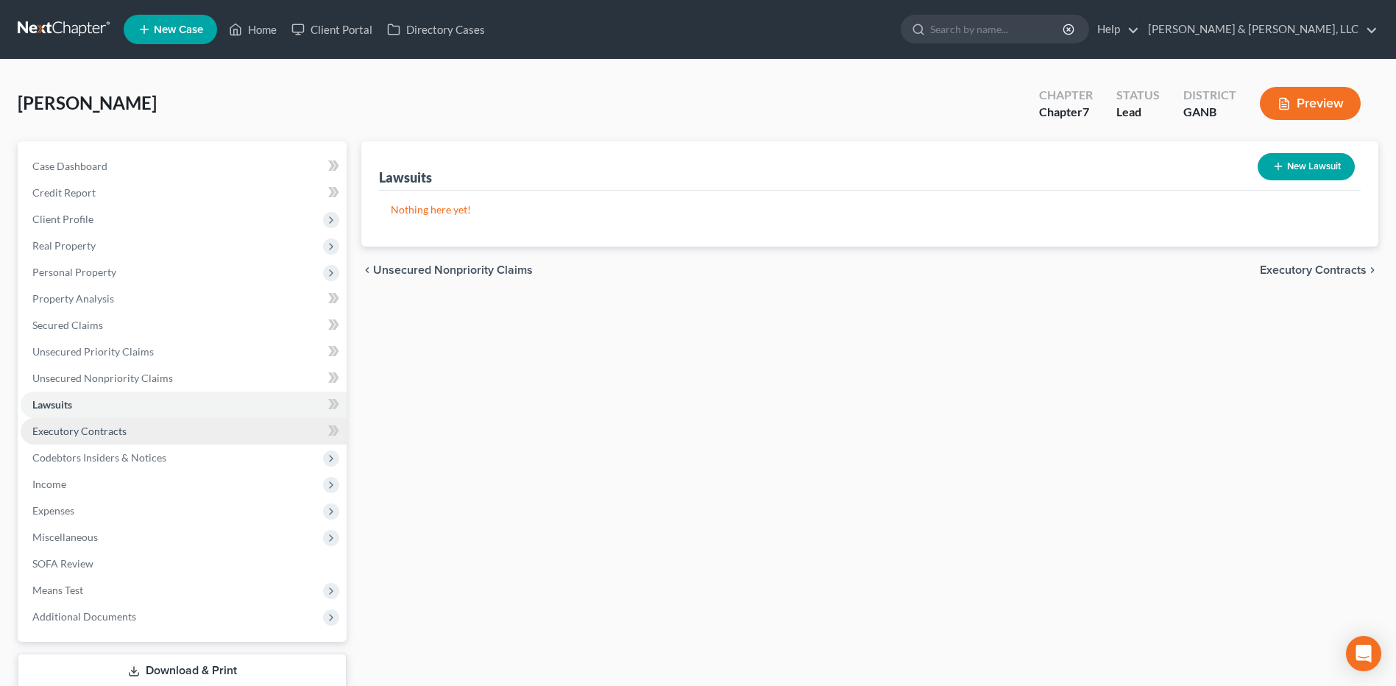
click at [158, 442] on link "Executory Contracts" at bounding box center [184, 431] width 326 height 26
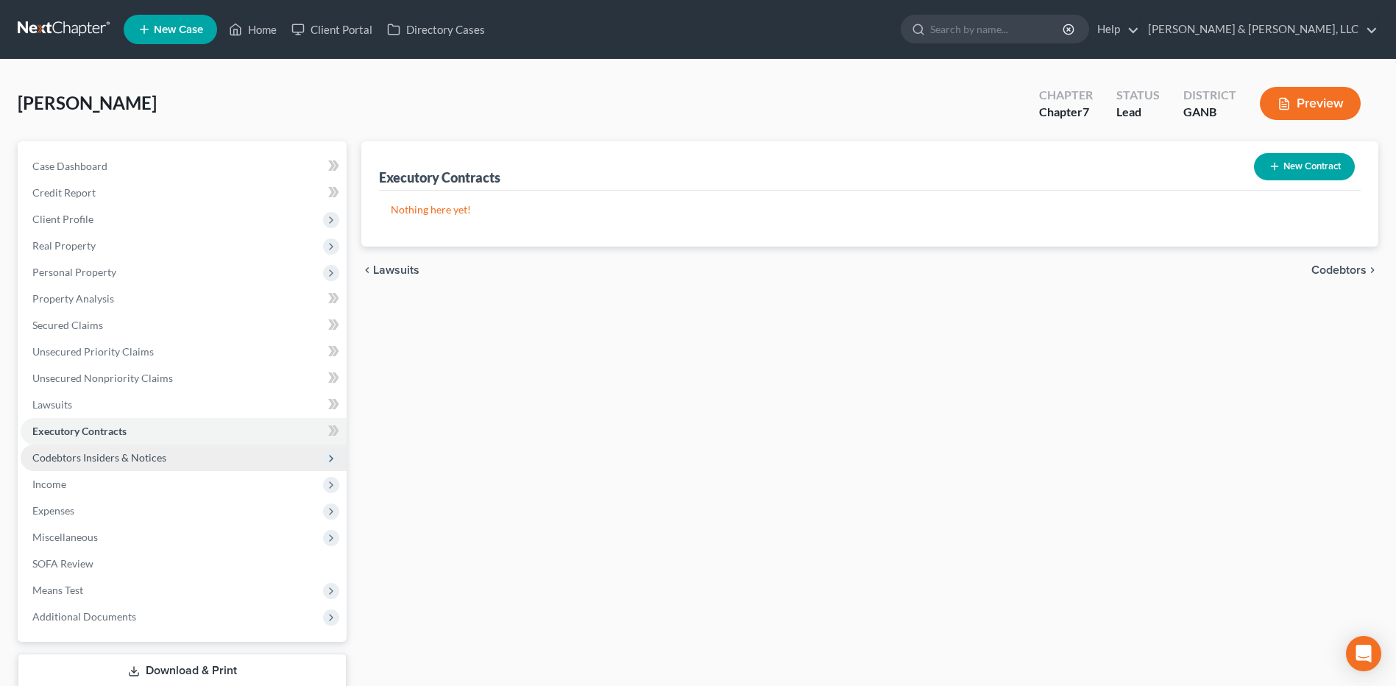
click at [154, 457] on span "Codebtors Insiders & Notices" at bounding box center [99, 457] width 134 height 13
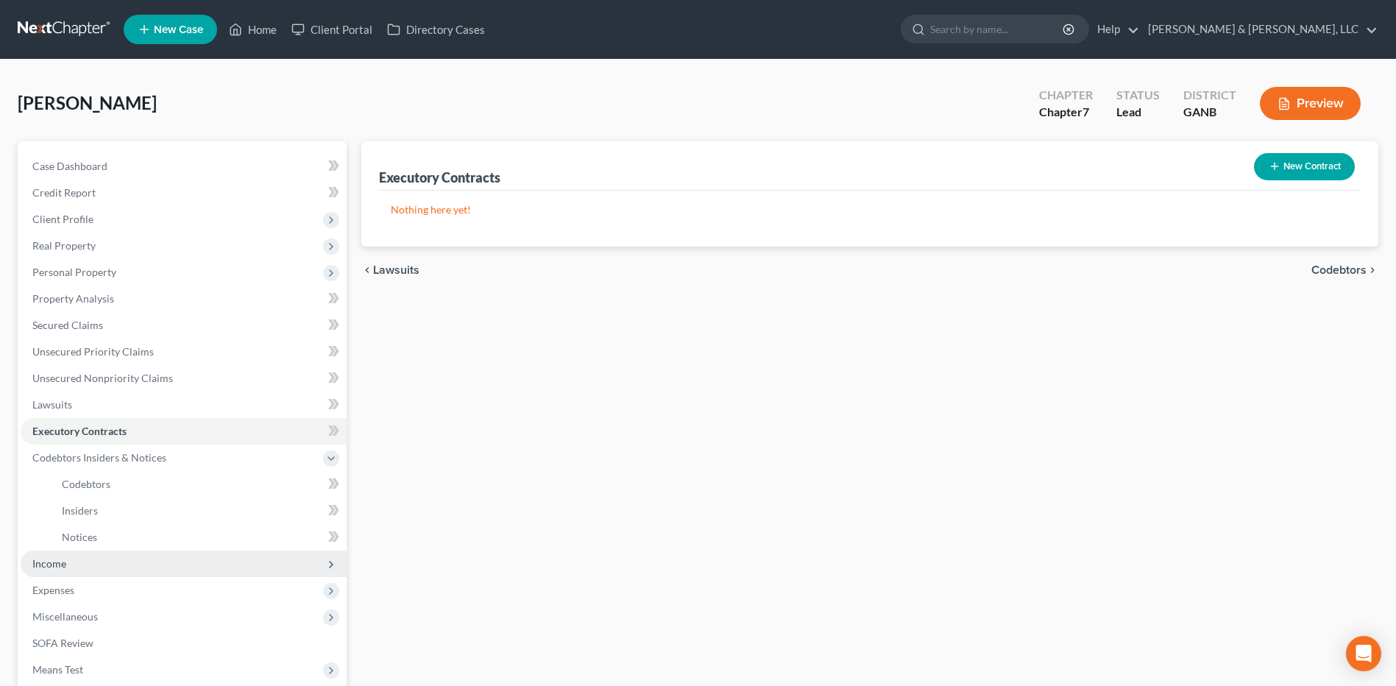
click at [127, 552] on span "Income" at bounding box center [184, 564] width 326 height 26
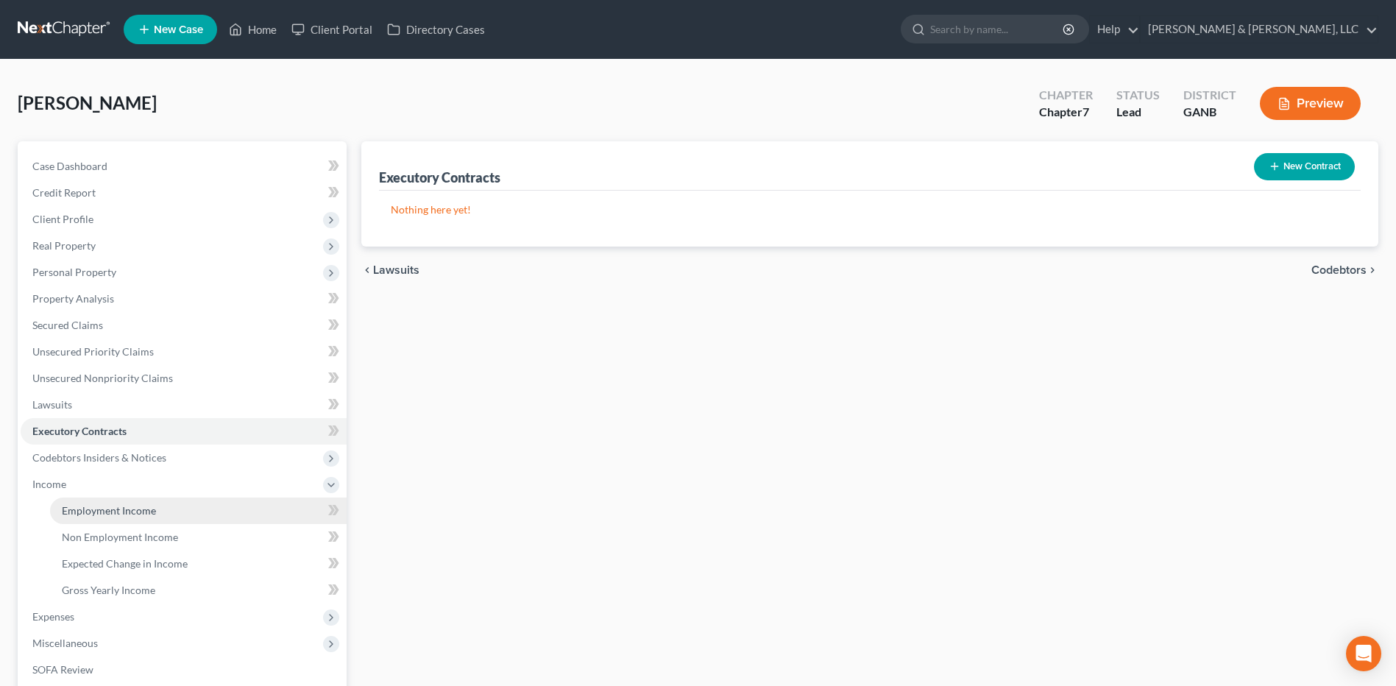
click at [147, 520] on link "Employment Income" at bounding box center [198, 511] width 297 height 26
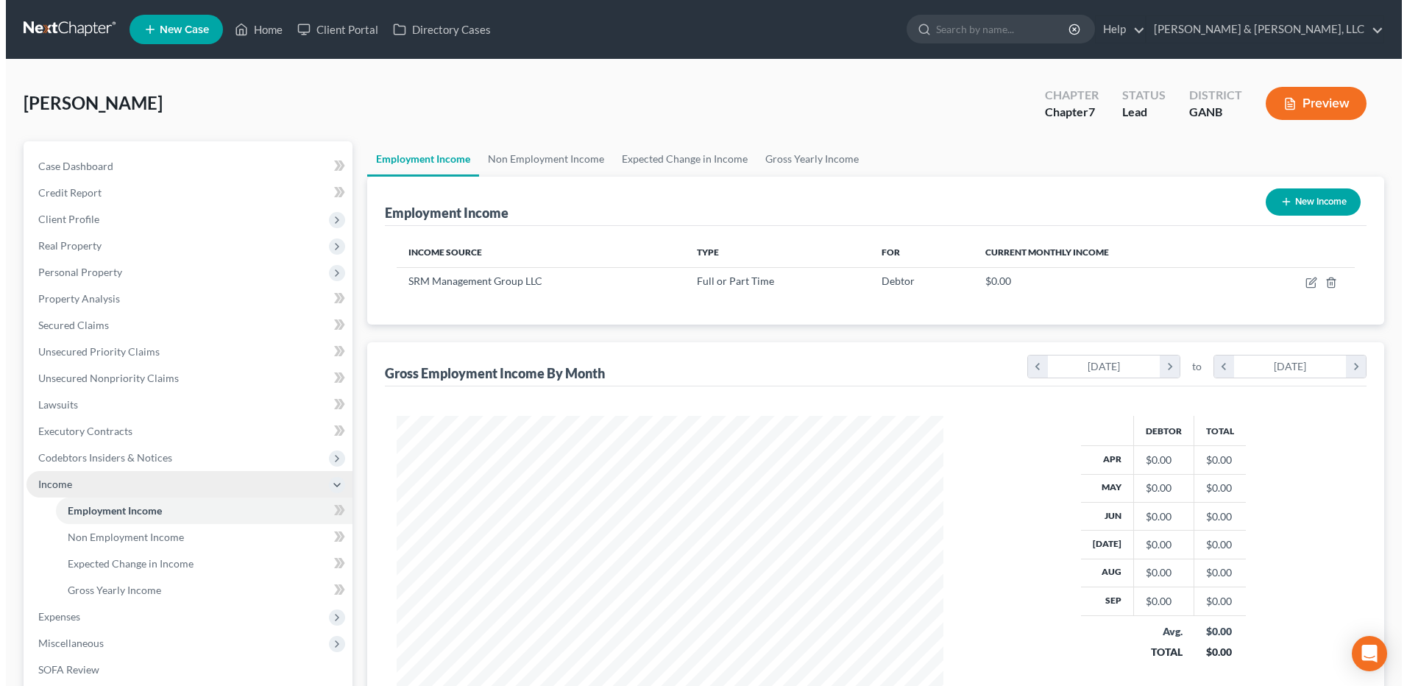
scroll to position [273, 576]
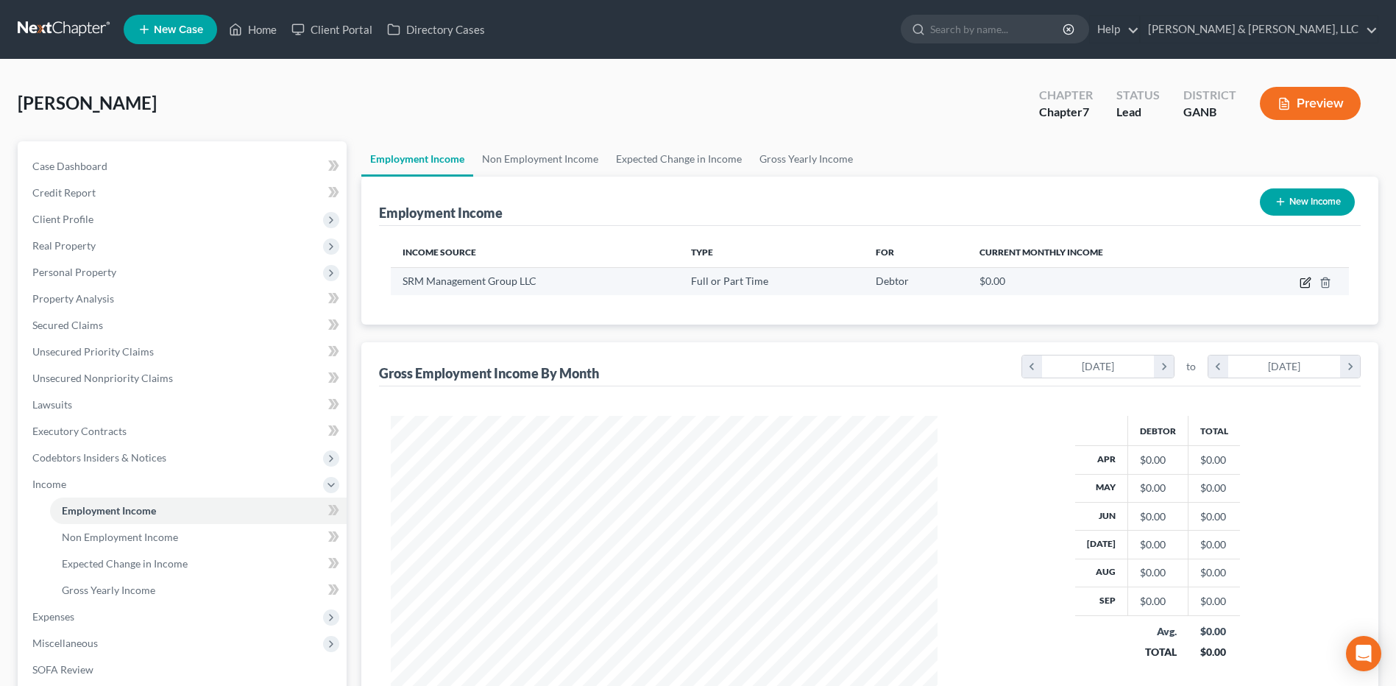
click at [1303, 281] on icon "button" at bounding box center [1306, 283] width 12 height 12
select select "0"
select select "9"
select select "2"
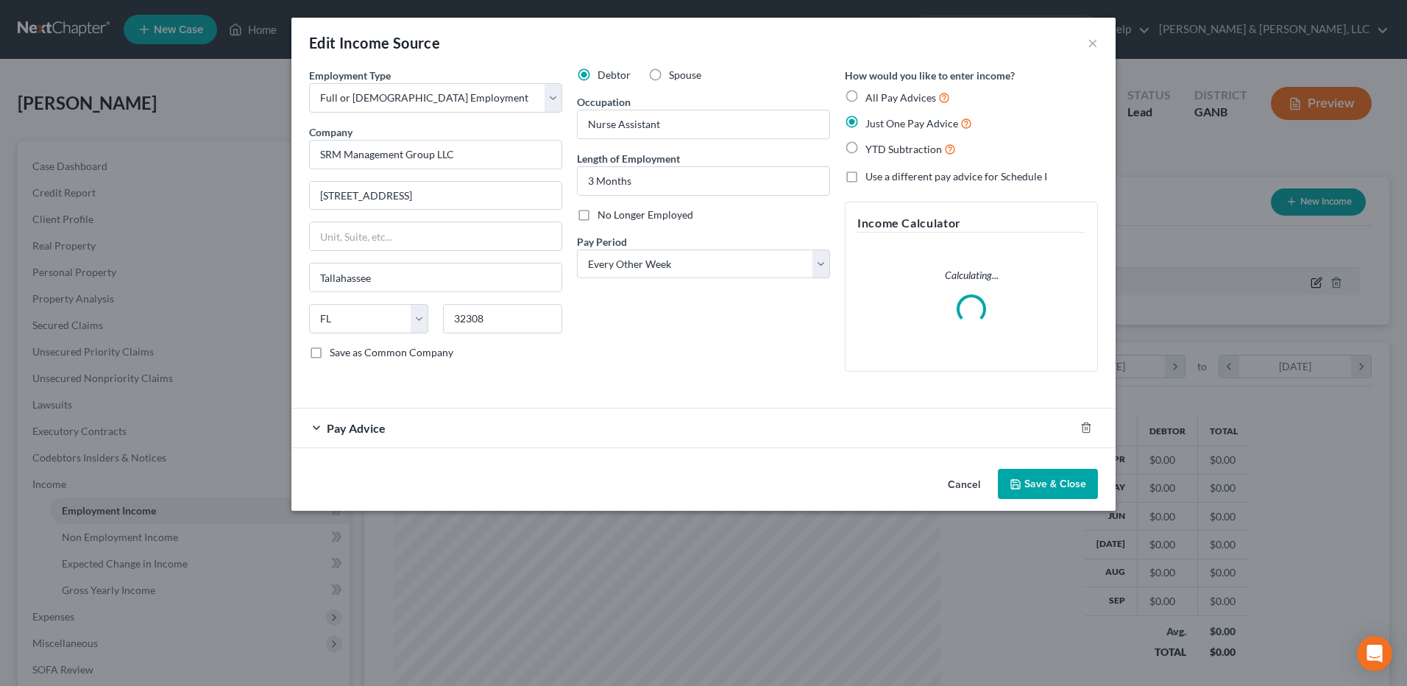
scroll to position [275, 581]
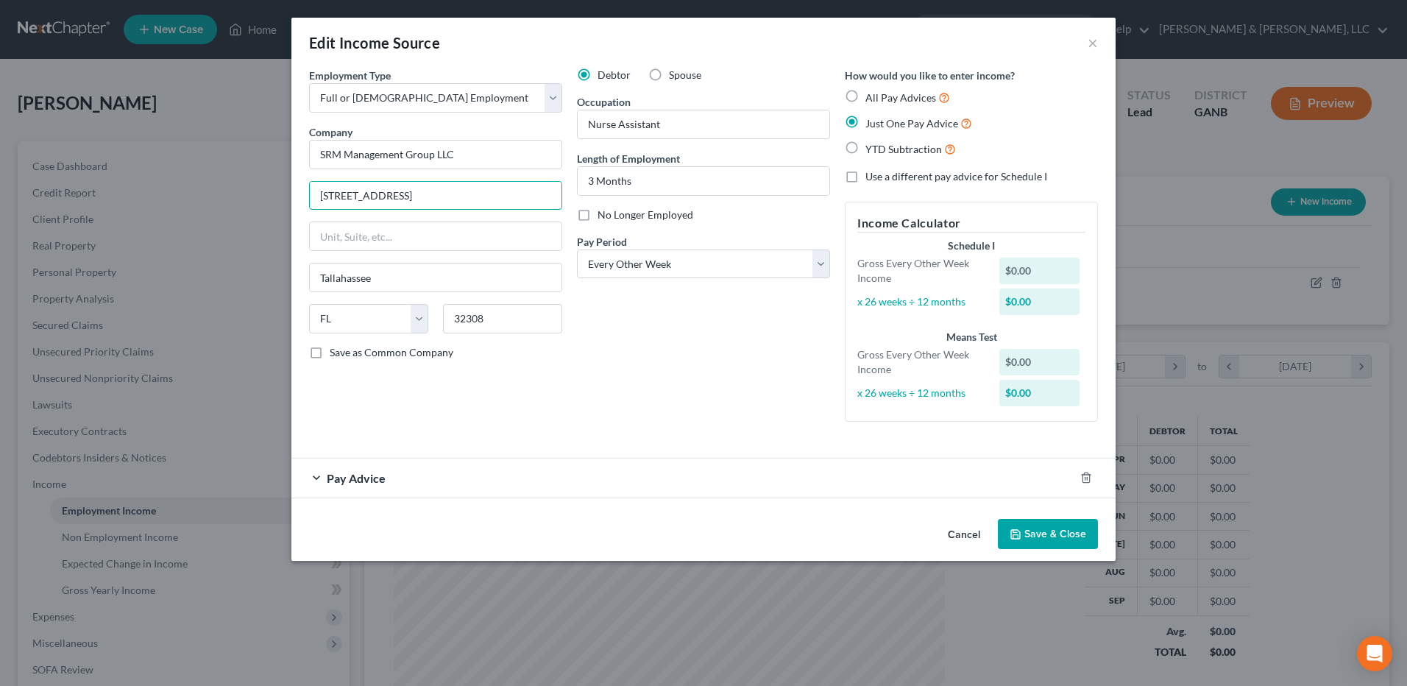
drag, startPoint x: 456, startPoint y: 195, endPoint x: 210, endPoint y: 199, distance: 245.9
click at [210, 199] on div "Edit Income Source × Employment Type * Select Full or [DEMOGRAPHIC_DATA] Employ…" at bounding box center [703, 343] width 1407 height 686
click at [378, 239] on input "text" at bounding box center [436, 236] width 252 height 28
paste input "[STREET_ADDRESS]"
type input "[STREET_ADDRESS]"
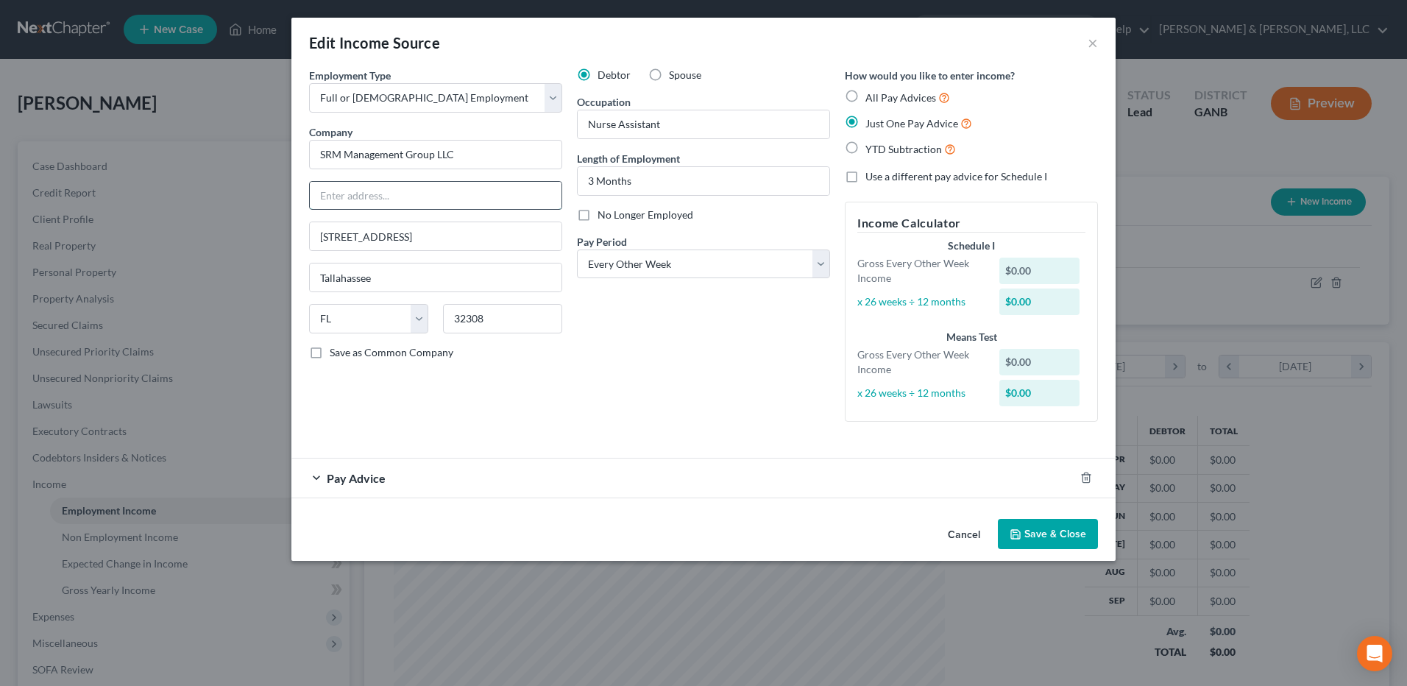
click at [381, 196] on input "text" at bounding box center [436, 196] width 252 height 28
drag, startPoint x: 483, startPoint y: 191, endPoint x: 341, endPoint y: 205, distance: 142.8
click at [341, 205] on input "dba The Canopy at [GEOGRAPHIC_DATA]" at bounding box center [436, 196] width 252 height 28
type input "dba The Canopy at [GEOGRAPHIC_DATA]"
click at [646, 393] on div "Debtor Spouse Occupation Nurse Assistant Length of Employment 3 Months No Longe…" at bounding box center [704, 251] width 268 height 366
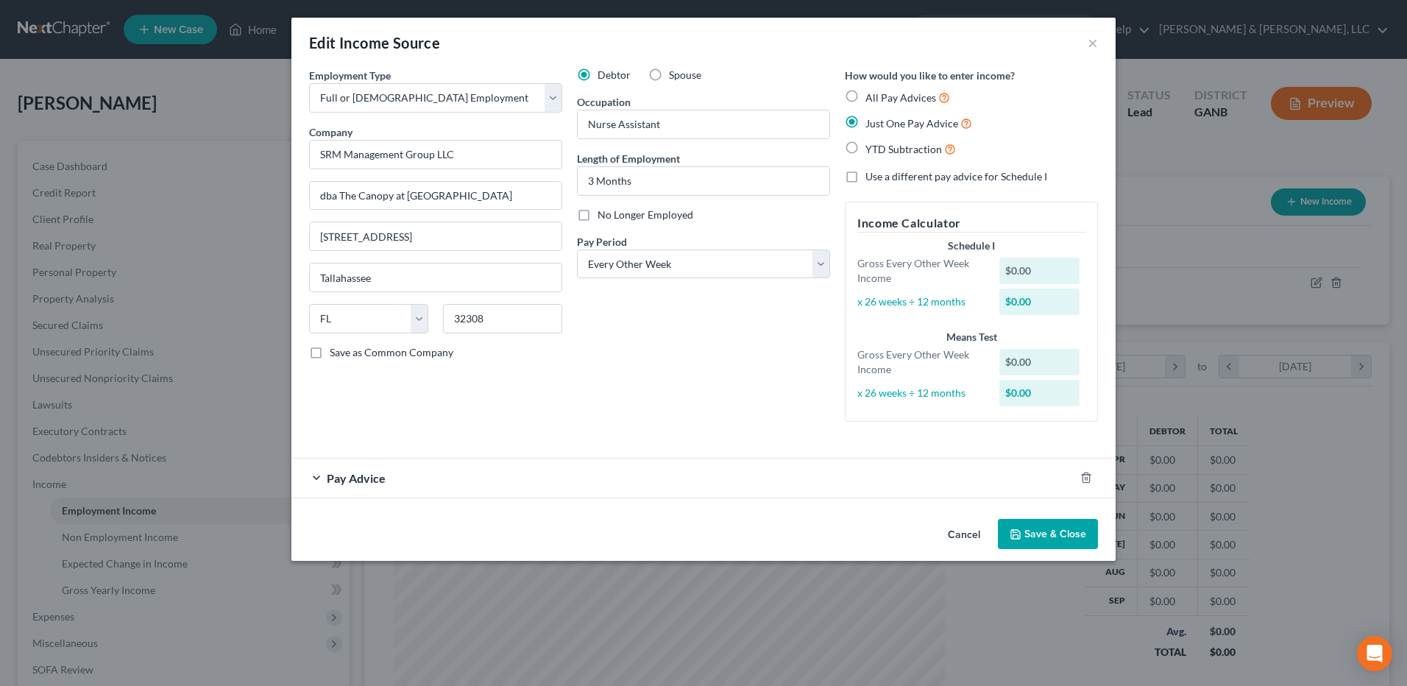
click at [491, 487] on div "Pay Advice" at bounding box center [682, 478] width 783 height 39
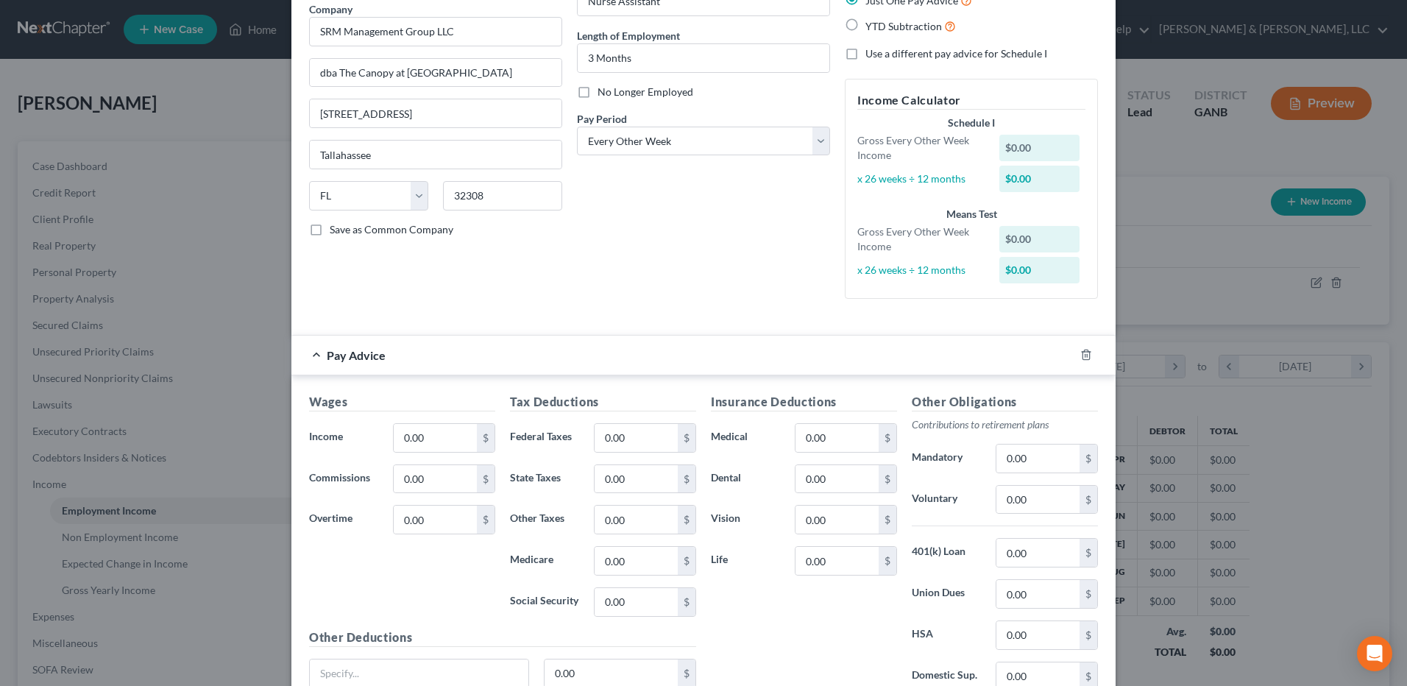
scroll to position [147, 0]
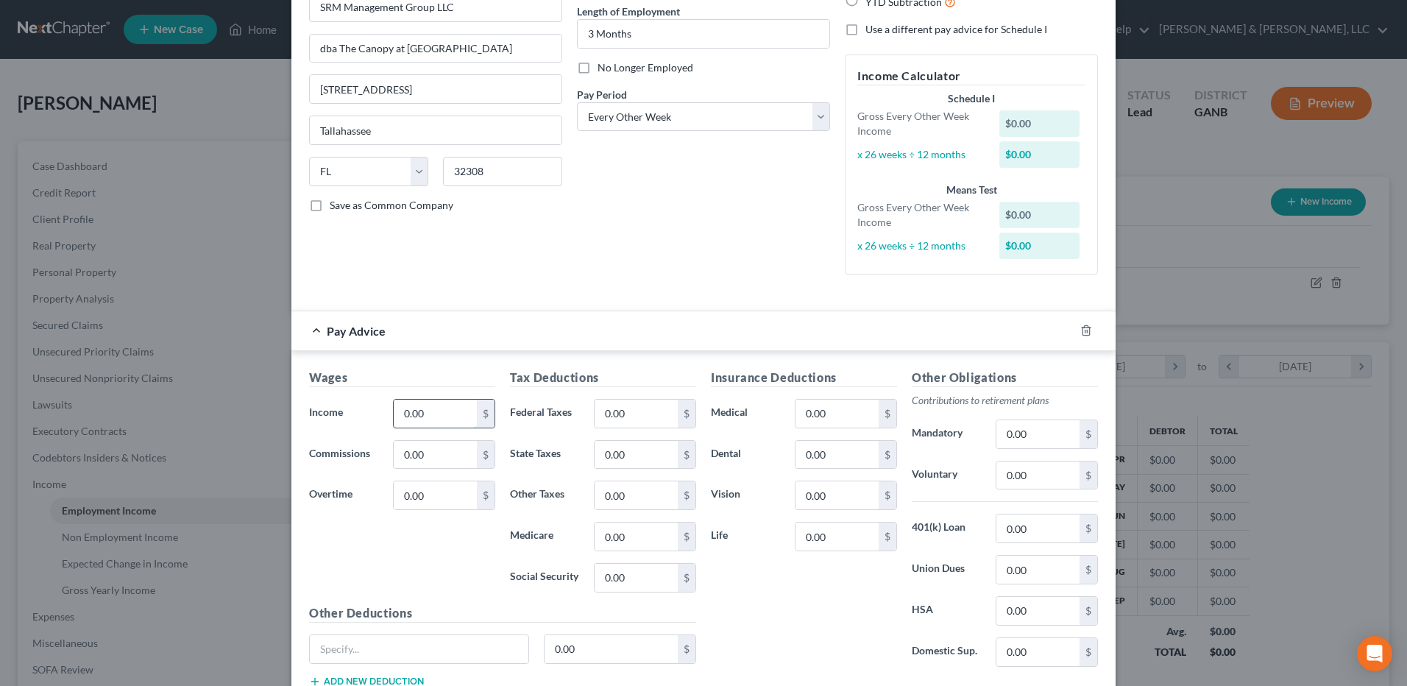
click at [447, 409] on input "0.00" at bounding box center [435, 414] width 83 height 28
type input "1,500"
click at [839, 406] on input "0.00" at bounding box center [837, 414] width 83 height 28
type input "60"
click at [654, 418] on input "0.00" at bounding box center [636, 414] width 83 height 28
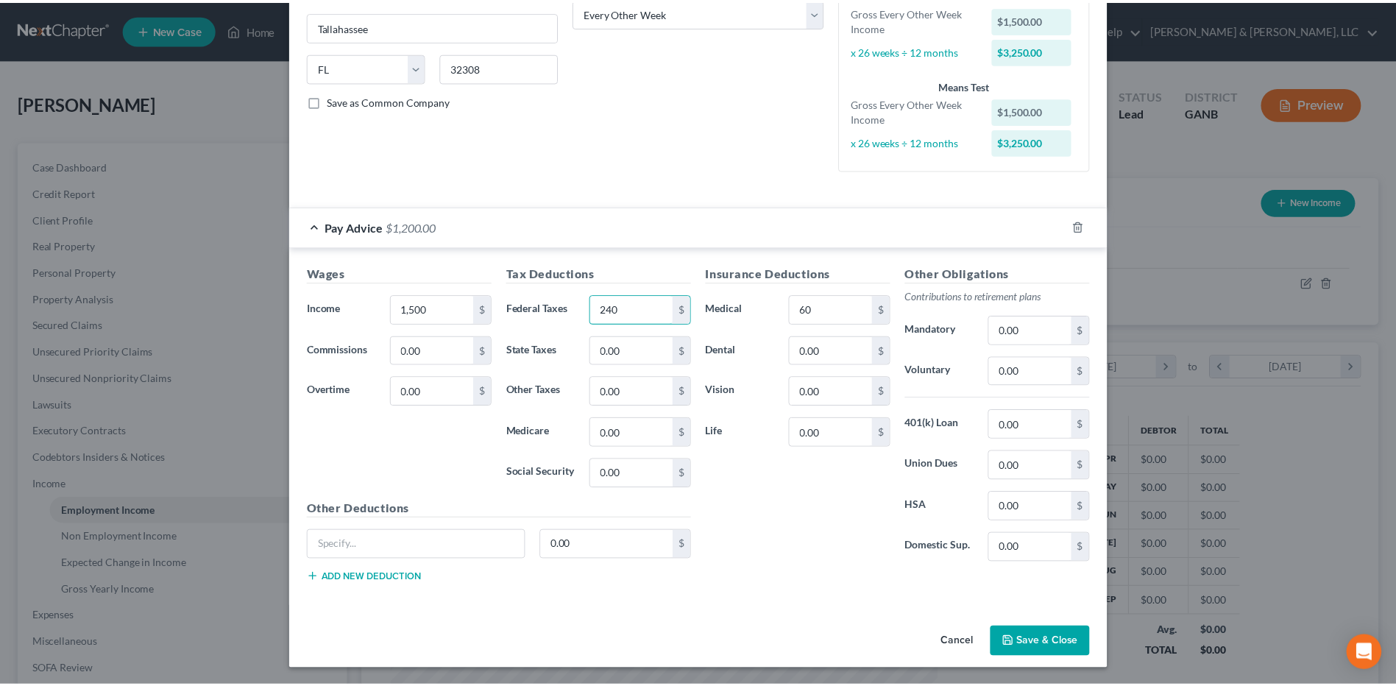
scroll to position [252, 0]
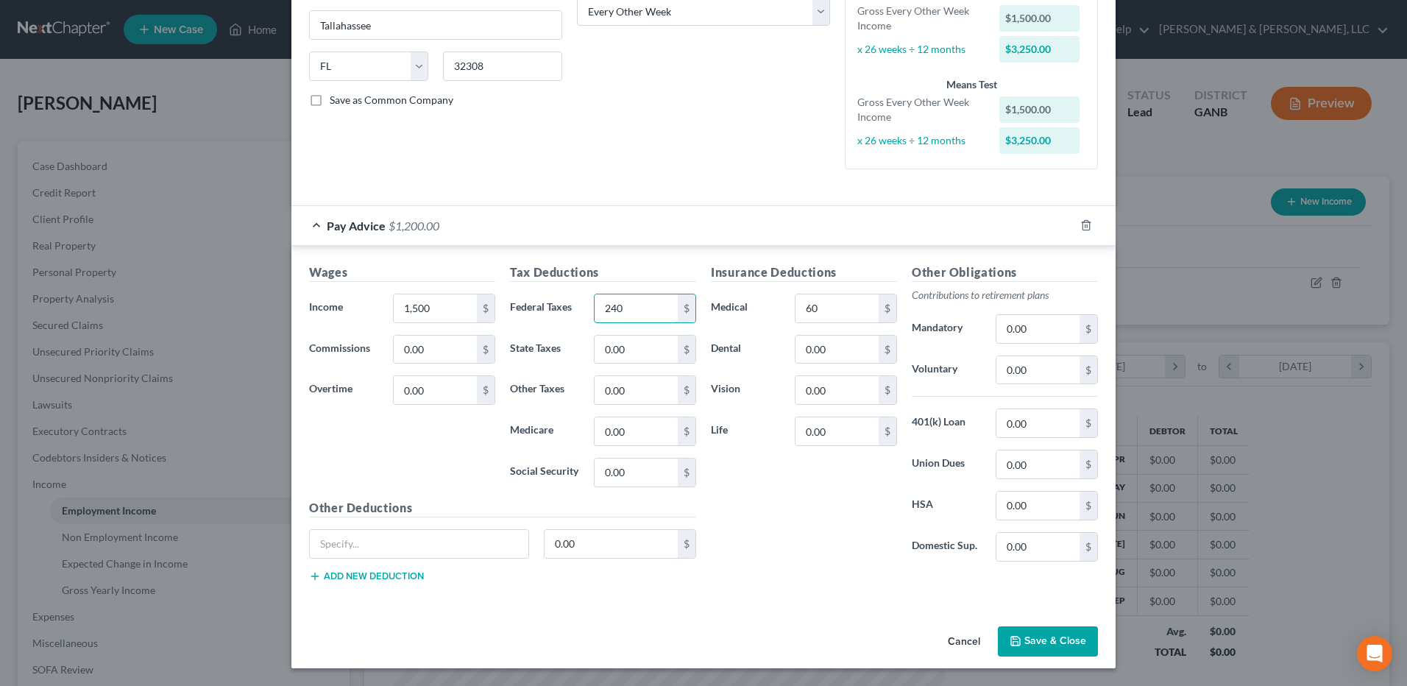
type input "240"
click at [1072, 637] on button "Save & Close" at bounding box center [1048, 641] width 100 height 31
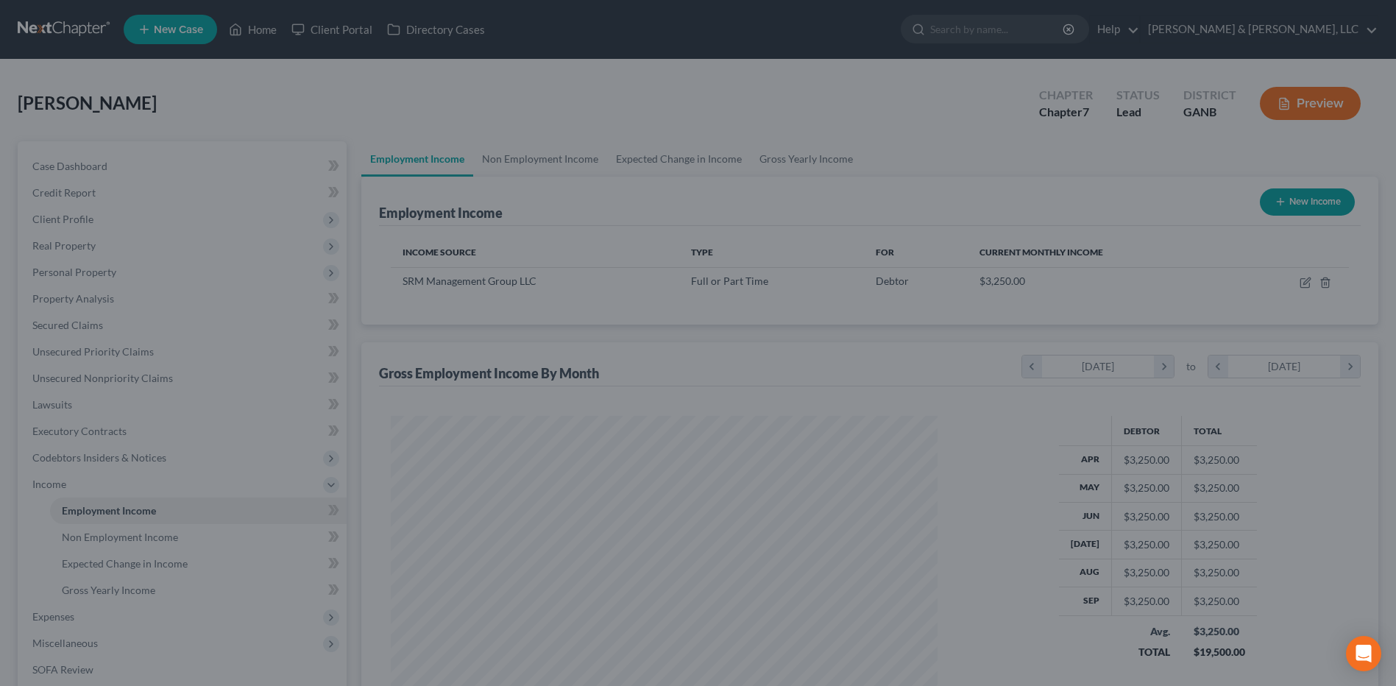
scroll to position [735739, 735436]
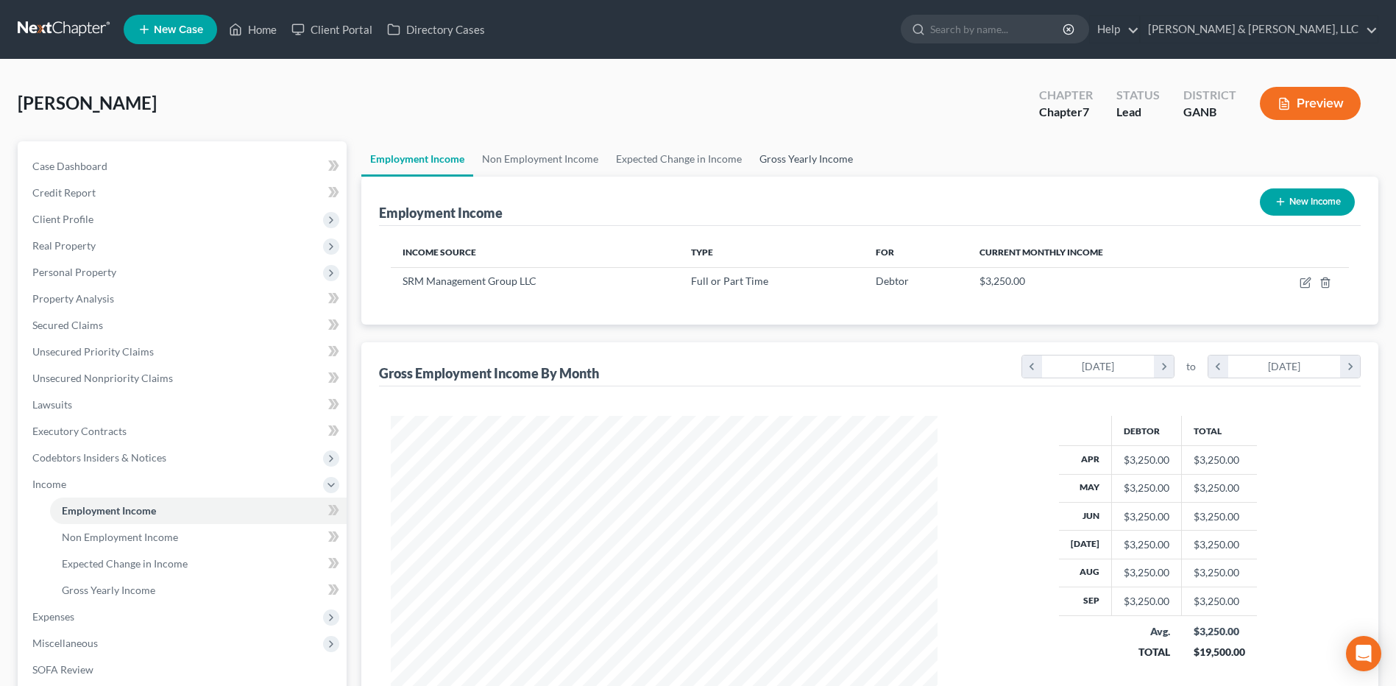
click at [768, 160] on link "Gross Yearly Income" at bounding box center [806, 158] width 111 height 35
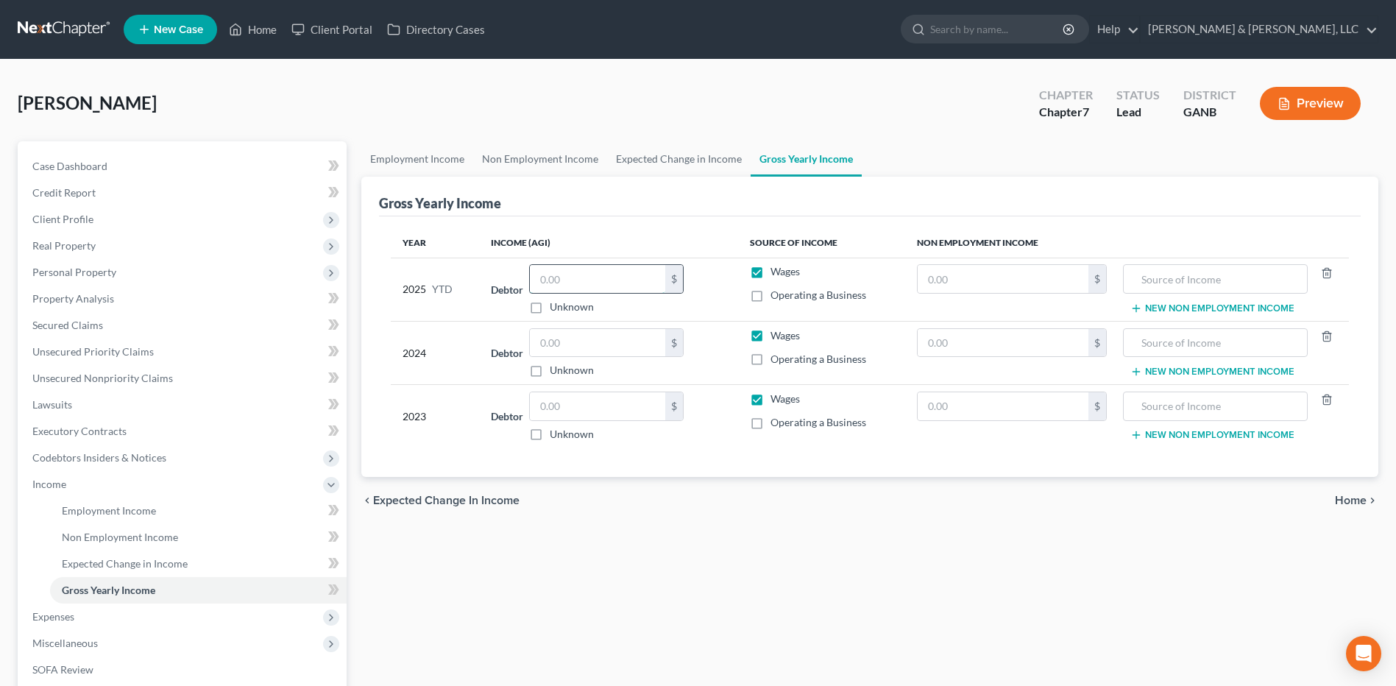
click at [611, 275] on input "text" at bounding box center [597, 279] width 135 height 28
type input "8,000"
click at [646, 342] on input "text" at bounding box center [597, 343] width 135 height 28
type input "22,825"
click at [610, 411] on input "text" at bounding box center [597, 406] width 135 height 28
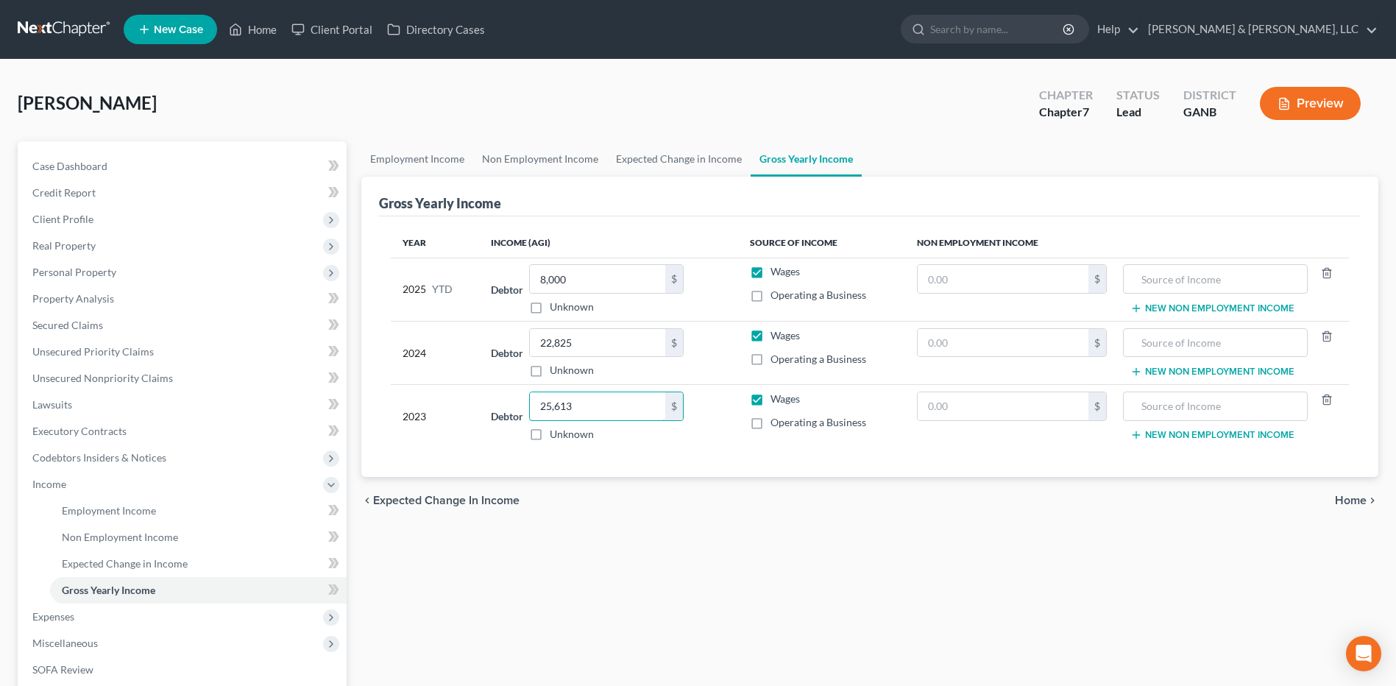
type input "25,613"
click at [704, 556] on div "Employment Income Non Employment Income Expected Change in Income Gross Yearly …" at bounding box center [870, 486] width 1032 height 691
click at [1335, 500] on span "Home" at bounding box center [1351, 501] width 32 height 12
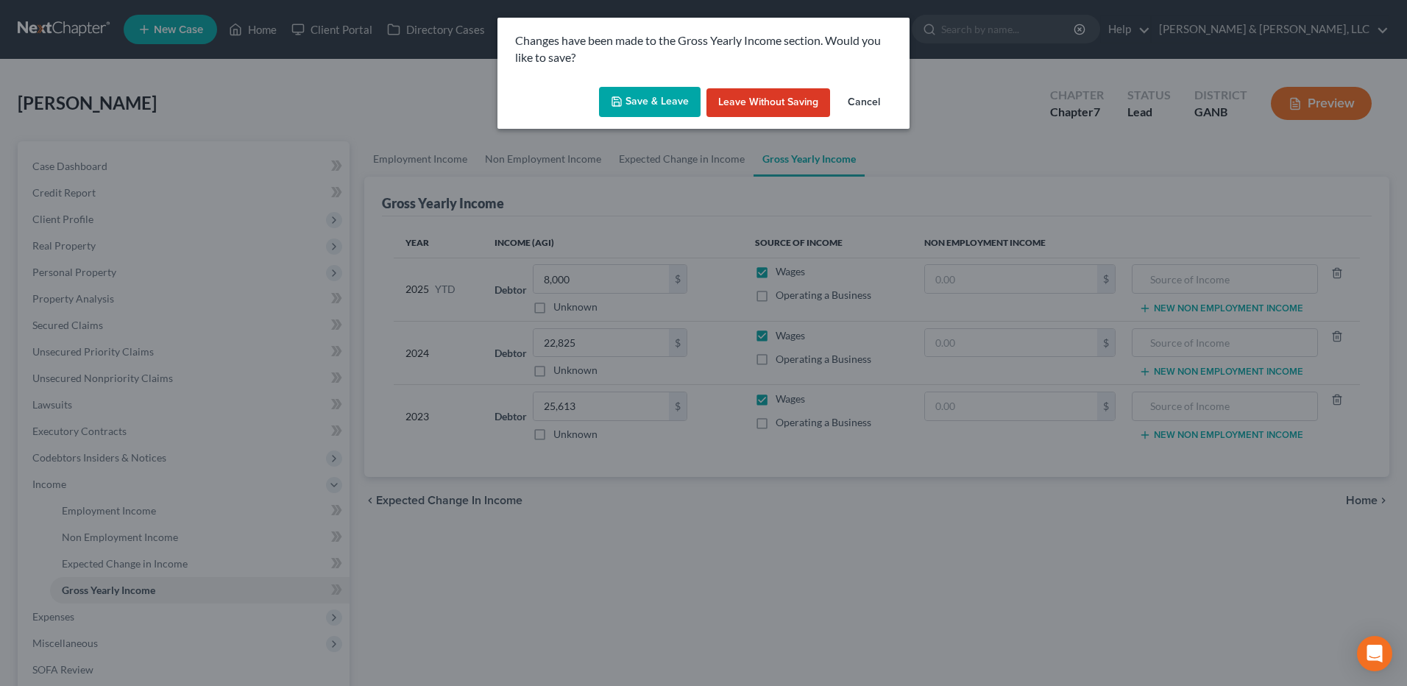
click at [662, 105] on button "Save & Leave" at bounding box center [650, 102] width 102 height 31
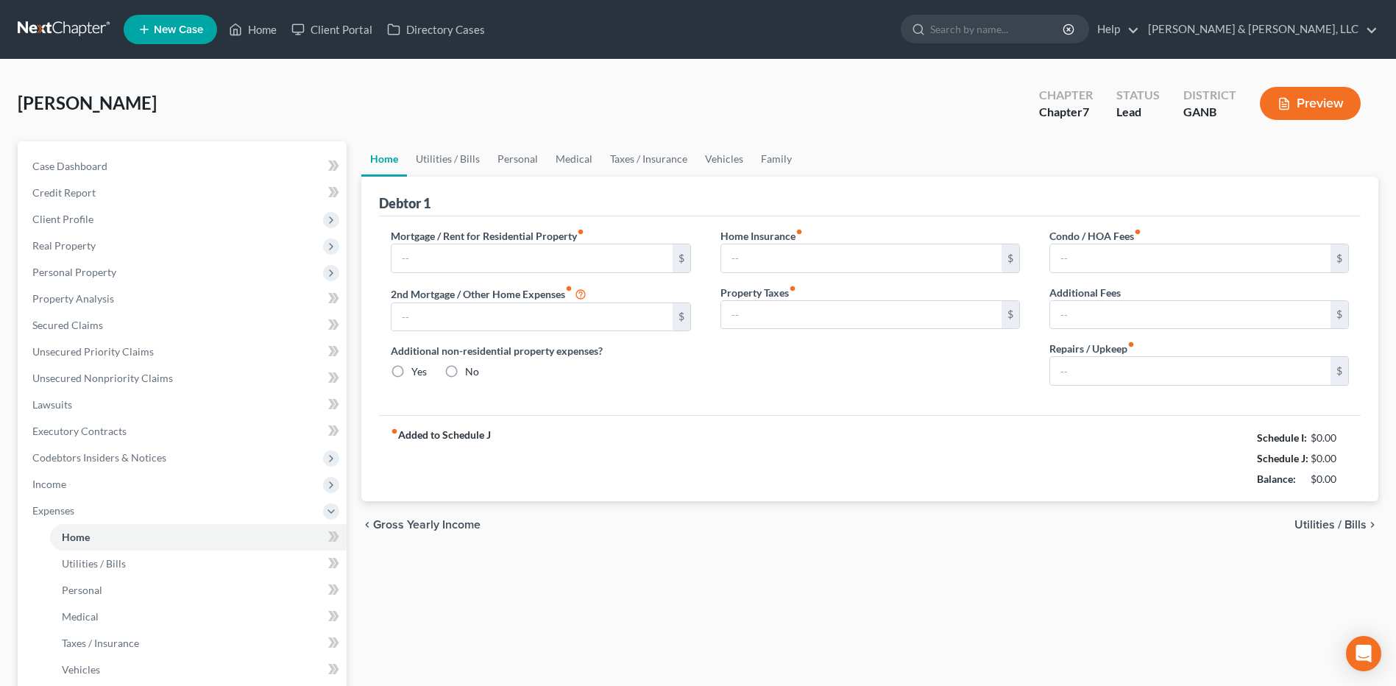
type input "0.00"
radio input "true"
type input "0.00"
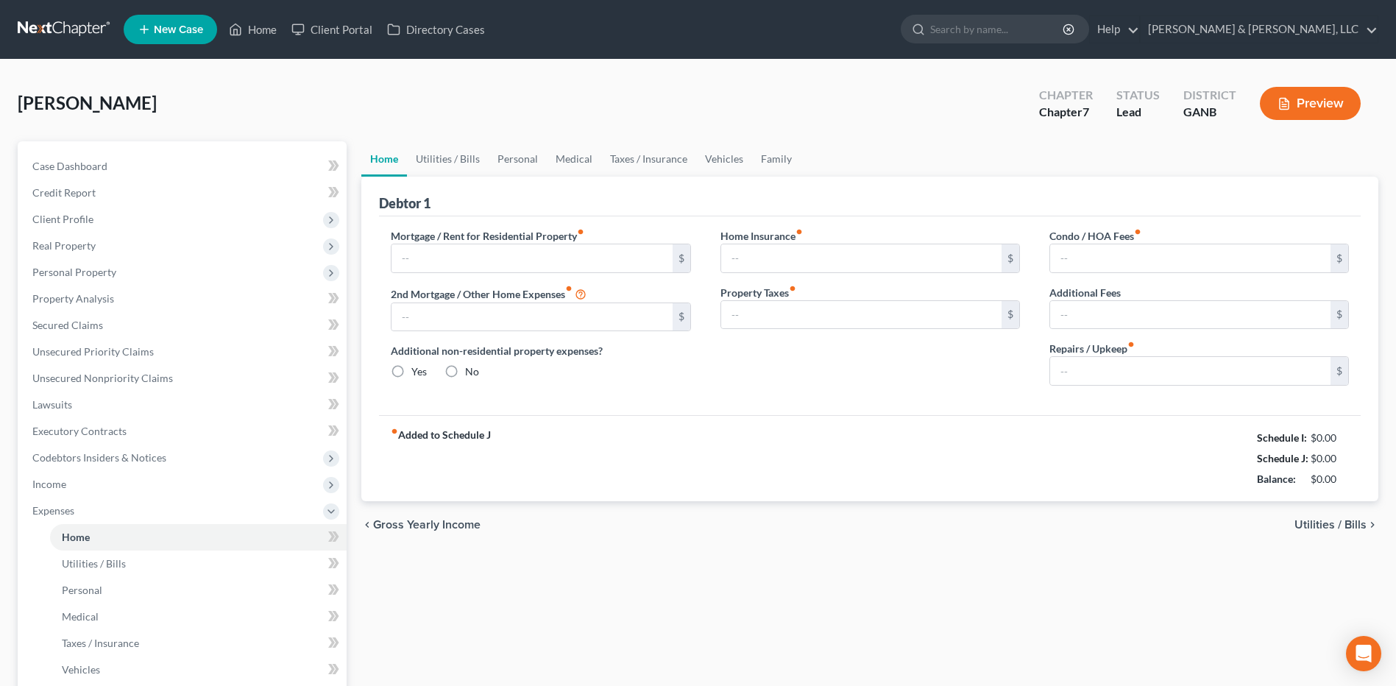
type input "0.00"
click at [533, 248] on input "text" at bounding box center [532, 258] width 280 height 28
type input "950"
click at [1340, 534] on div "chevron_left Gross Yearly Income Utilities / Bills chevron_right" at bounding box center [869, 524] width 1017 height 47
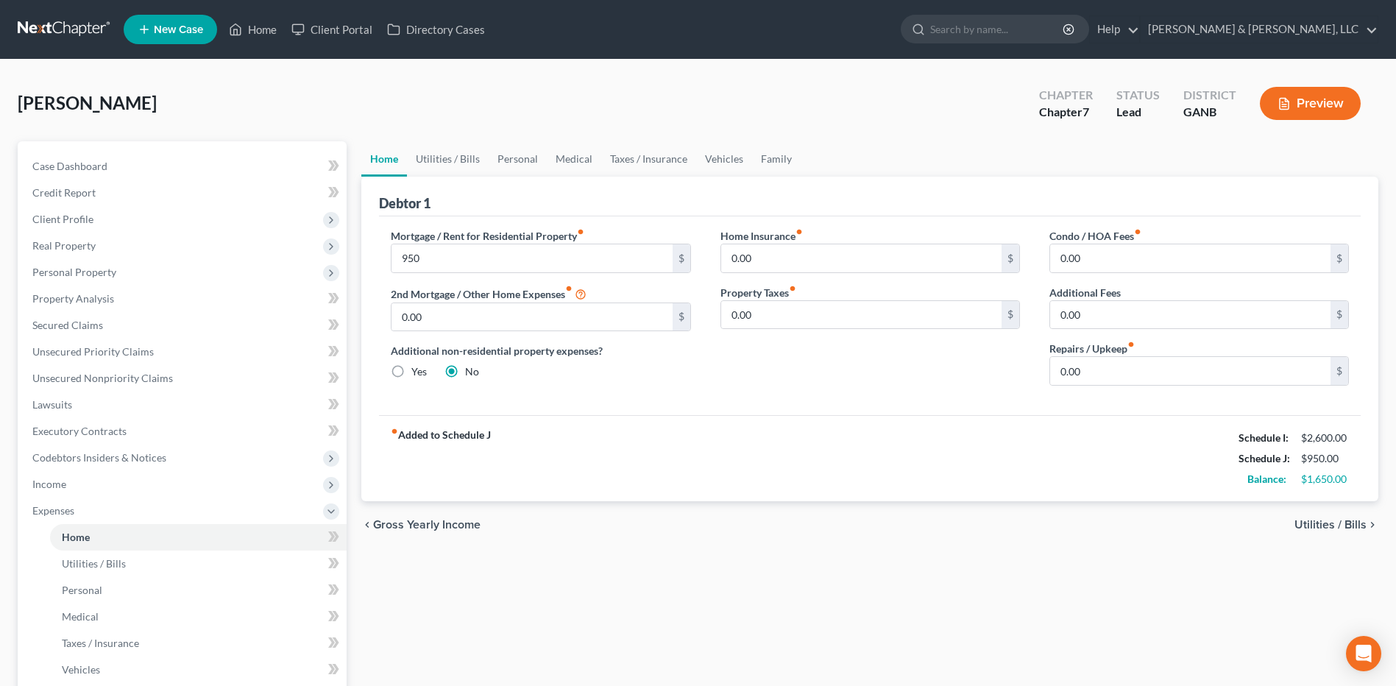
click at [1323, 513] on div "chevron_left Gross Yearly Income Utilities / Bills chevron_right" at bounding box center [869, 524] width 1017 height 47
click at [1326, 519] on span "Utilities / Bills" at bounding box center [1331, 525] width 72 height 12
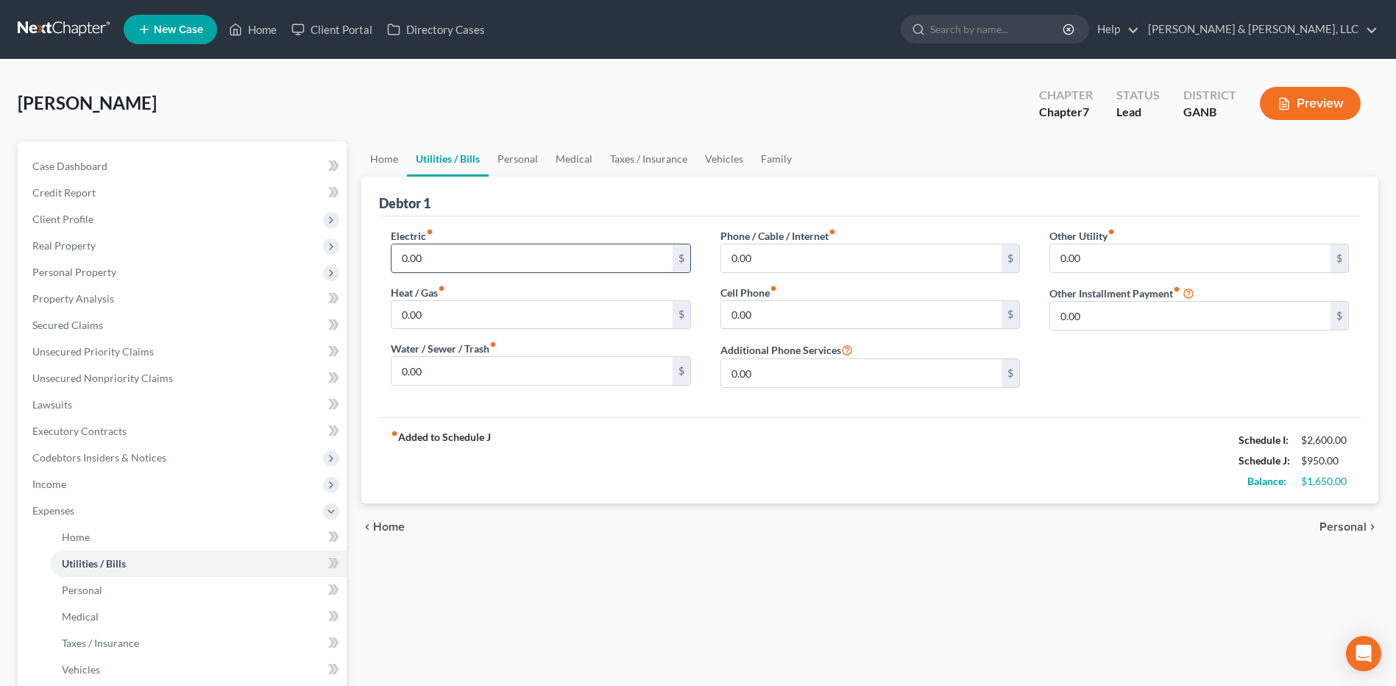
click at [528, 256] on input "0.00" at bounding box center [532, 258] width 280 height 28
type input "240"
click at [782, 258] on input "0.00" at bounding box center [861, 258] width 280 height 28
type input "125"
click at [846, 556] on div "Home Utilities / Bills Personal Medical Taxes / Insurance Vehicles Family Debto…" at bounding box center [870, 526] width 1032 height 771
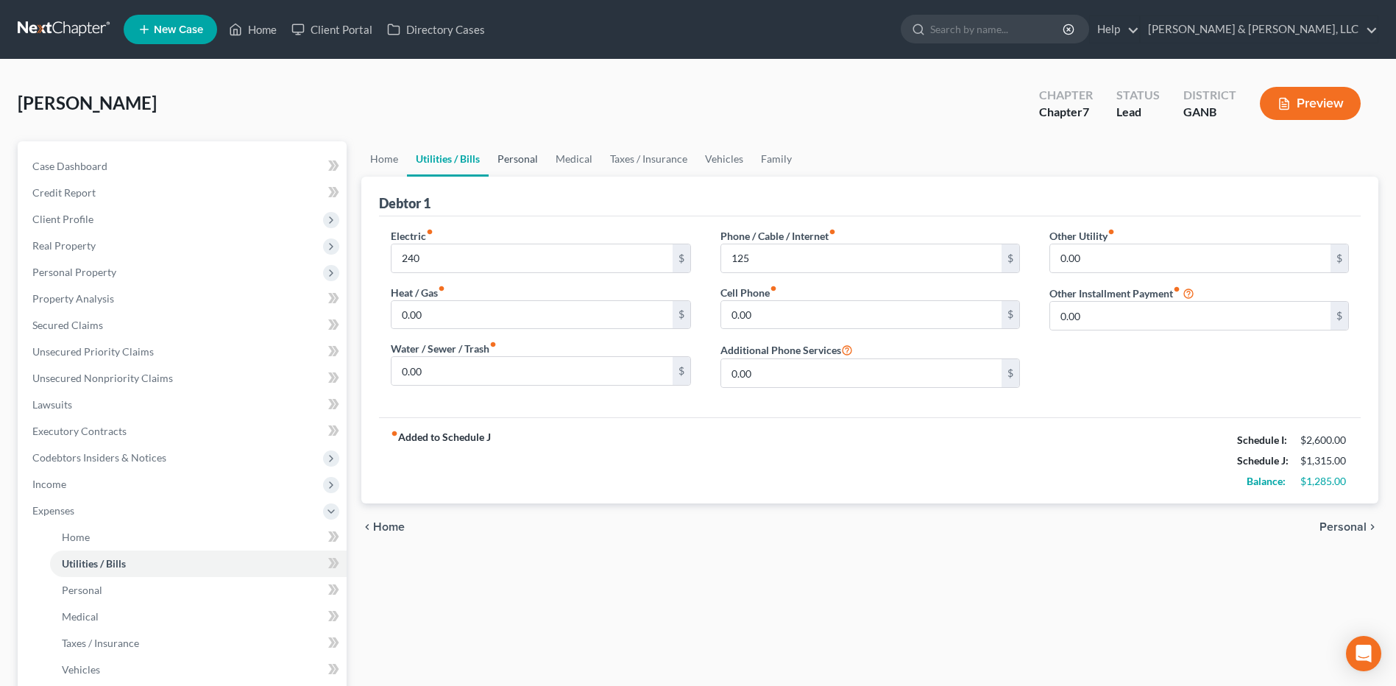
click at [531, 158] on link "Personal" at bounding box center [518, 158] width 58 height 35
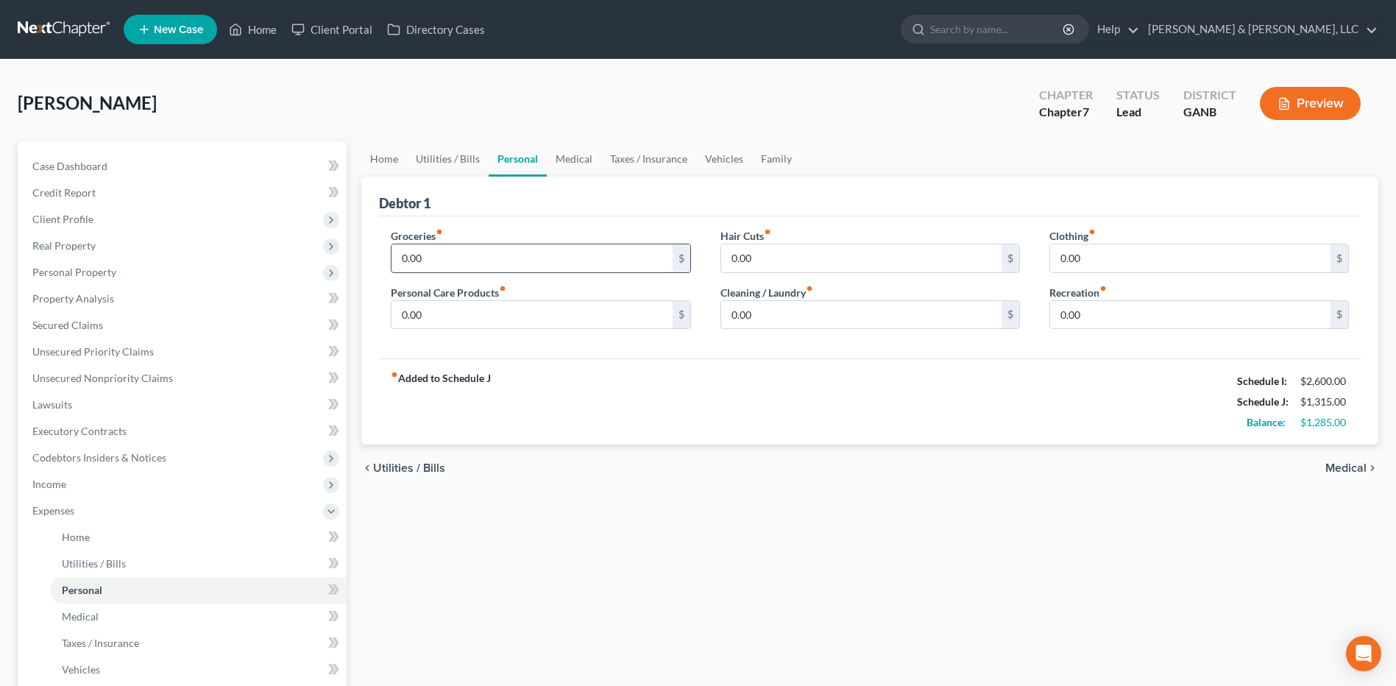
click at [465, 266] on input "0.00" at bounding box center [532, 258] width 280 height 28
type input "300"
click at [688, 516] on div "Home Utilities / Bills Personal Medical Taxes / Insurance Vehicles Family Debto…" at bounding box center [870, 526] width 1032 height 771
click at [456, 319] on input "0.00" at bounding box center [532, 315] width 280 height 28
type input "25"
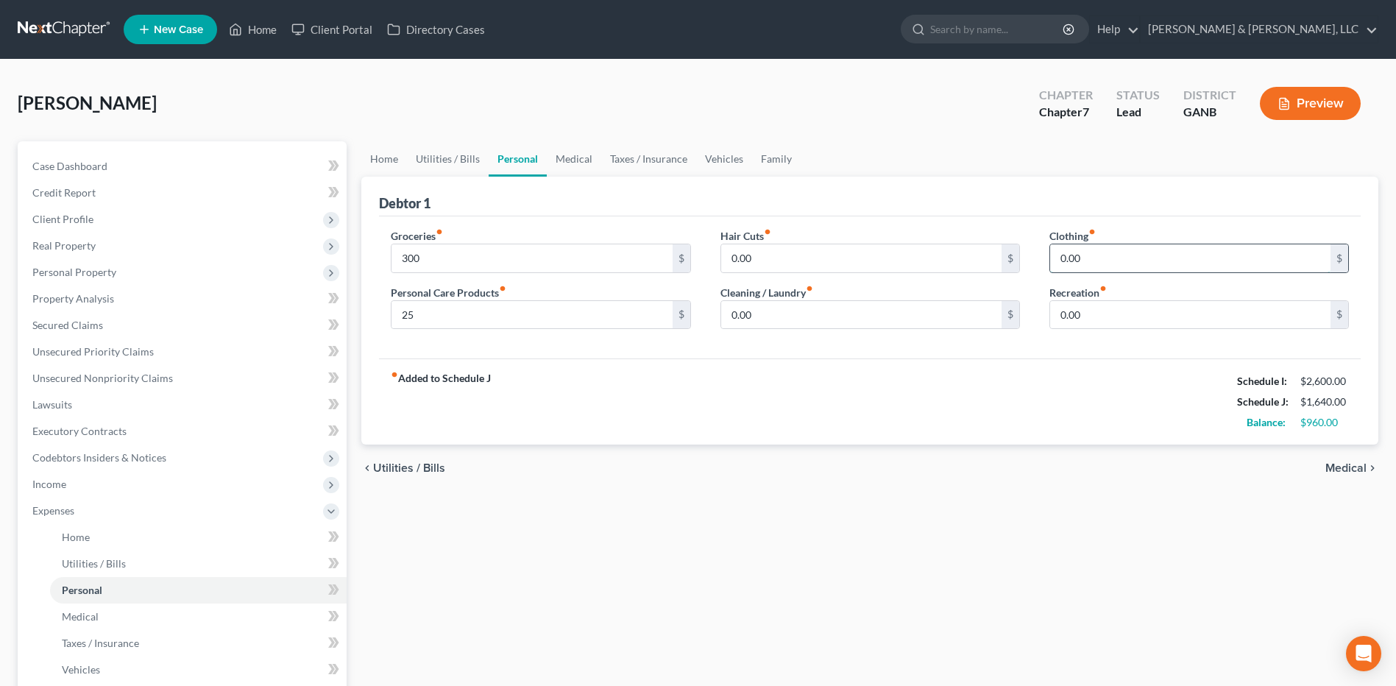
click at [1132, 261] on input "0.00" at bounding box center [1190, 258] width 280 height 28
type input "50"
click at [1089, 528] on div "Home Utilities / Bills Personal Medical Taxes / Insurance Vehicles Family Debto…" at bounding box center [870, 526] width 1032 height 771
click at [1335, 466] on span "Medical" at bounding box center [1346, 468] width 41 height 12
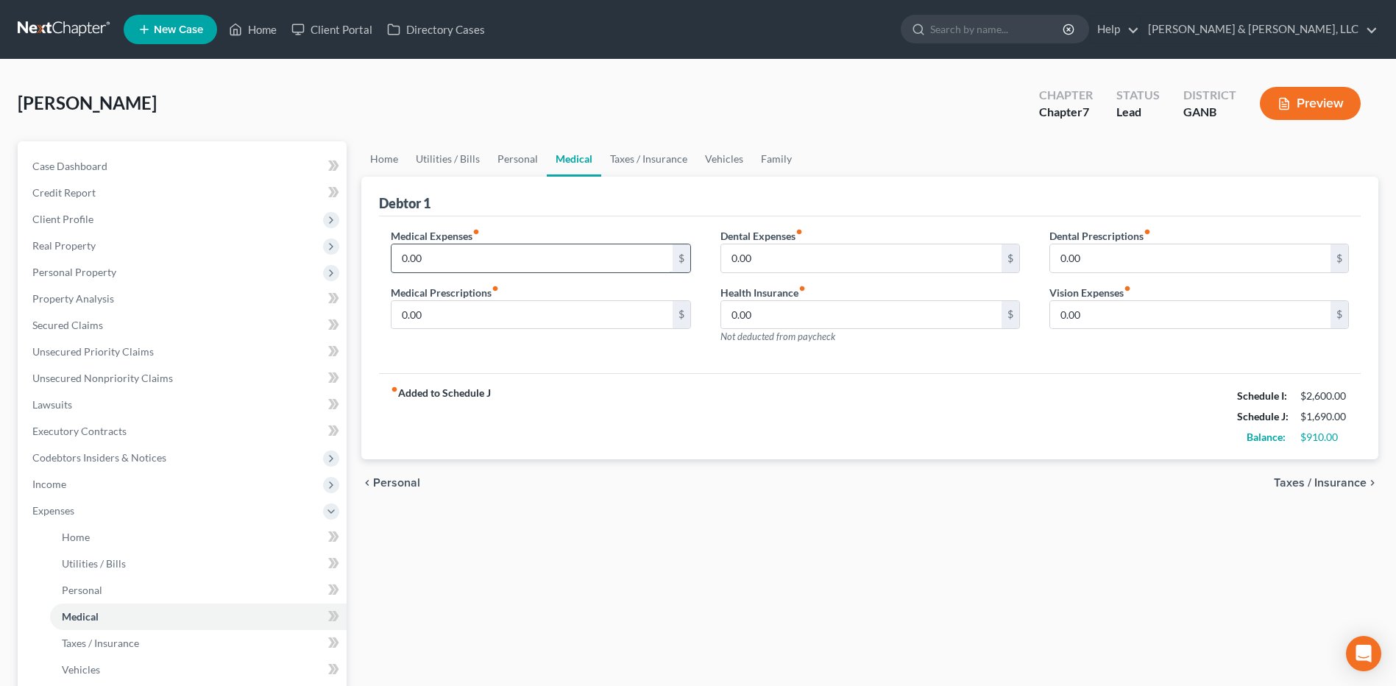
click at [505, 265] on input "0.00" at bounding box center [532, 258] width 280 height 28
type input "50"
click at [719, 163] on link "Vehicles" at bounding box center [724, 158] width 56 height 35
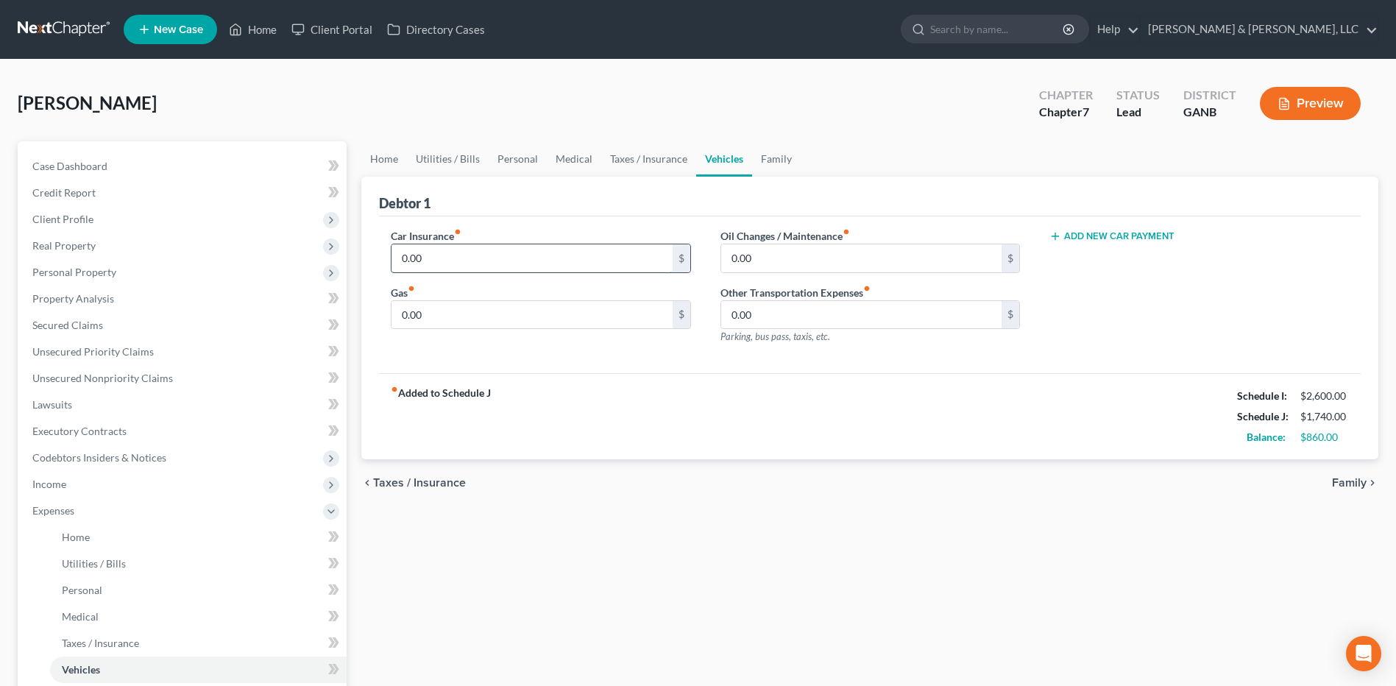
click at [484, 258] on input "0.00" at bounding box center [532, 258] width 280 height 28
type input "270"
click at [620, 481] on div "chevron_left Taxes / Insurance Family chevron_right" at bounding box center [869, 482] width 1017 height 47
click at [503, 328] on input "0.00" at bounding box center [532, 315] width 280 height 28
type input "300"
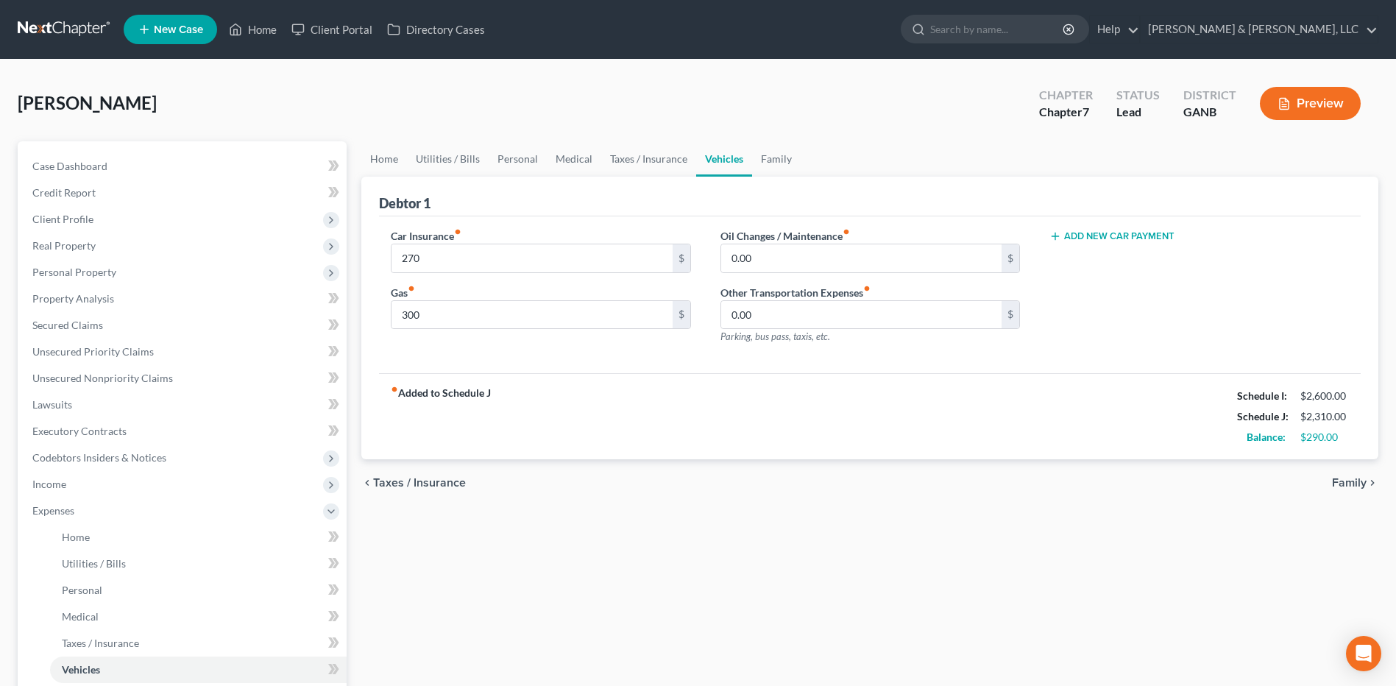
click at [1083, 238] on button "Add New Car Payment" at bounding box center [1112, 236] width 125 height 12
click at [1080, 266] on input "text" at bounding box center [1177, 258] width 255 height 28
click at [1163, 553] on div "Home Utilities / Bills Personal Medical Taxes / Insurance Vehicles Family Debto…" at bounding box center [870, 526] width 1032 height 771
click at [1092, 572] on div "Home Utilities / Bills Personal Medical Taxes / Insurance Vehicles Family Debto…" at bounding box center [870, 526] width 1032 height 771
click at [705, 382] on div "fiber_manual_record Added to Schedule J Schedule I: $2,600.00 Schedule J: $2,31…" at bounding box center [870, 416] width 982 height 86
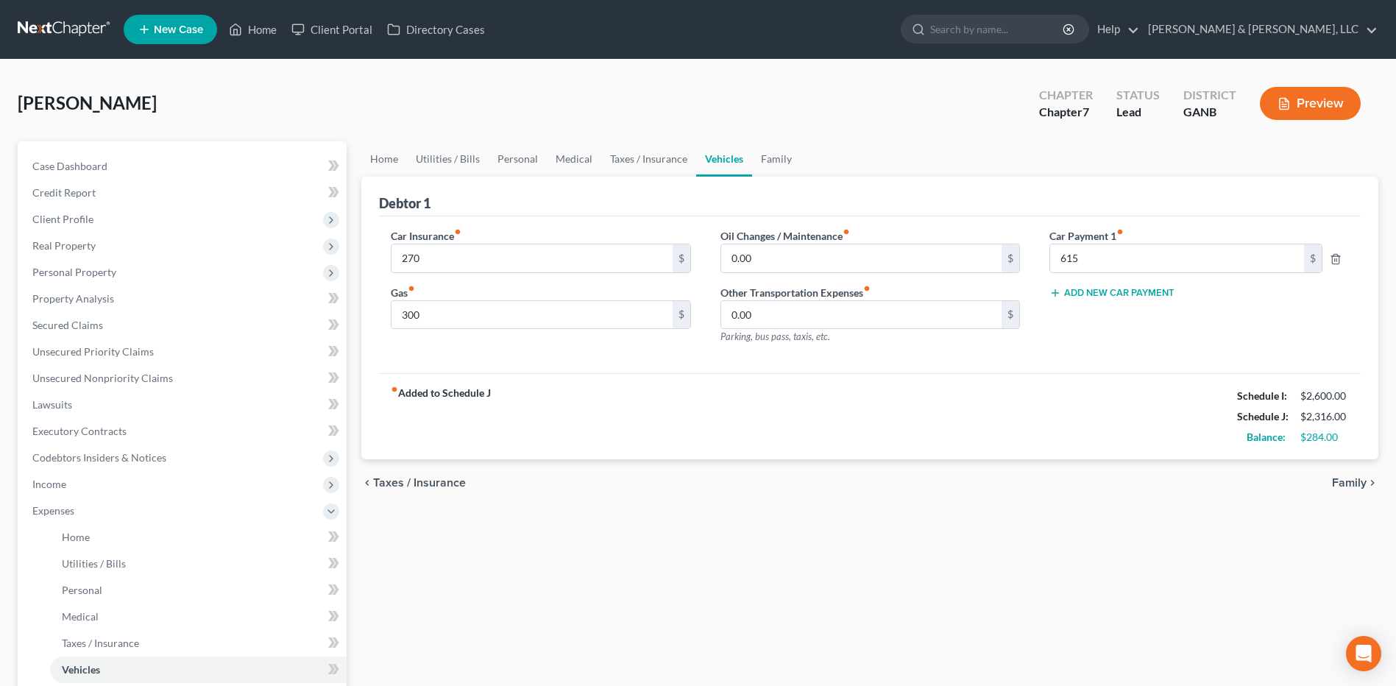
click at [1077, 360] on div "Car Insurance fiber_manual_record 270 $ Gas fiber_manual_record 300 $ Oil Chang…" at bounding box center [870, 295] width 982 height 158
click at [1106, 254] on input "615" at bounding box center [1177, 258] width 255 height 28
drag, startPoint x: 1077, startPoint y: 250, endPoint x: 1041, endPoint y: 250, distance: 35.3
click at [1042, 250] on div "615 $" at bounding box center [1186, 258] width 289 height 29
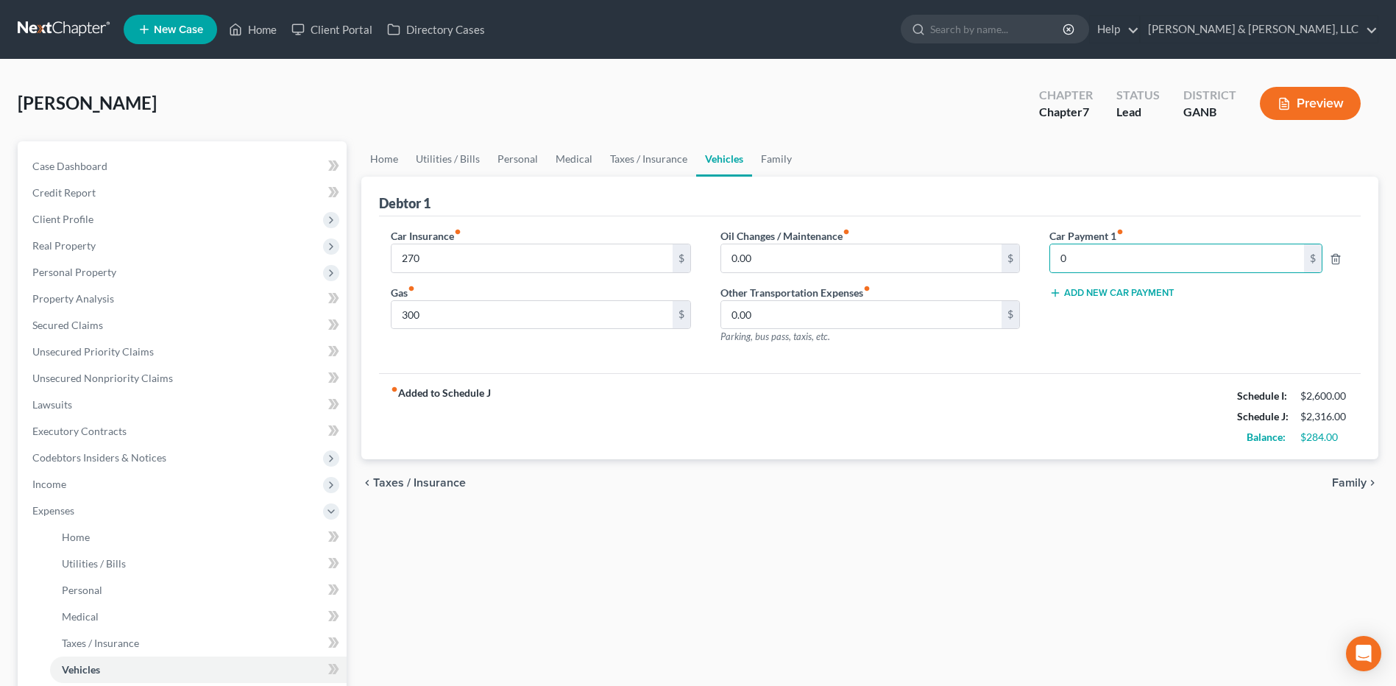
click at [1066, 545] on div "Home Utilities / Bills Personal Medical Taxes / Insurance Vehicles Family Debto…" at bounding box center [870, 526] width 1032 height 771
click at [877, 258] on input "0.00" at bounding box center [861, 258] width 280 height 28
click at [1159, 267] on input "0" at bounding box center [1177, 258] width 255 height 28
type input "615"
click at [1087, 505] on div "chevron_left Taxes / Insurance Family chevron_right" at bounding box center [869, 482] width 1017 height 47
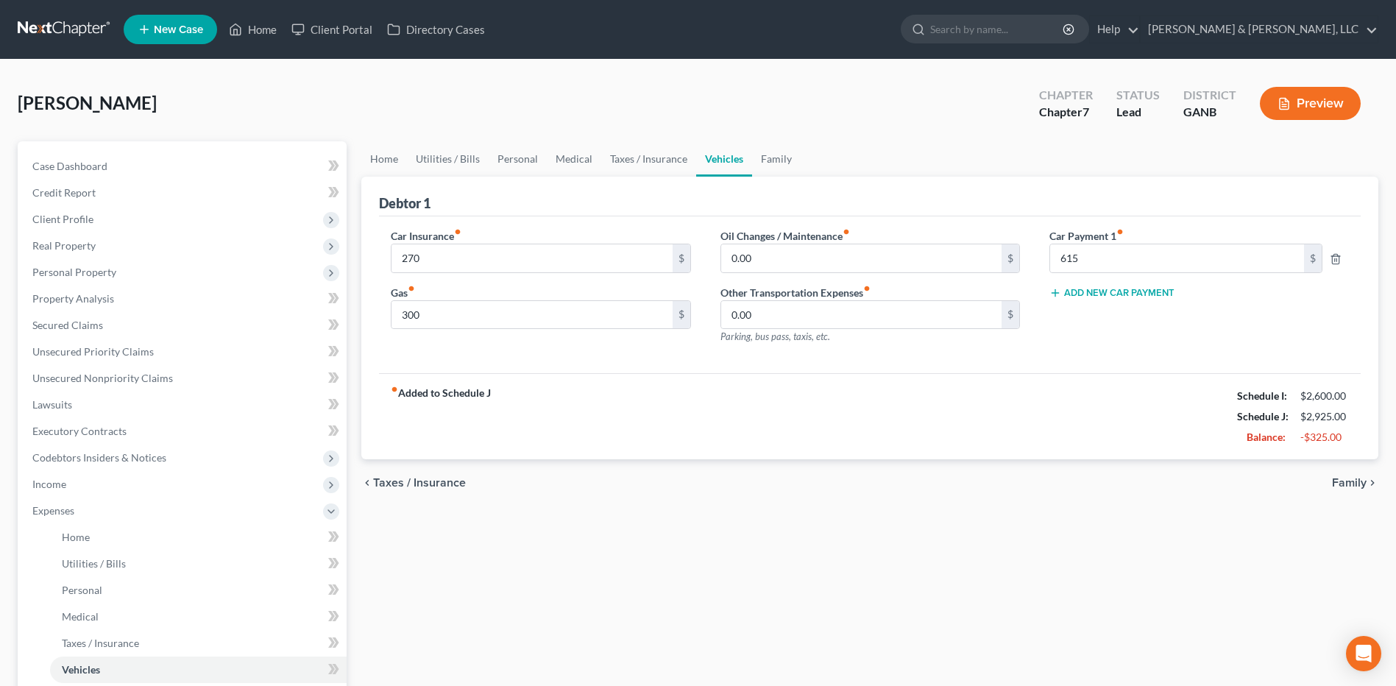
click at [1350, 485] on span "Family" at bounding box center [1349, 483] width 35 height 12
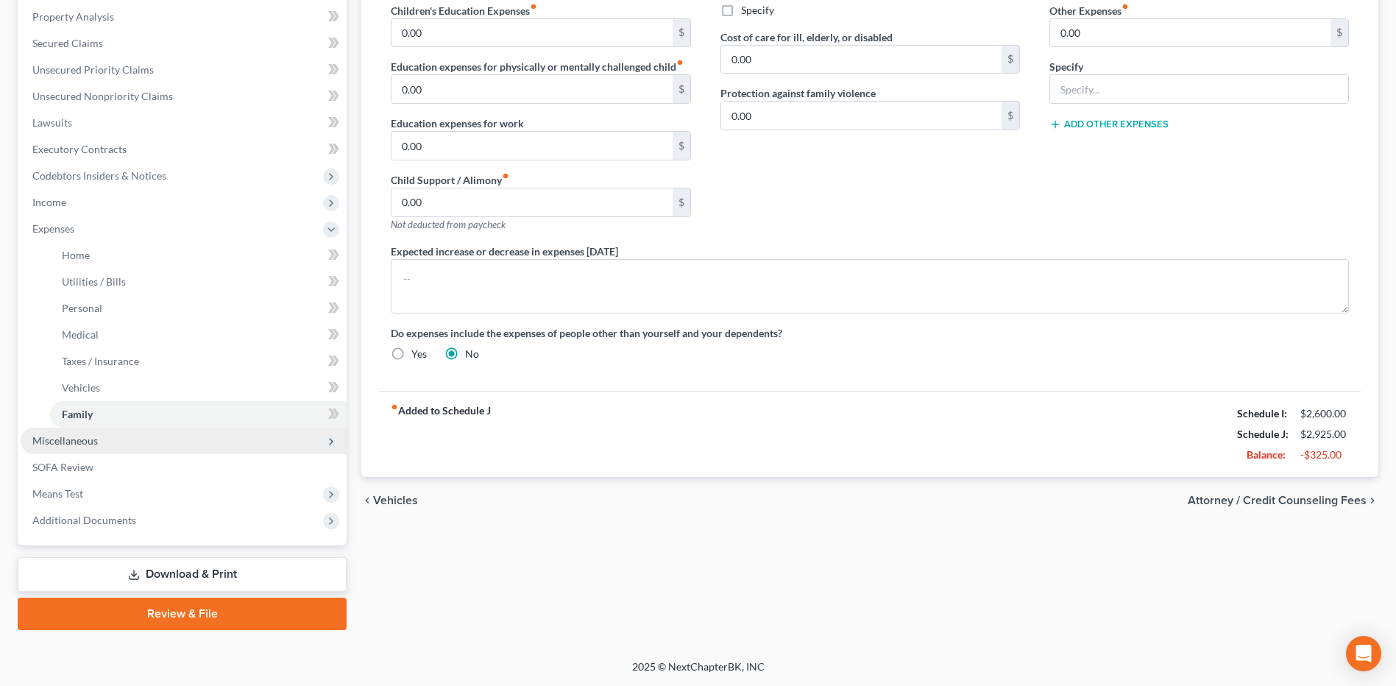
click at [138, 446] on span "Miscellaneous" at bounding box center [184, 441] width 326 height 26
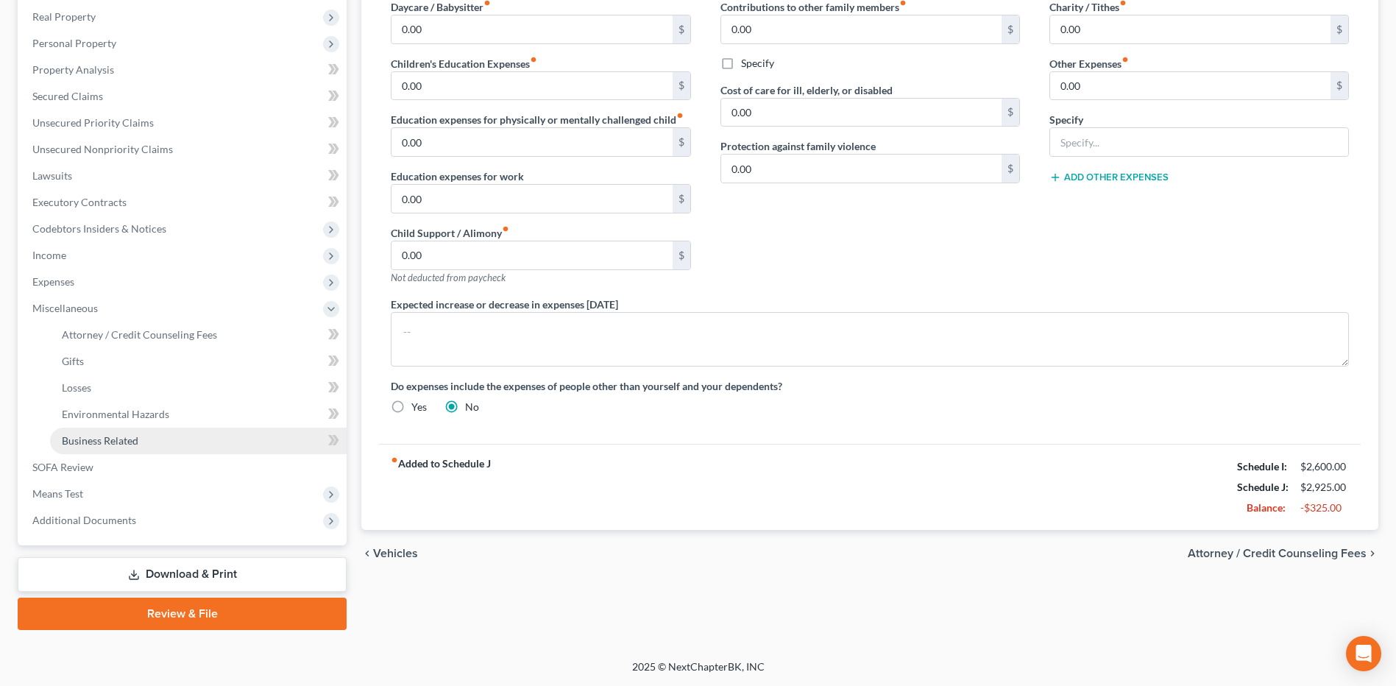
scroll to position [229, 0]
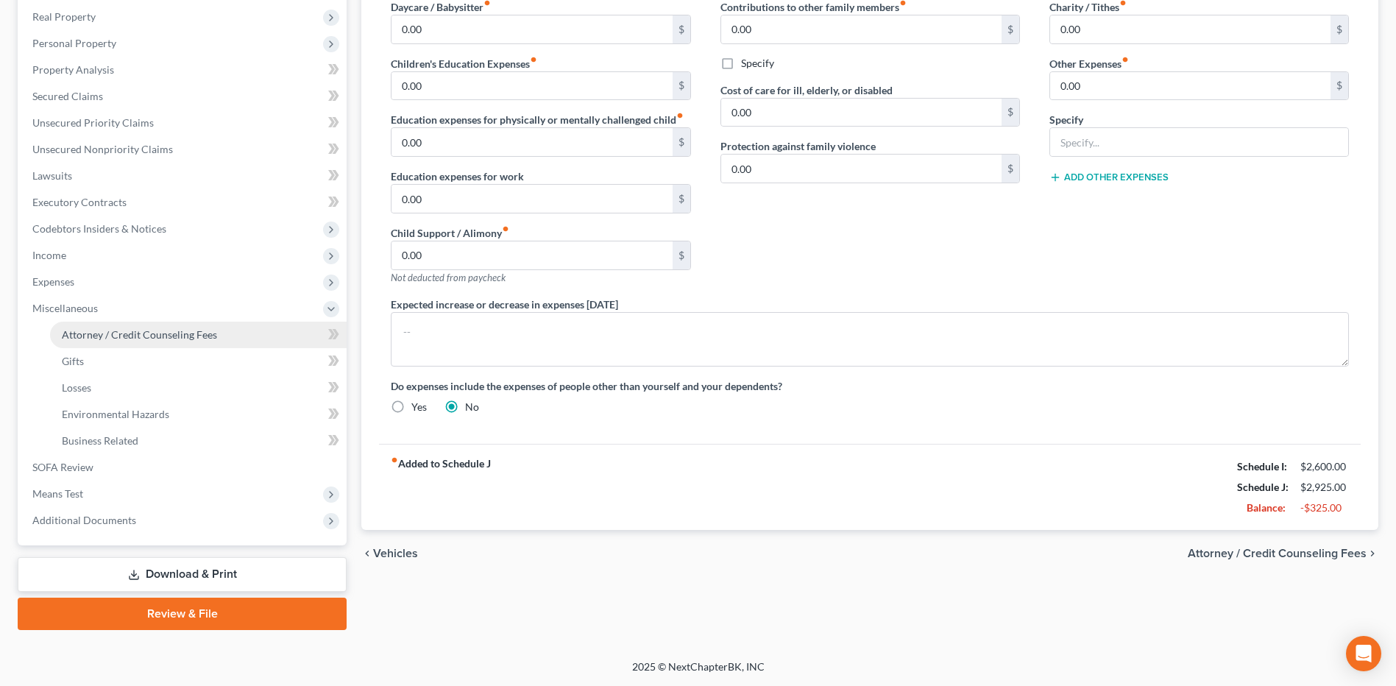
click at [154, 331] on span "Attorney / Credit Counseling Fees" at bounding box center [139, 334] width 155 height 13
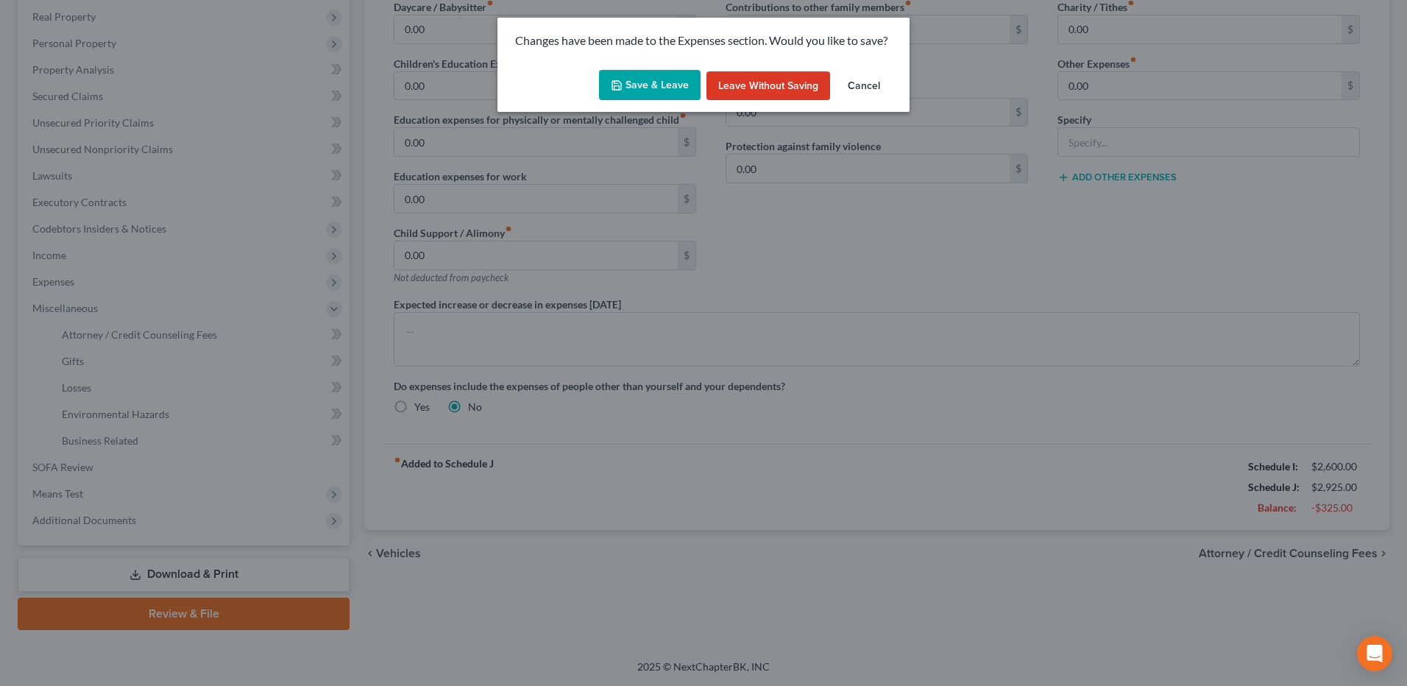
click at [664, 92] on button "Save & Leave" at bounding box center [650, 85] width 102 height 31
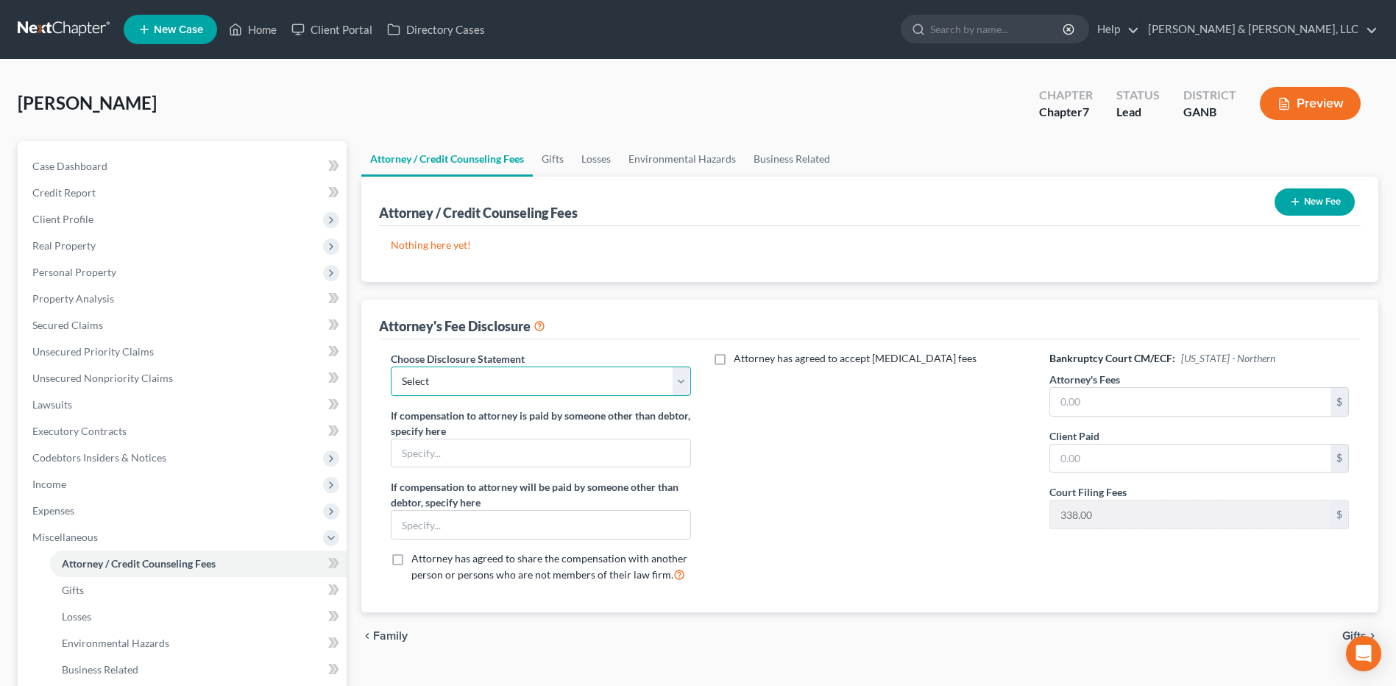
click at [604, 380] on select "Select CUSTOM 13 BUSINESS 13 7 Disclosure 13 Disclosure" at bounding box center [541, 381] width 300 height 29
select select "2"
click at [391, 367] on select "Select CUSTOM 13 BUSINESS 13 7 Disclosure 13 Disclosure" at bounding box center [541, 381] width 300 height 29
click at [1086, 397] on input "text" at bounding box center [1190, 402] width 280 height 28
type input "1,500"
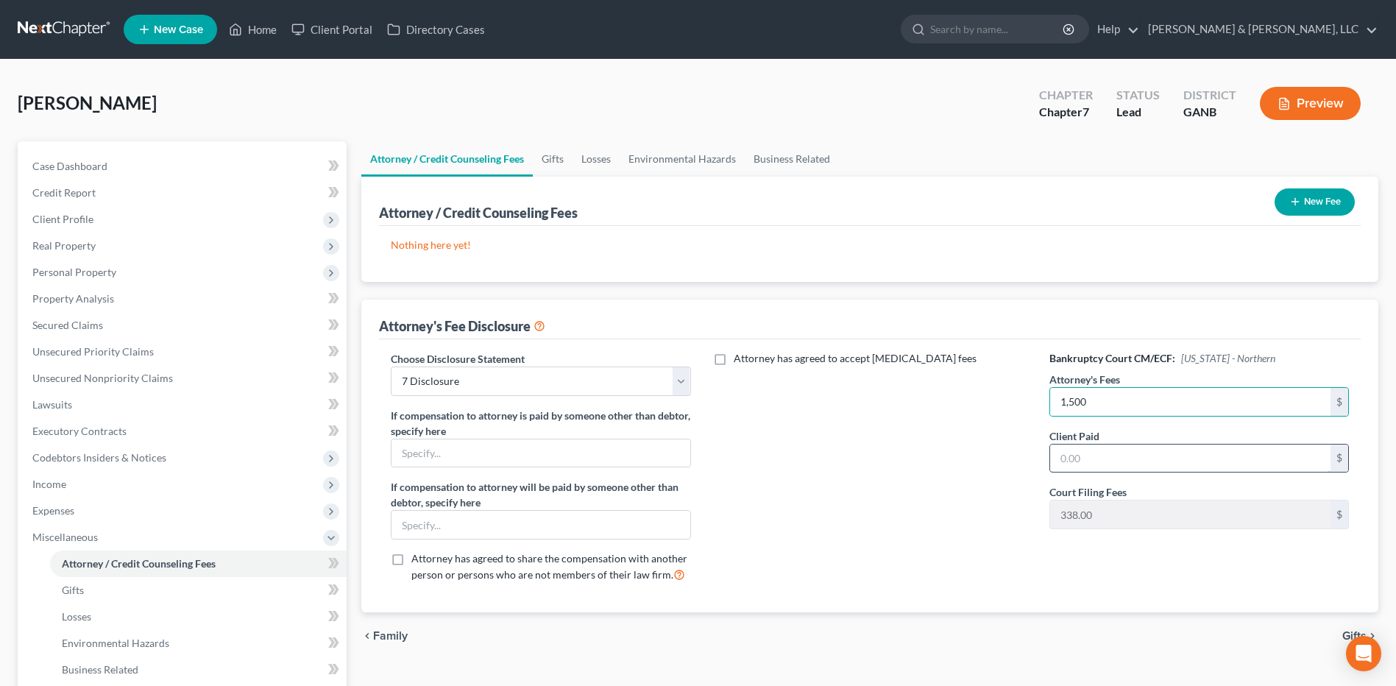
click at [1113, 451] on input "text" at bounding box center [1190, 459] width 280 height 28
type input "262"
click at [946, 461] on div "Attorney has agreed to accept [MEDICAL_DATA] fees" at bounding box center [870, 473] width 329 height 244
click at [1303, 212] on button "New Fee" at bounding box center [1315, 201] width 80 height 27
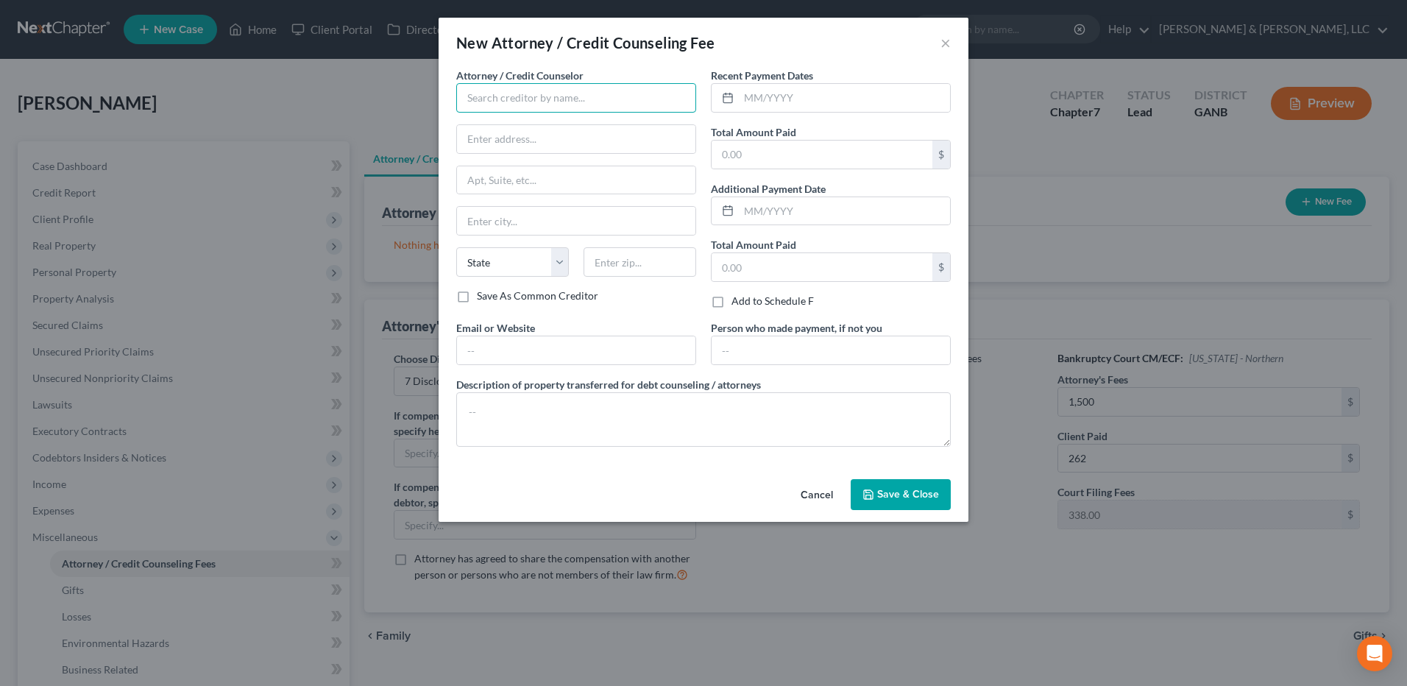
click at [640, 109] on input "text" at bounding box center [576, 97] width 240 height 29
type input "CC Advising"
click at [841, 108] on input "text" at bounding box center [844, 98] width 211 height 28
type input "10/2025"
type input "10"
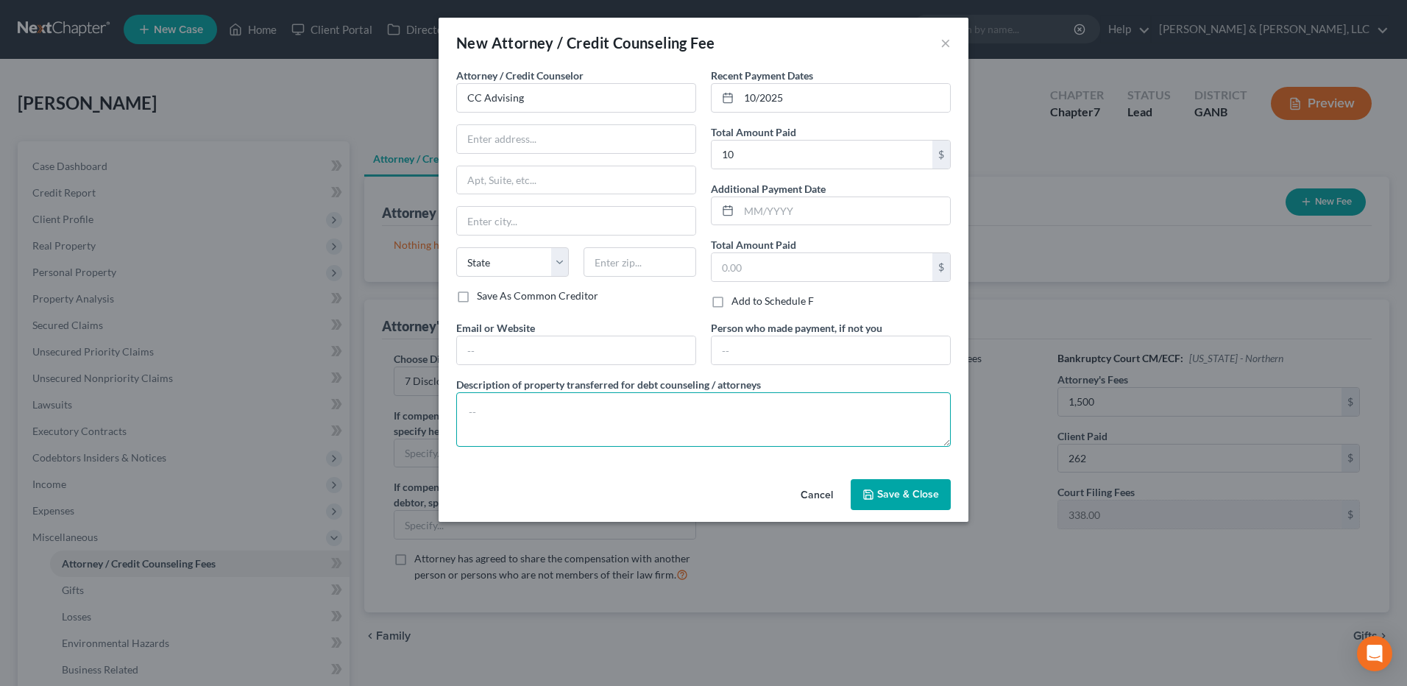
click at [663, 426] on textarea at bounding box center [703, 419] width 495 height 54
type textarea "$10"
drag, startPoint x: 933, startPoint y: 495, endPoint x: 942, endPoint y: 498, distance: 9.3
click at [933, 495] on span "Save & Close" at bounding box center [908, 494] width 62 height 13
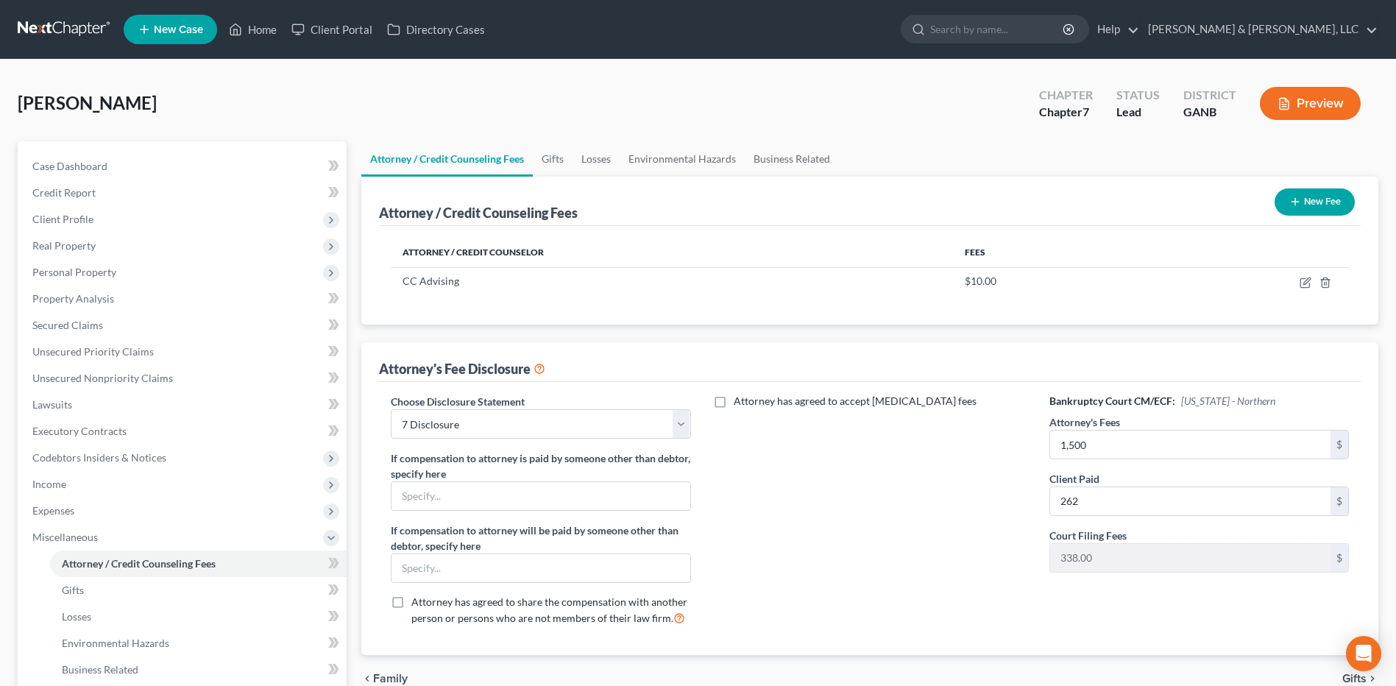
click at [1284, 199] on button "New Fee" at bounding box center [1315, 201] width 80 height 27
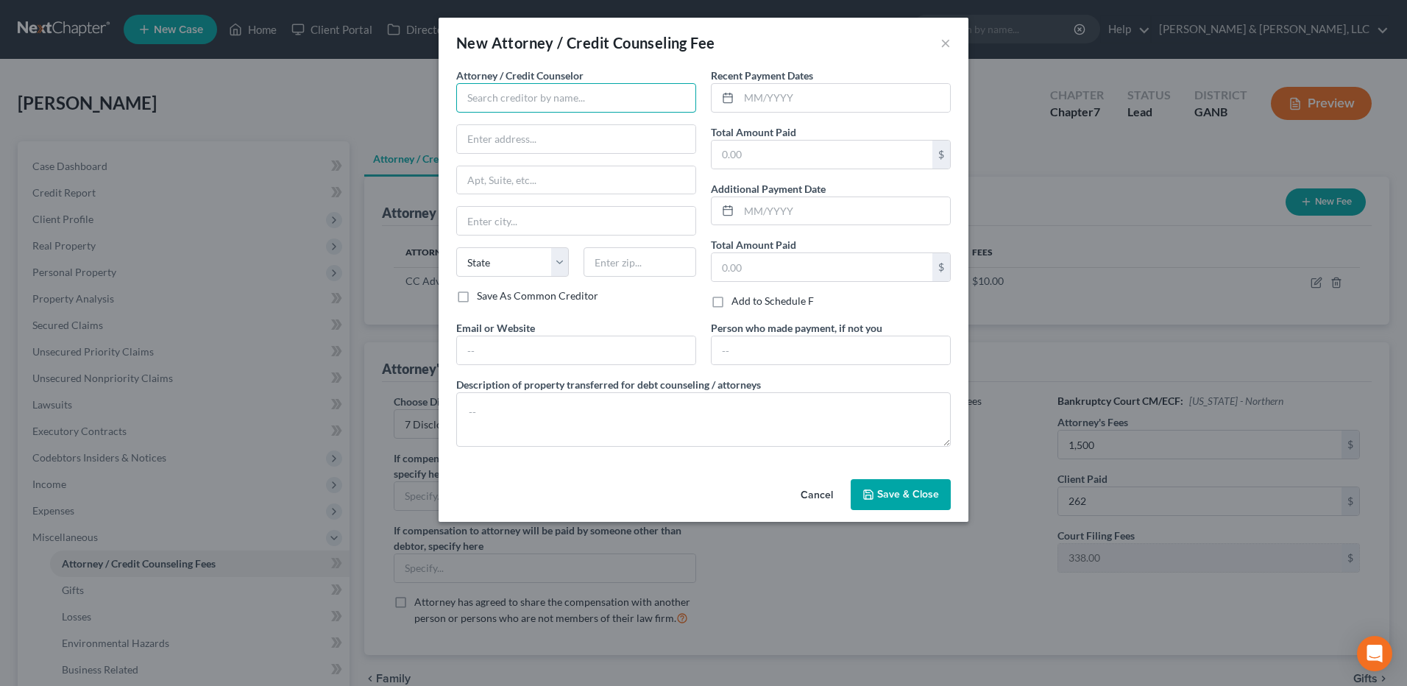
click at [575, 96] on input "text" at bounding box center [576, 97] width 240 height 29
type input "[PERSON_NAME] & [PERSON_NAME] LLC"
click at [770, 106] on input "text" at bounding box center [844, 98] width 211 height 28
type input "10/2025"
click at [834, 155] on input "text" at bounding box center [822, 155] width 221 height 28
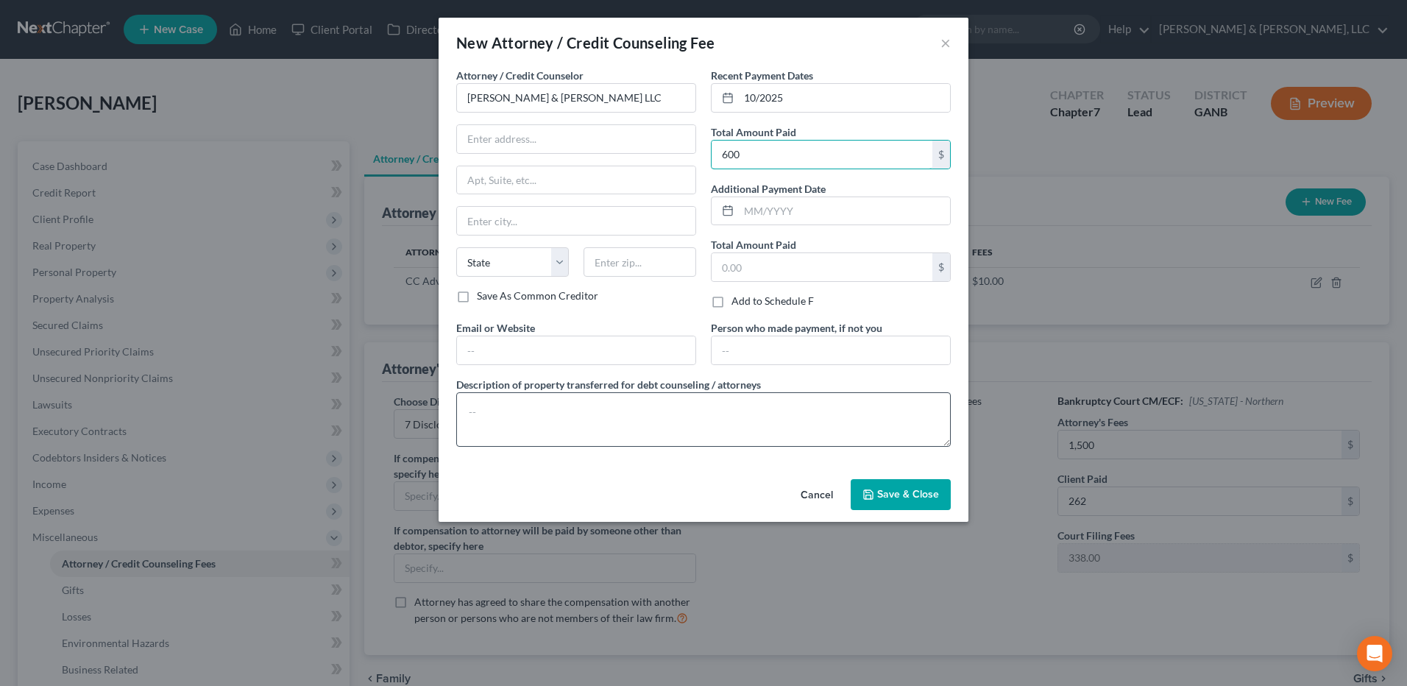
type input "600"
click at [688, 420] on textarea at bounding box center [703, 419] width 495 height 54
type textarea "$338 court costs, $262 attorney fees"
click at [888, 506] on button "Save & Close" at bounding box center [901, 494] width 100 height 31
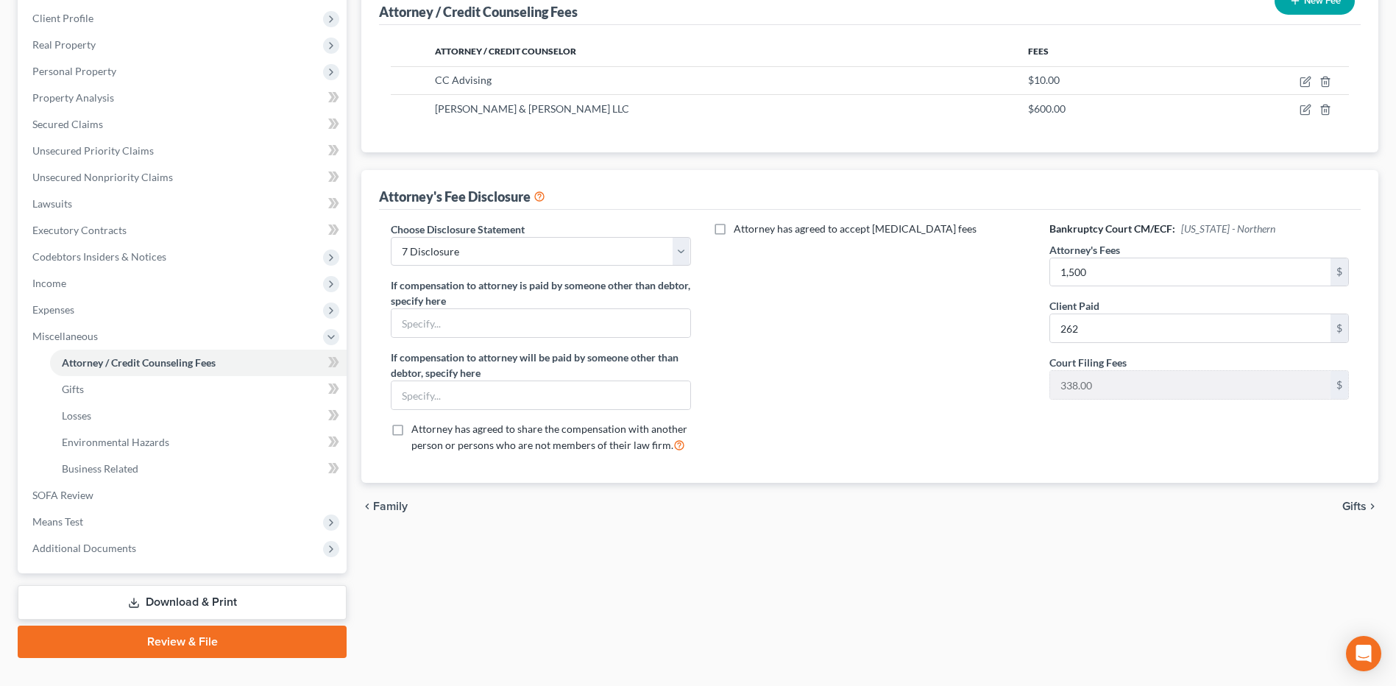
scroll to position [229, 0]
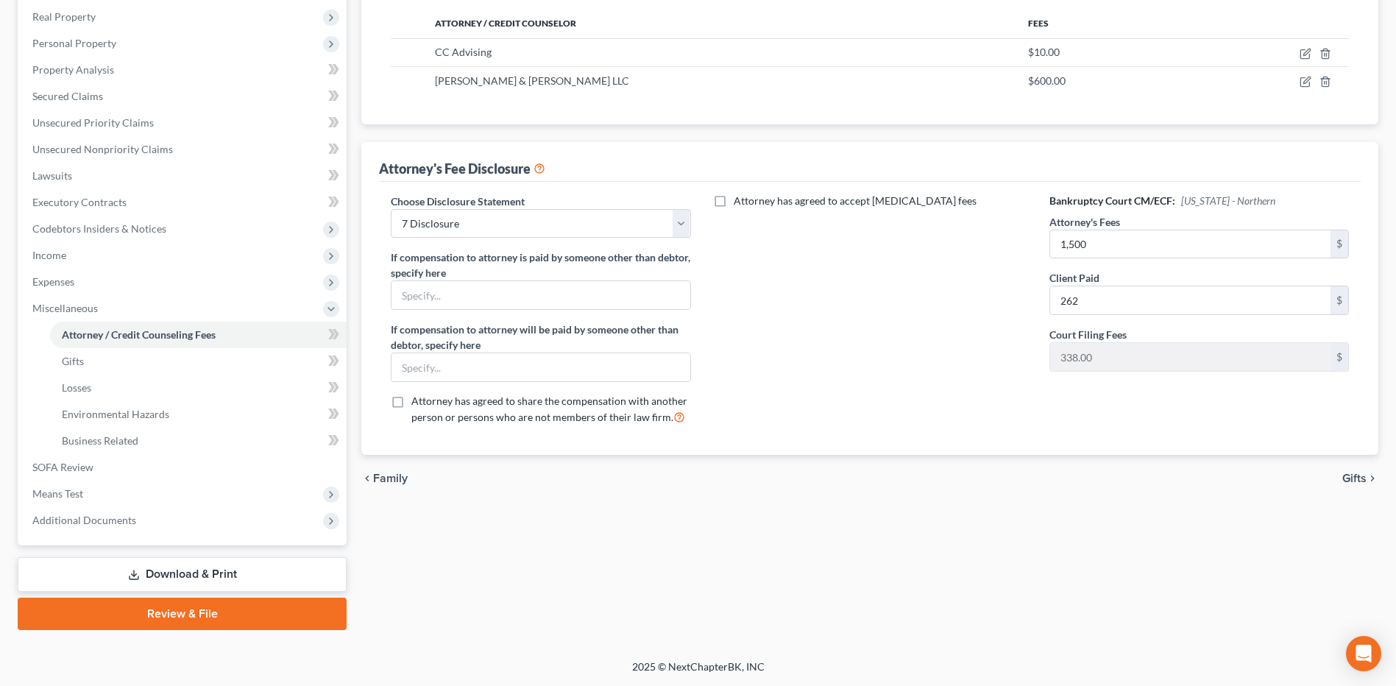
click at [1361, 477] on span "Gifts" at bounding box center [1354, 479] width 24 height 12
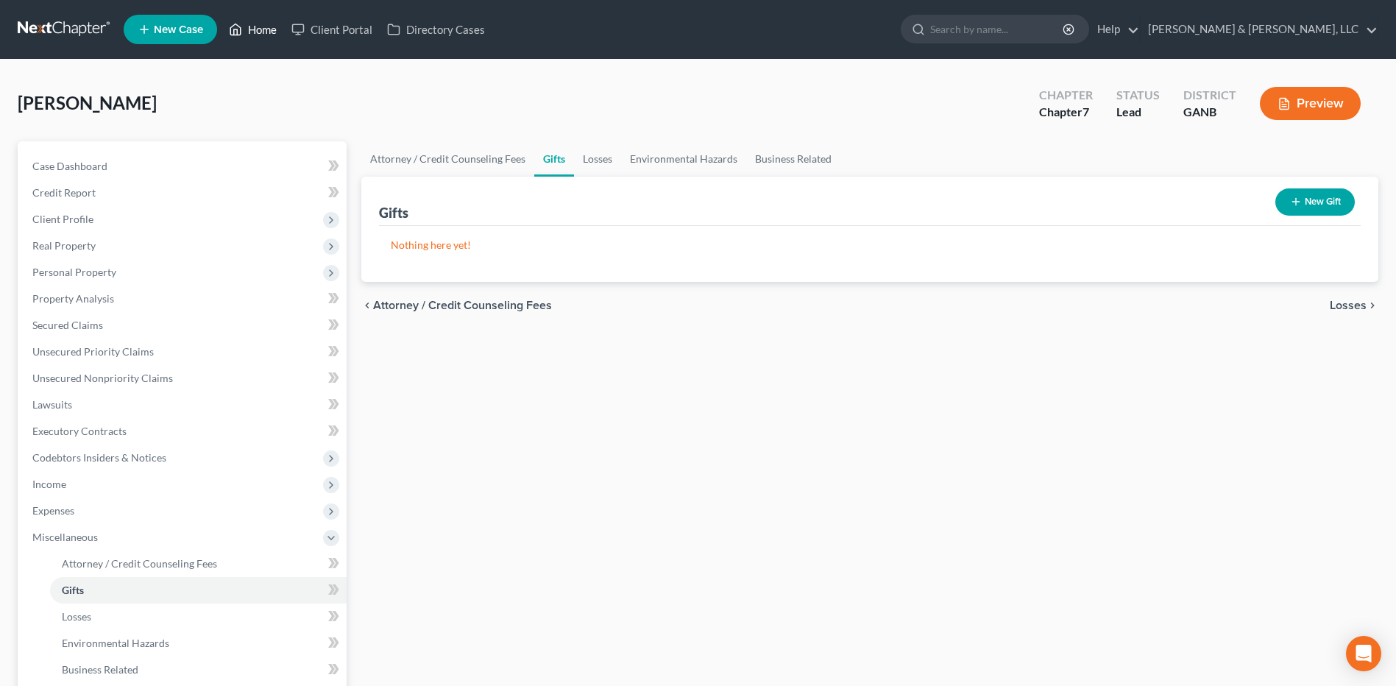
click at [272, 30] on link "Home" at bounding box center [253, 29] width 63 height 26
